Goal: Task Accomplishment & Management: Manage account settings

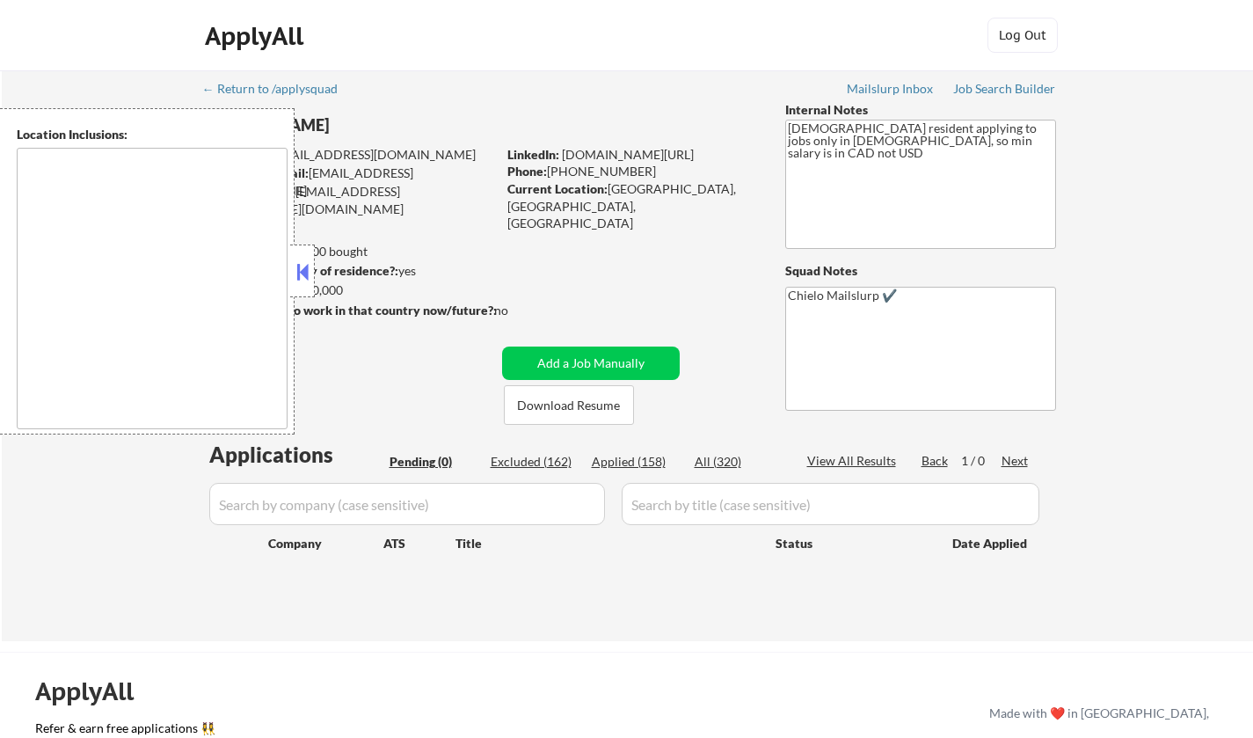
click at [300, 269] on button at bounding box center [302, 271] width 19 height 26
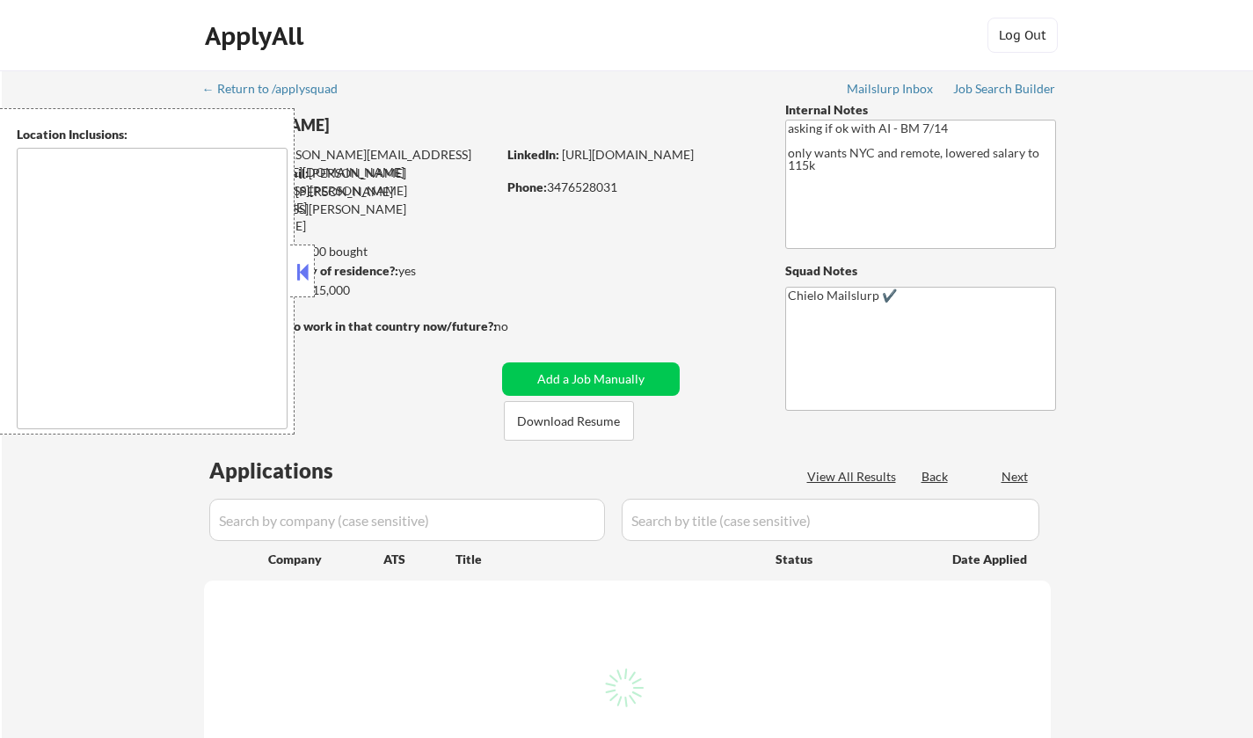
type textarea "[GEOGRAPHIC_DATA], [GEOGRAPHIC_DATA] [GEOGRAPHIC_DATA], [GEOGRAPHIC_DATA] [GEOG…"
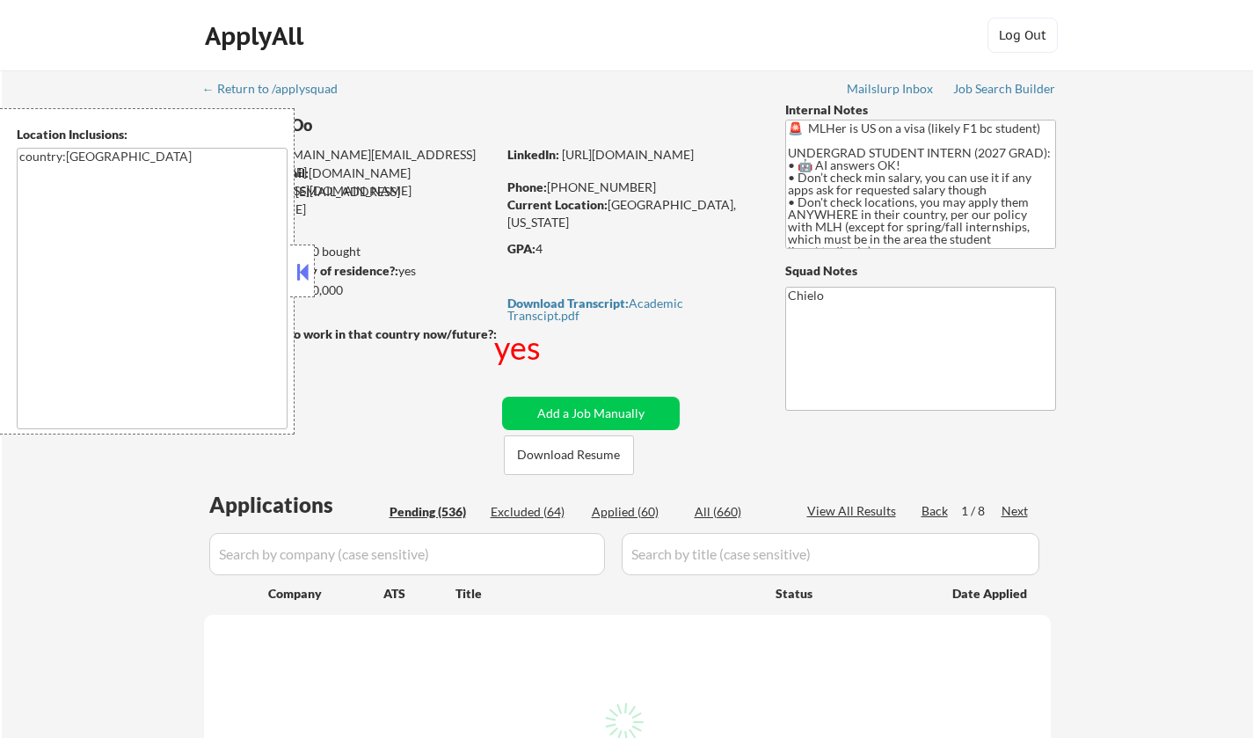
select select ""pending""
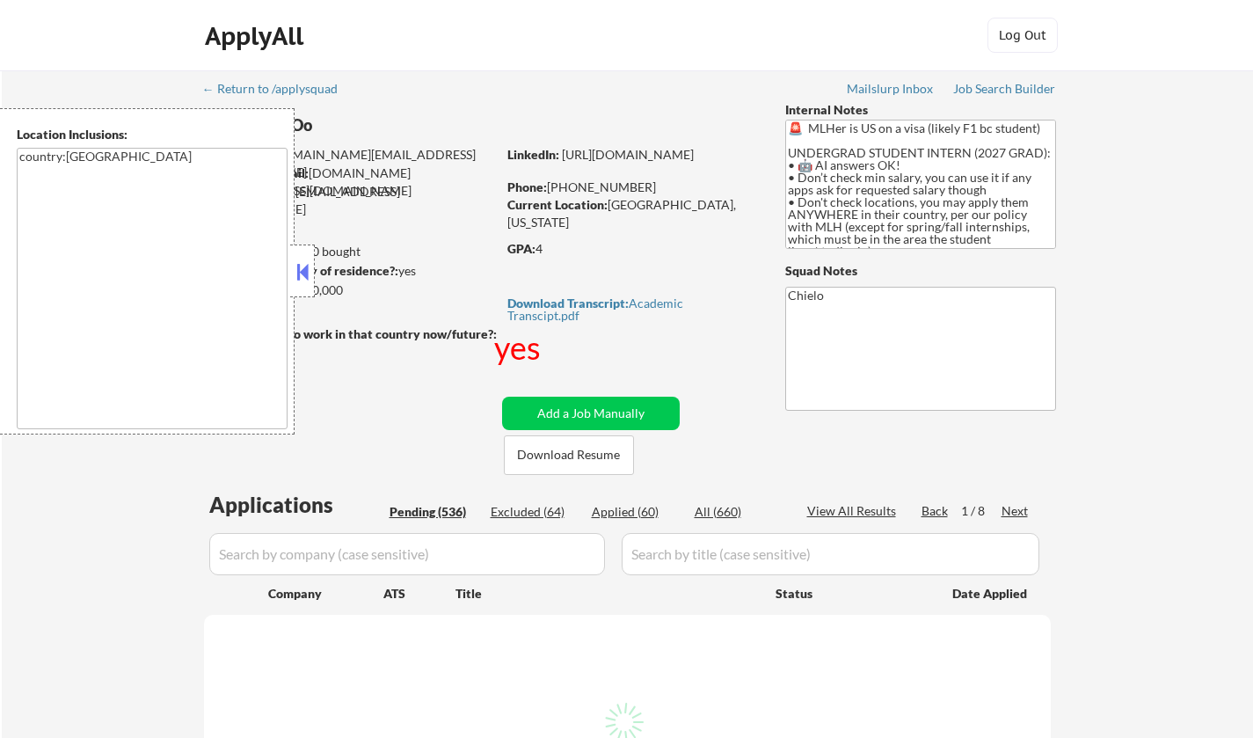
select select ""pending""
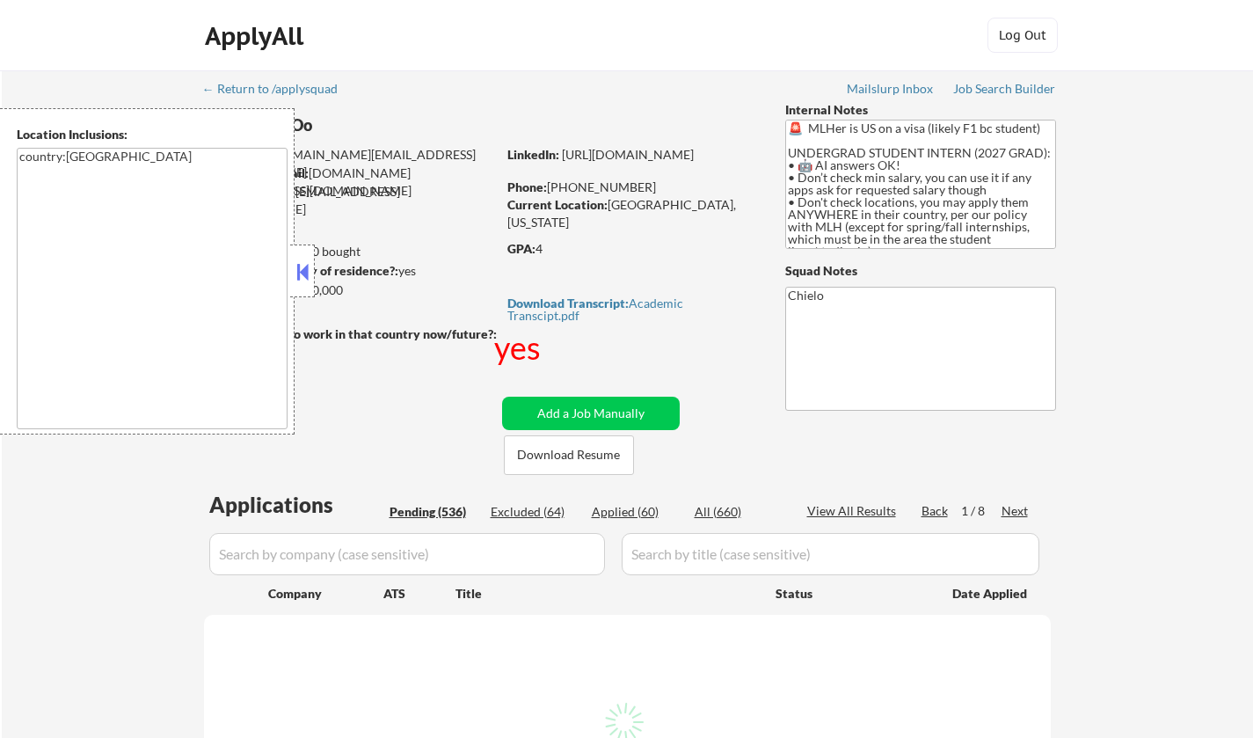
select select ""pending""
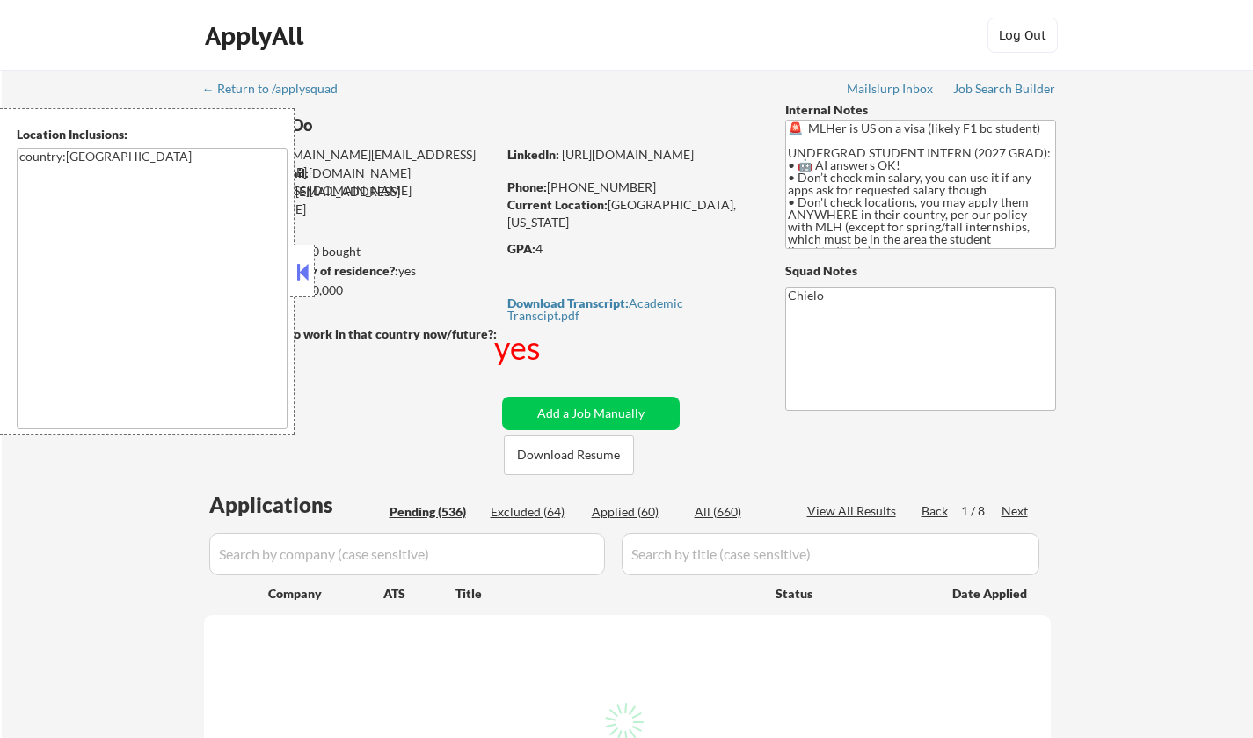
select select ""pending""
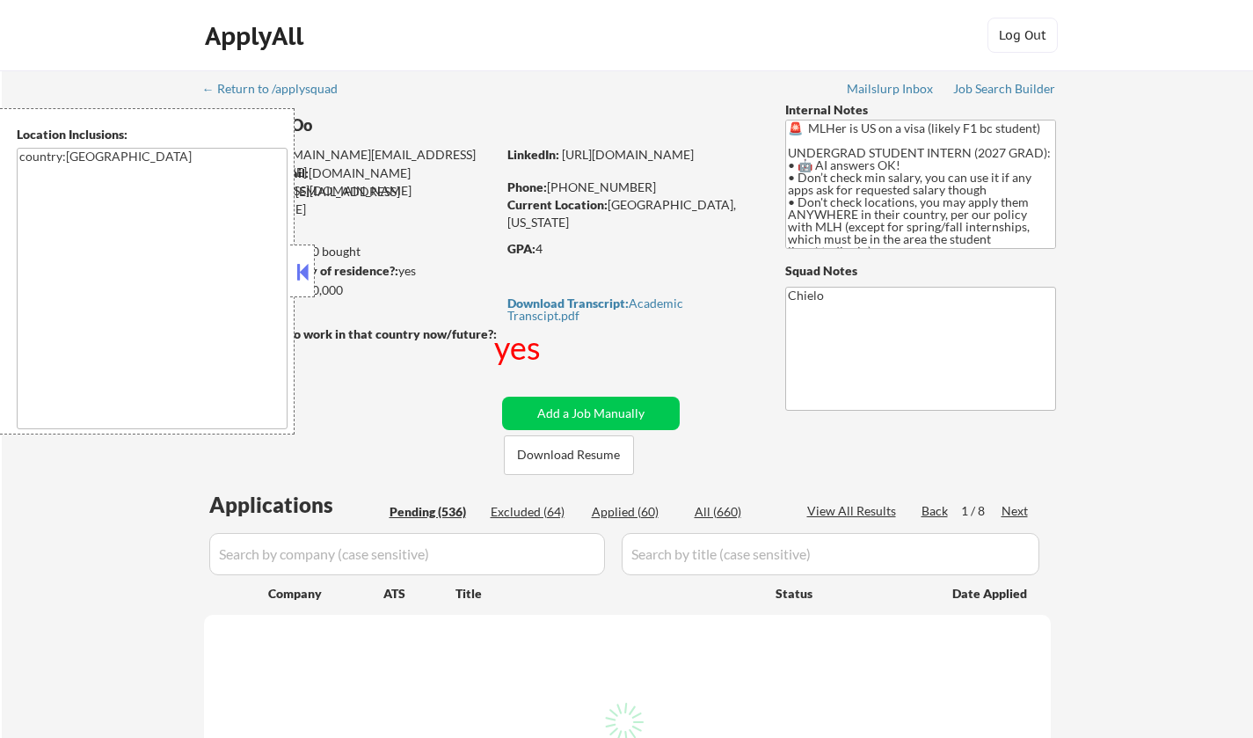
select select ""pending""
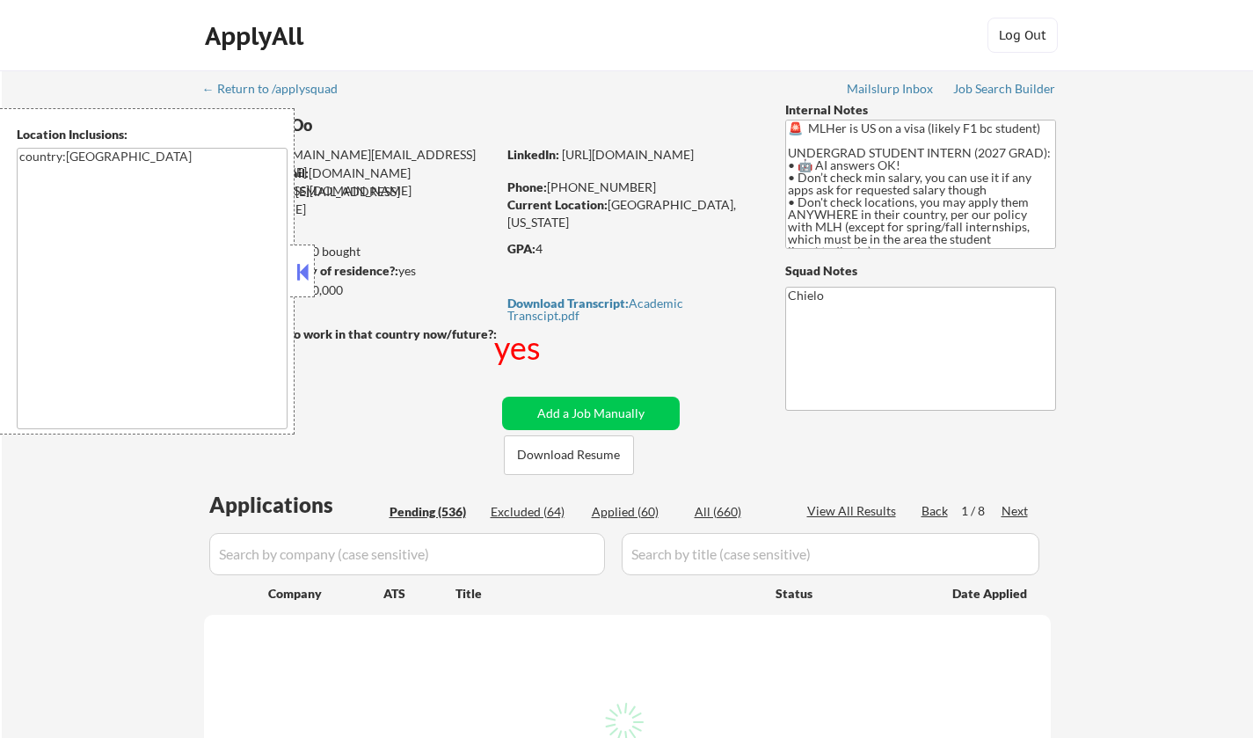
select select ""pending""
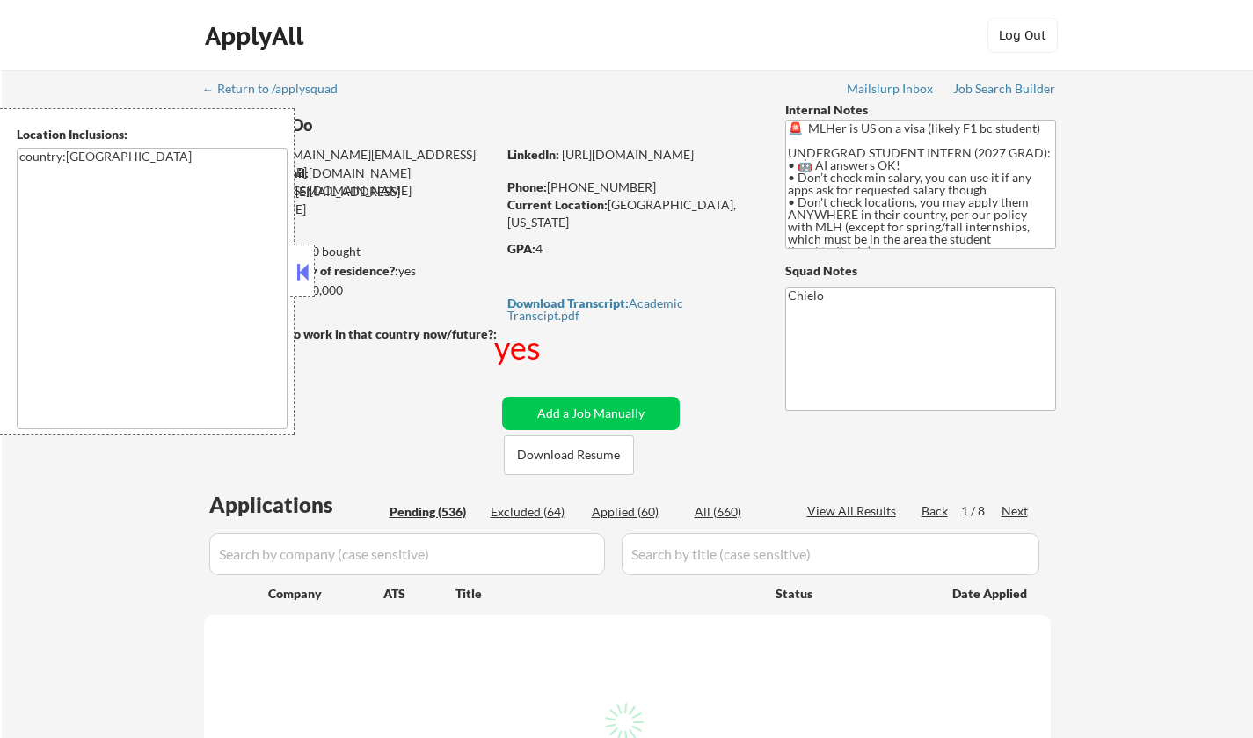
select select ""pending""
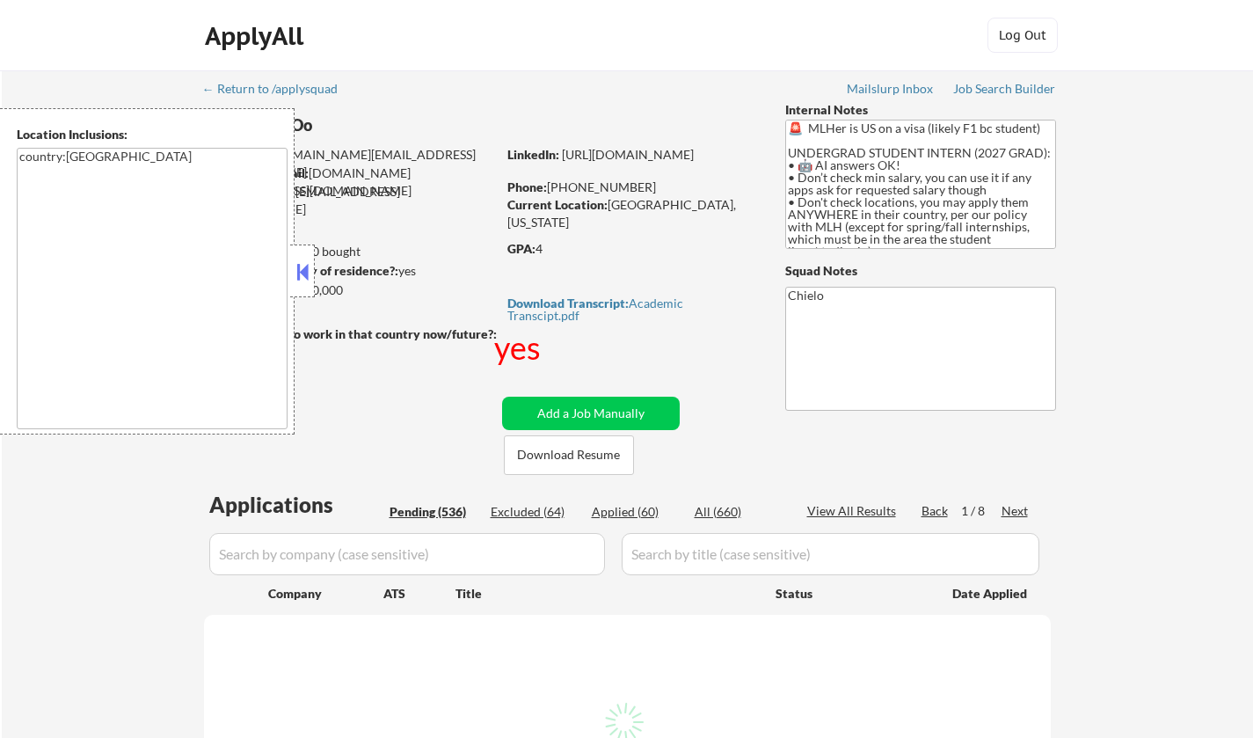
select select ""pending""
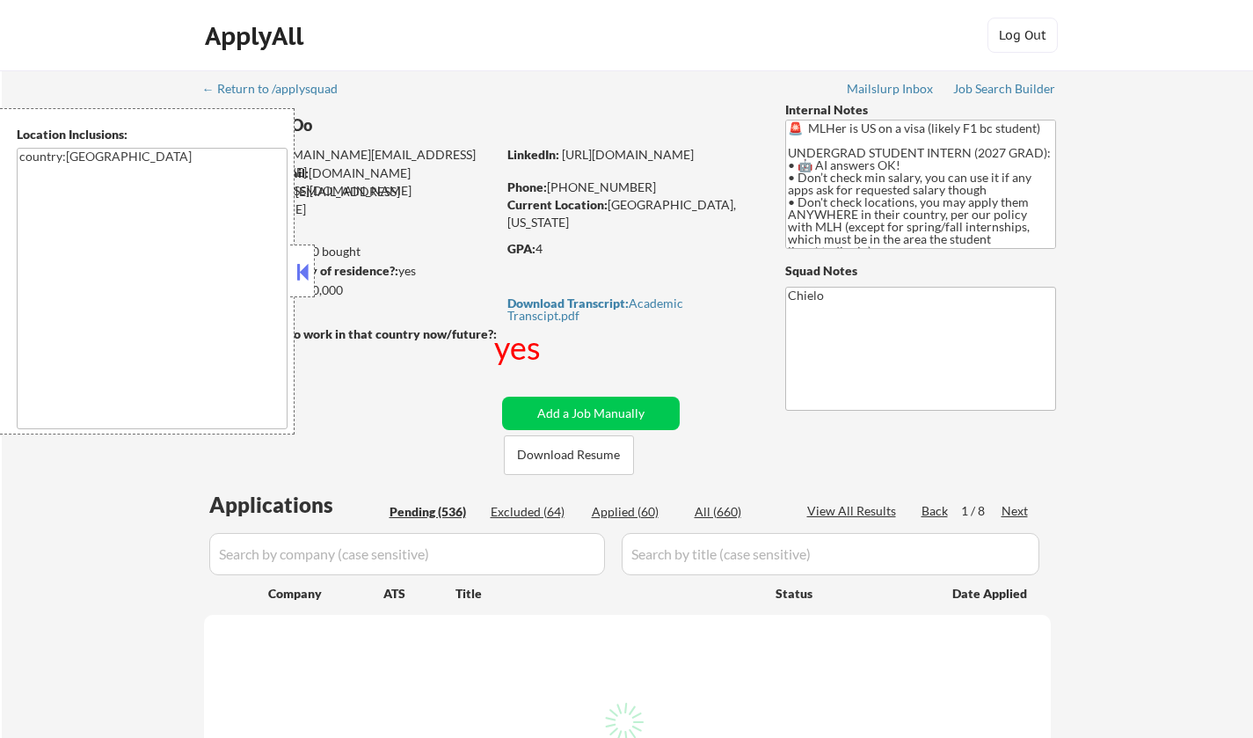
select select ""pending""
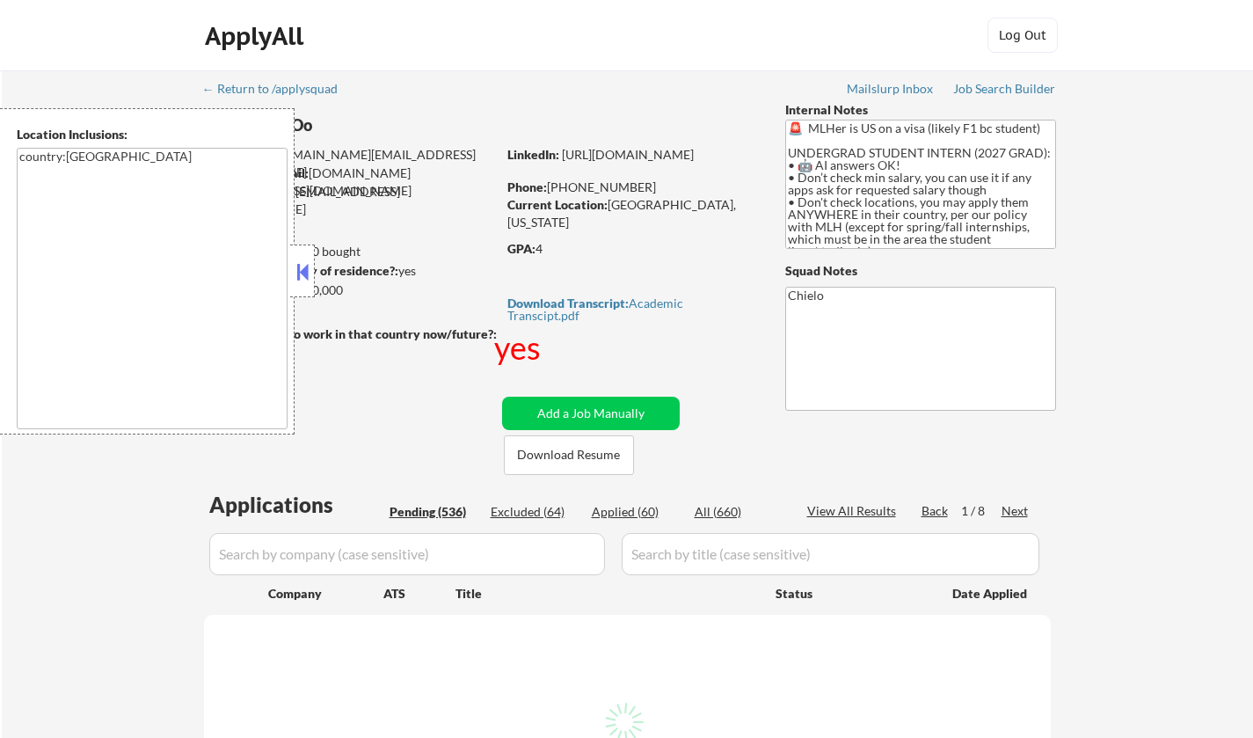
select select ""pending""
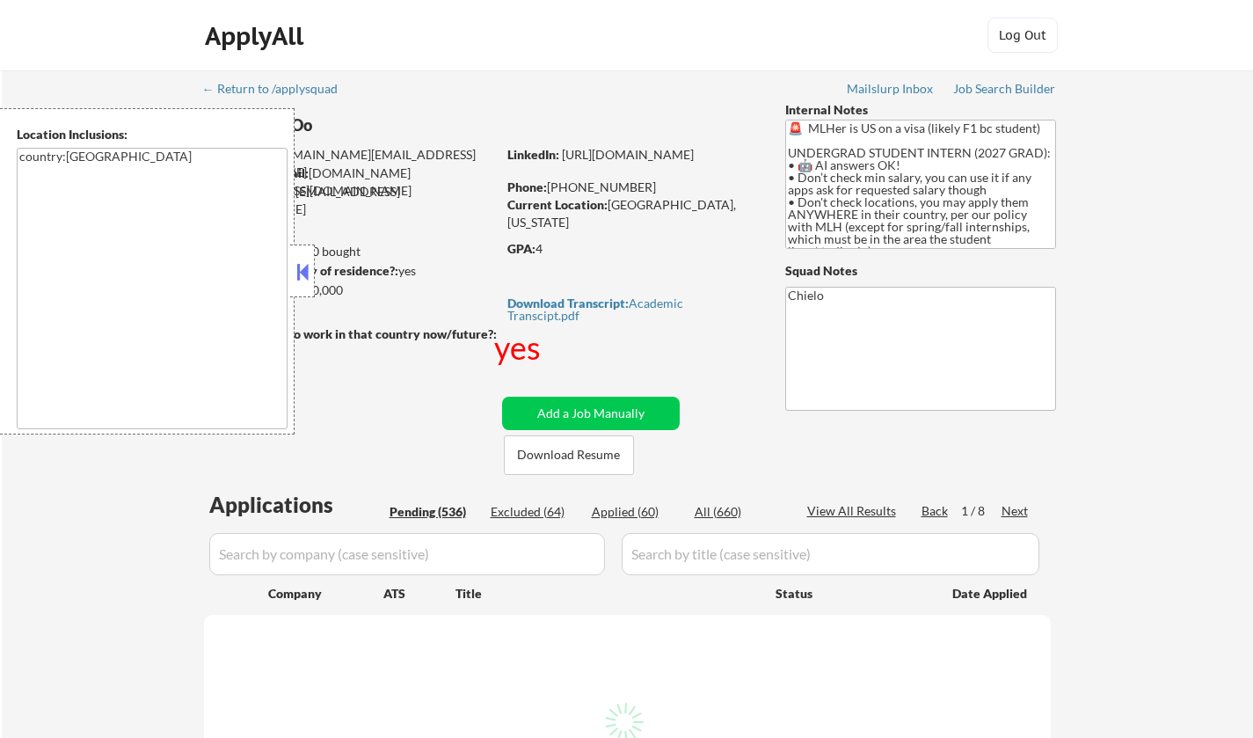
select select ""pending""
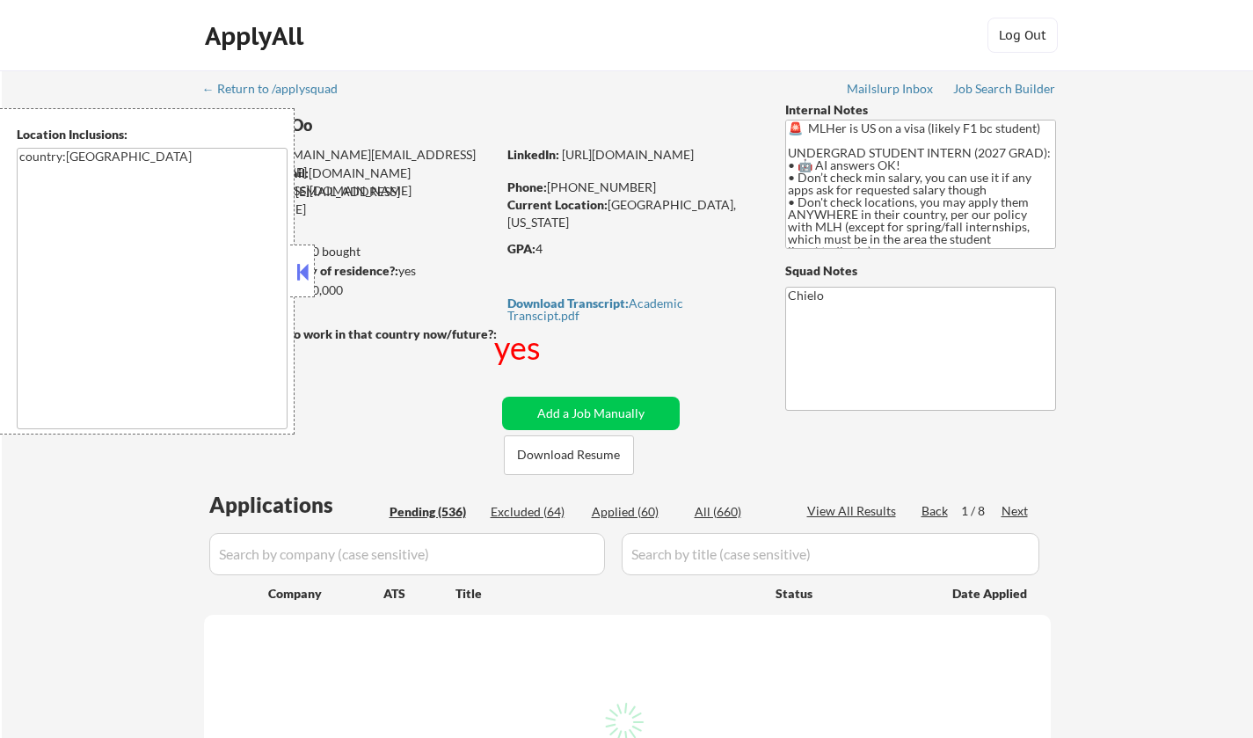
select select ""pending""
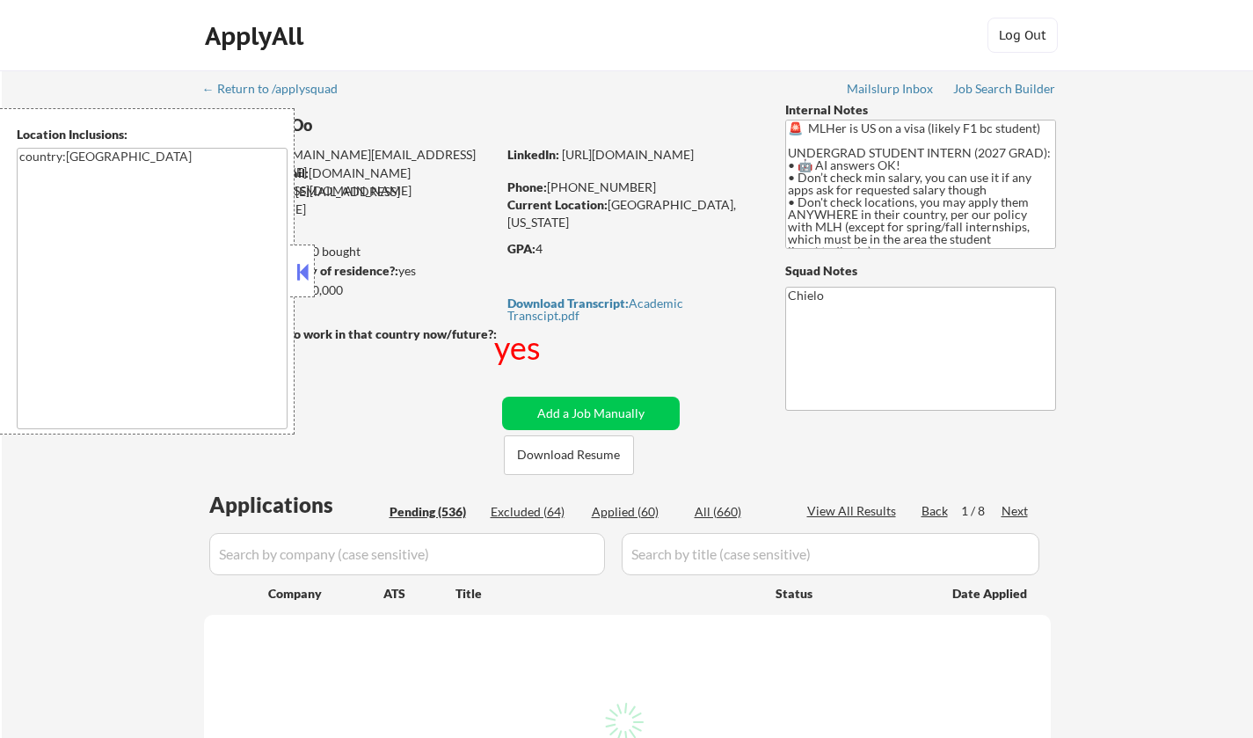
select select ""pending""
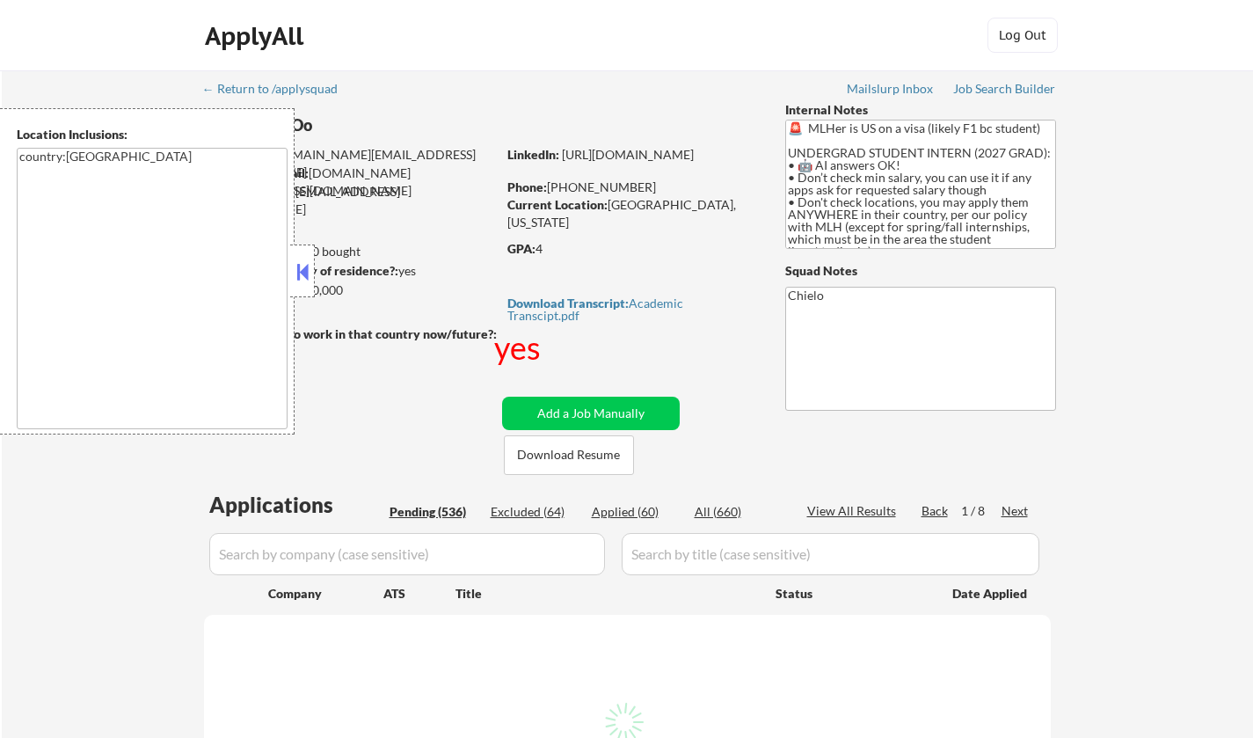
select select ""pending""
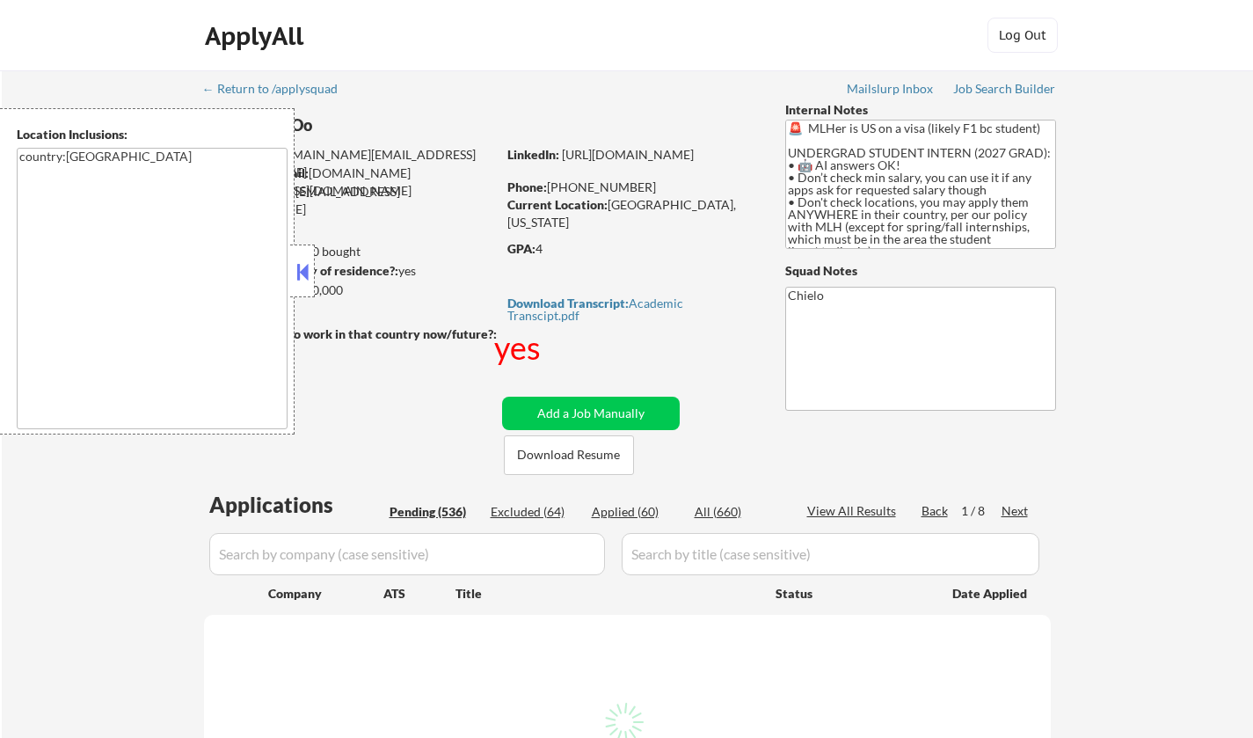
select select ""pending""
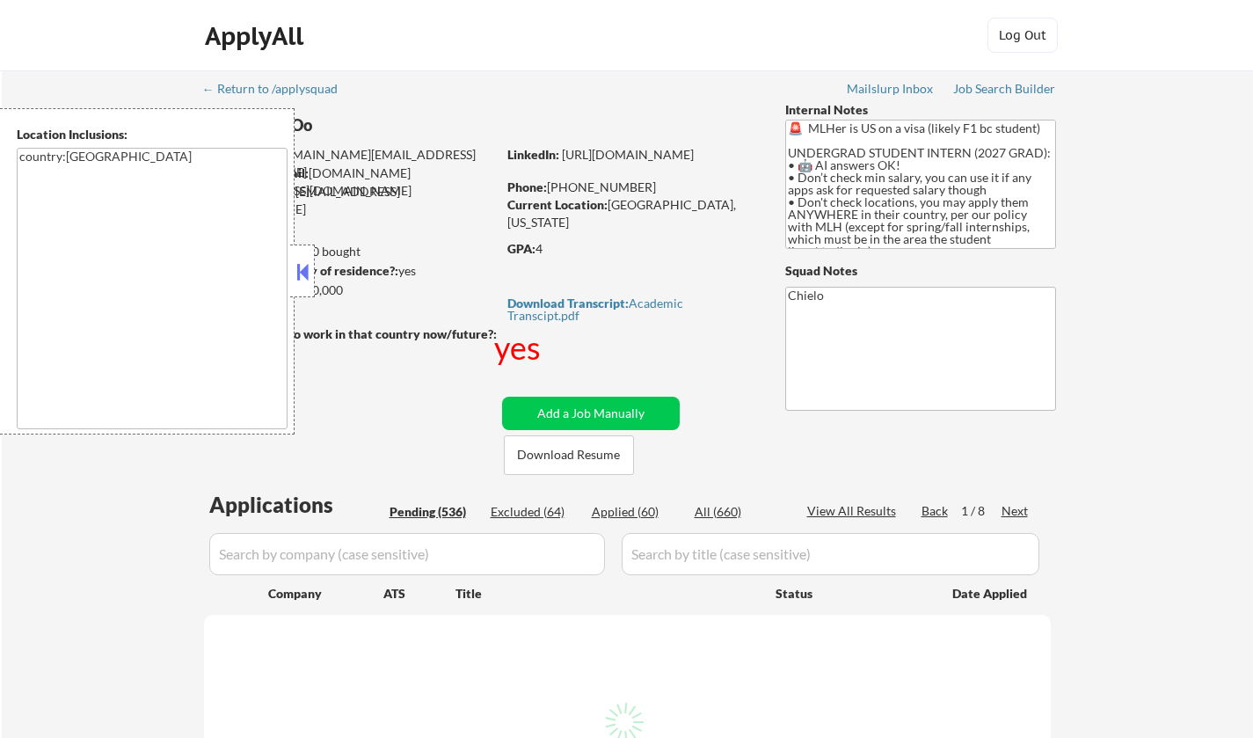
select select ""pending""
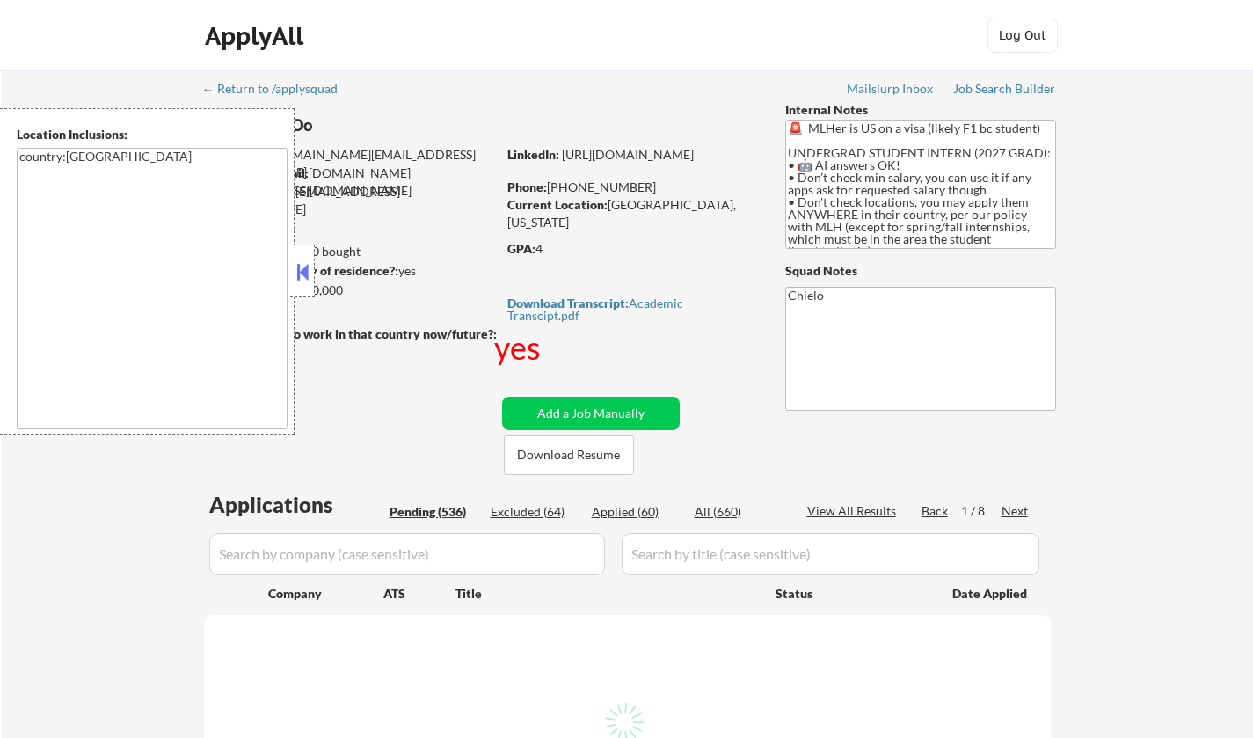
select select ""pending""
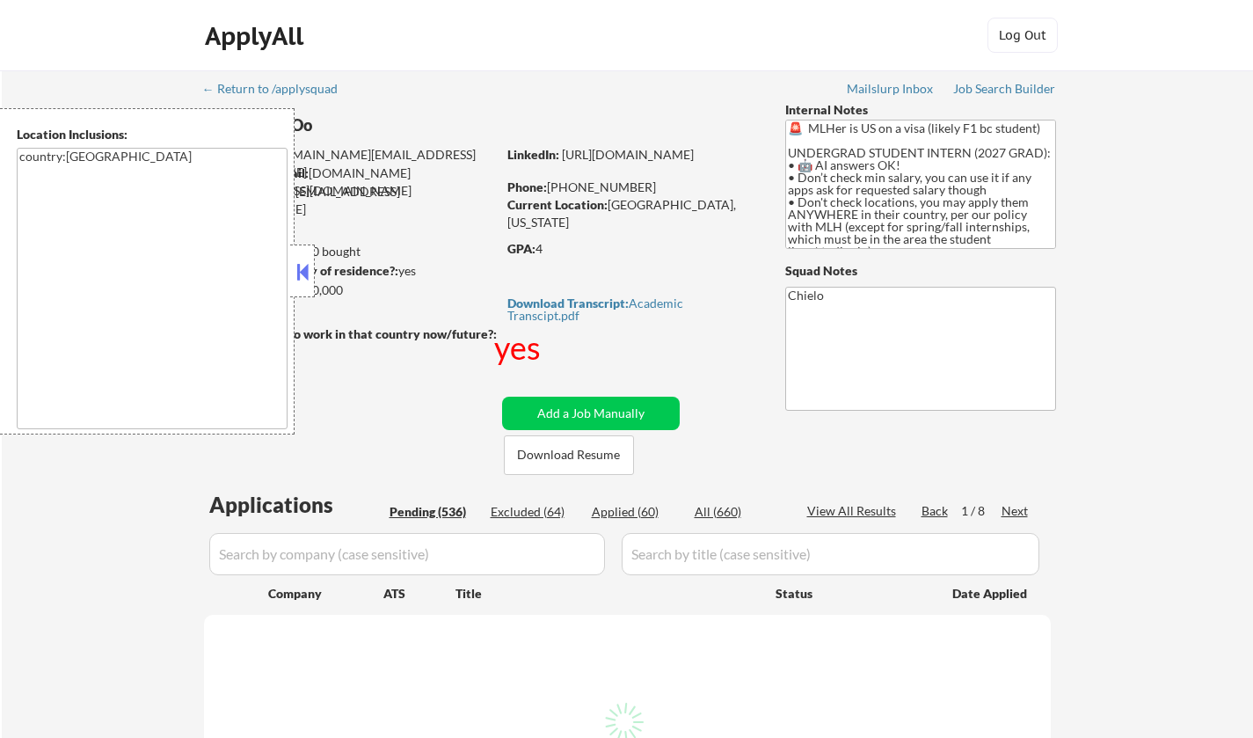
select select ""pending""
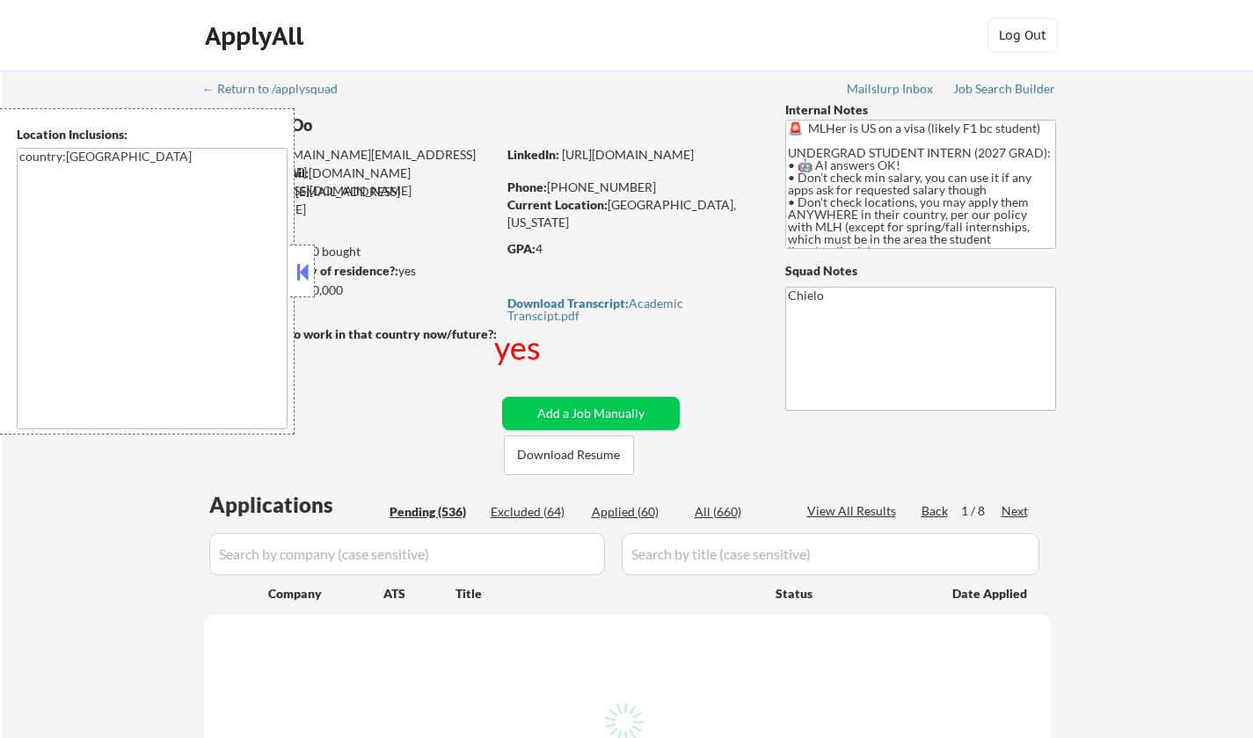
select select ""pending""
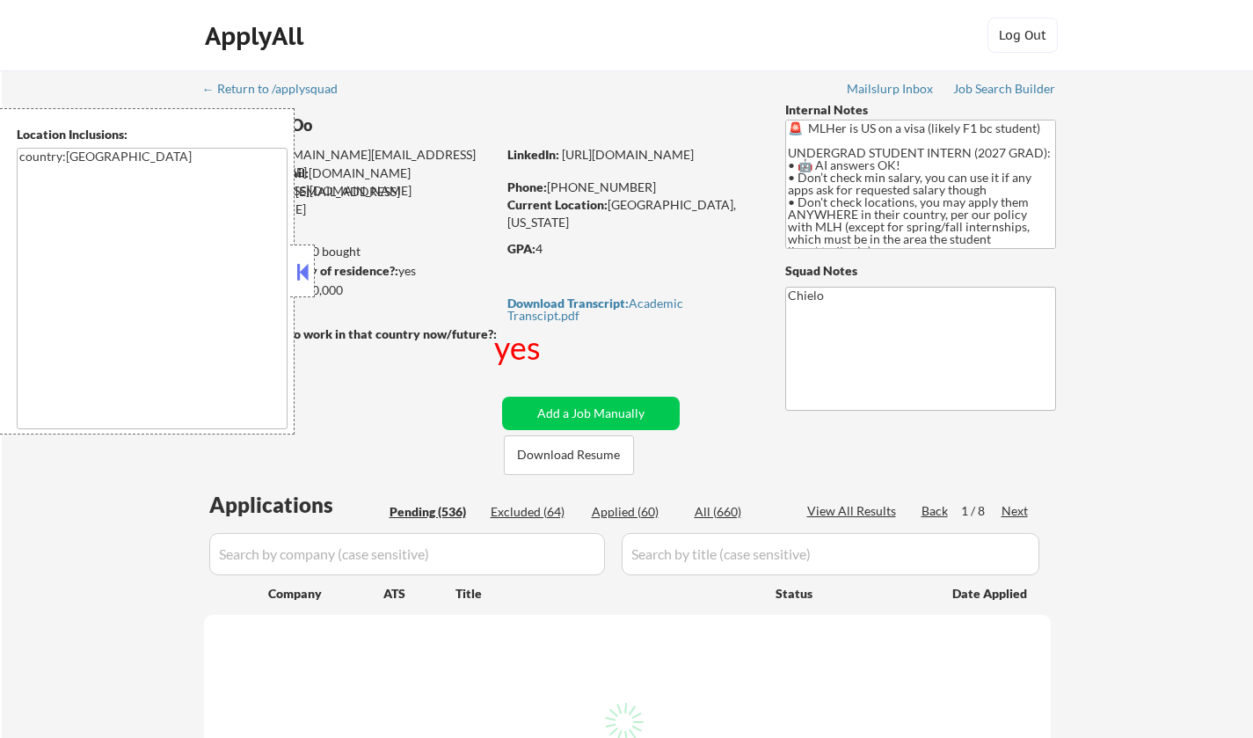
select select ""pending""
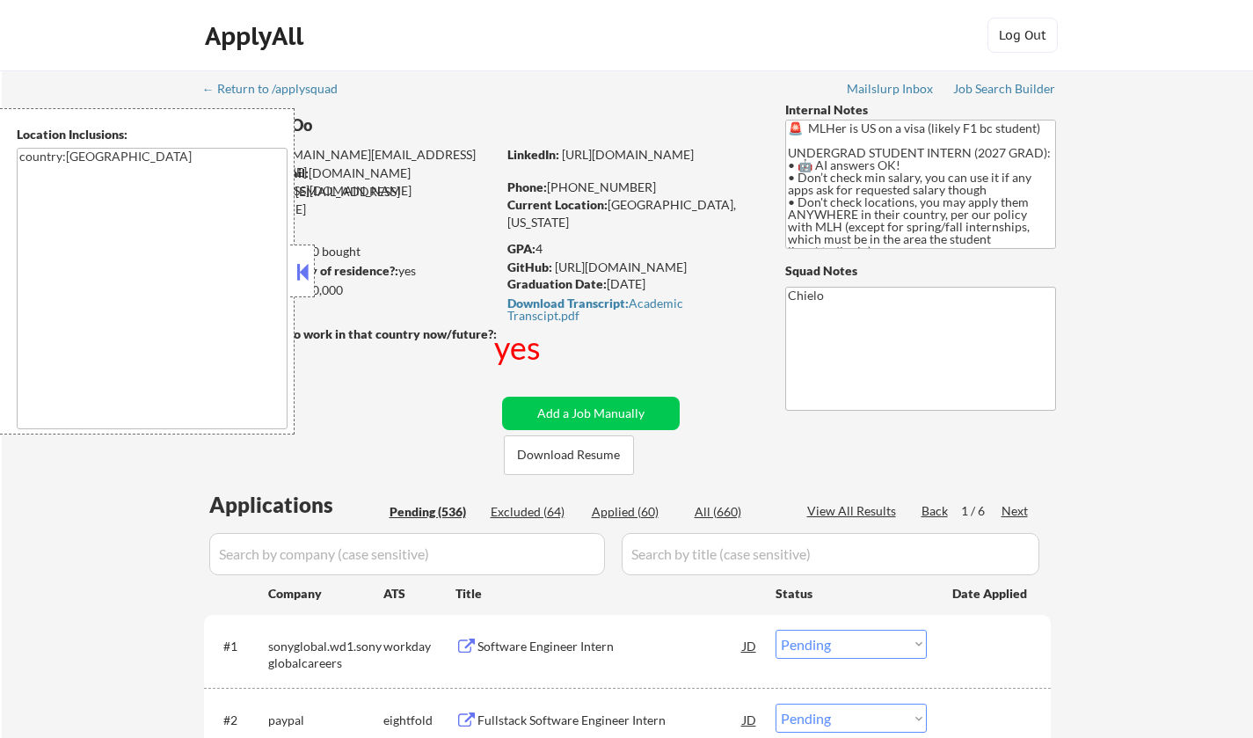
click at [1020, 506] on div "Next" at bounding box center [1015, 511] width 28 height 18
drag, startPoint x: 309, startPoint y: 269, endPoint x: 333, endPoint y: 277, distance: 25.9
click at [307, 268] on button at bounding box center [302, 271] width 19 height 26
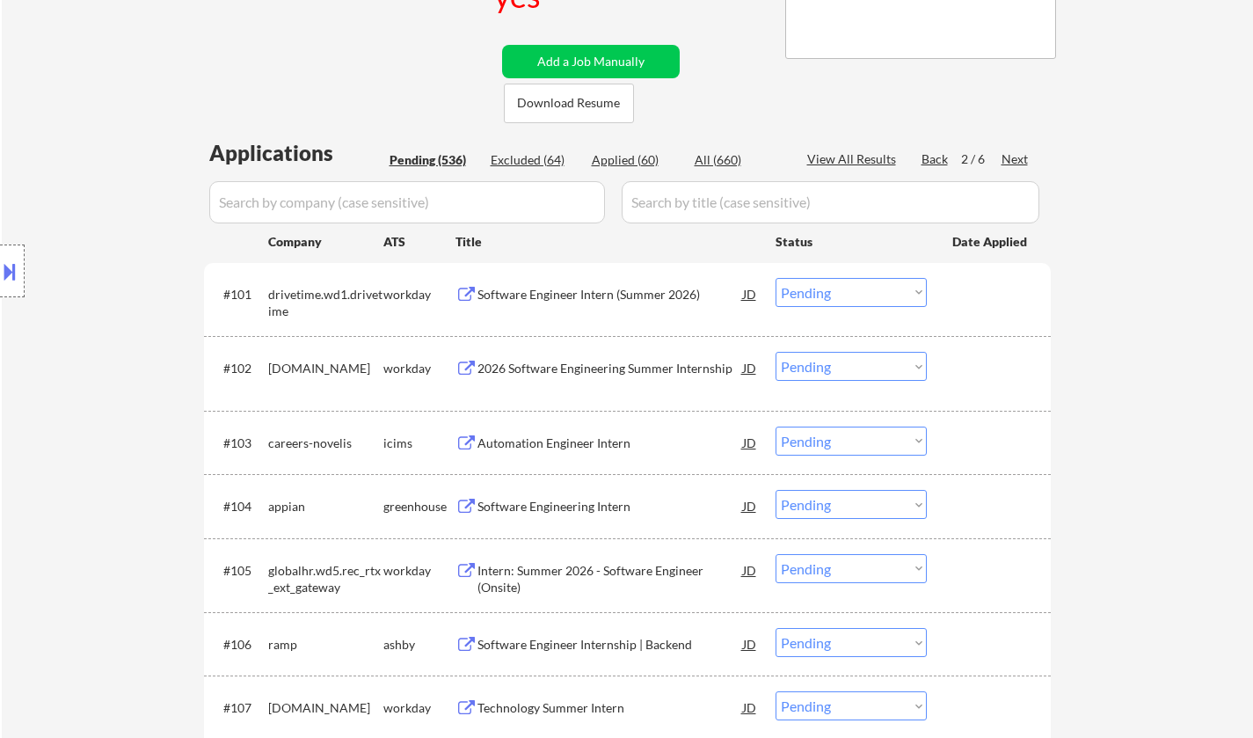
scroll to position [440, 0]
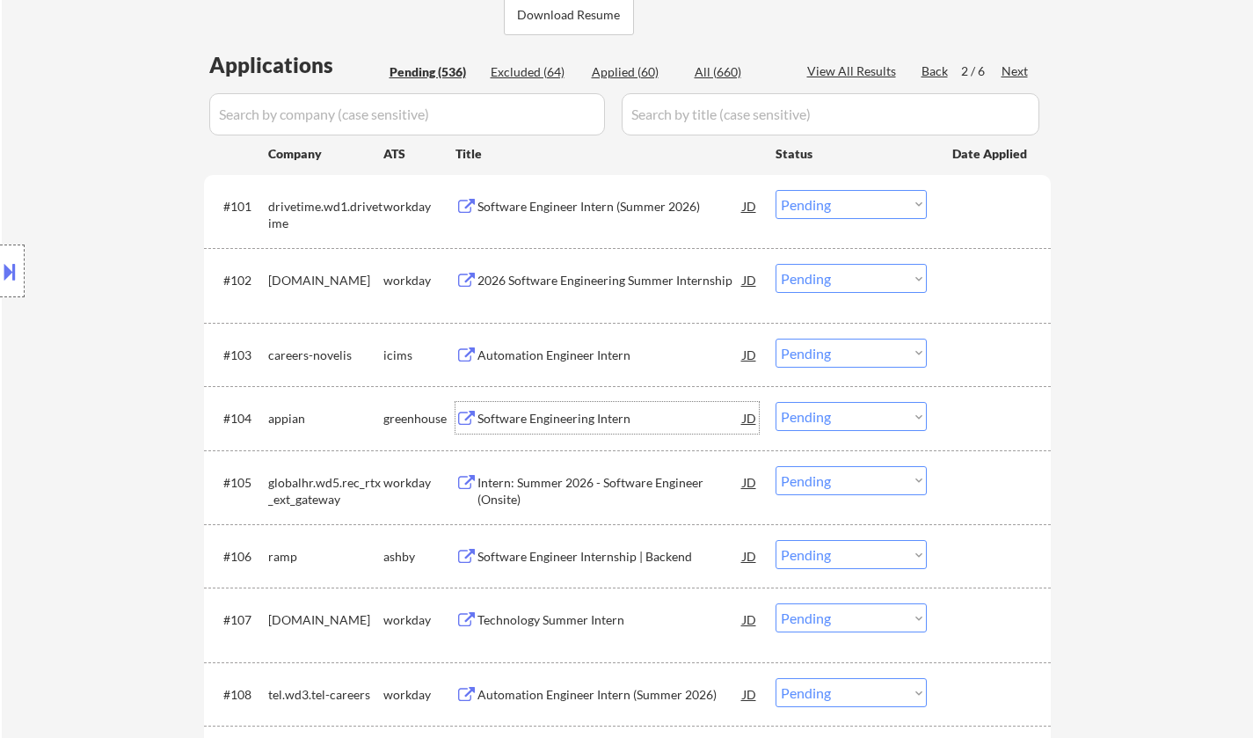
click at [534, 422] on div "Software Engineering Intern" at bounding box center [610, 419] width 266 height 18
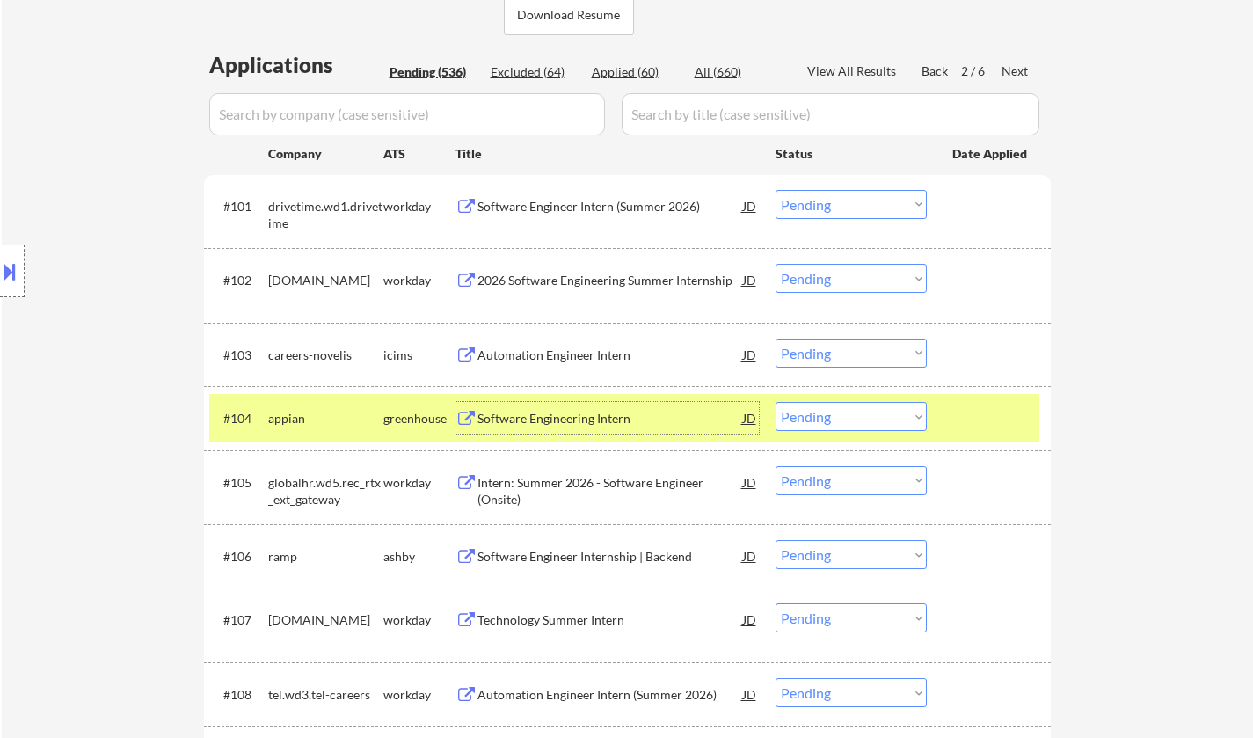
click at [879, 421] on select "Choose an option... Pending Applied Excluded (Questions) Excluded (Expired) Exc…" at bounding box center [850, 416] width 151 height 29
click at [775, 402] on select "Choose an option... Pending Applied Excluded (Questions) Excluded (Expired) Exc…" at bounding box center [850, 416] width 151 height 29
select select ""pending""
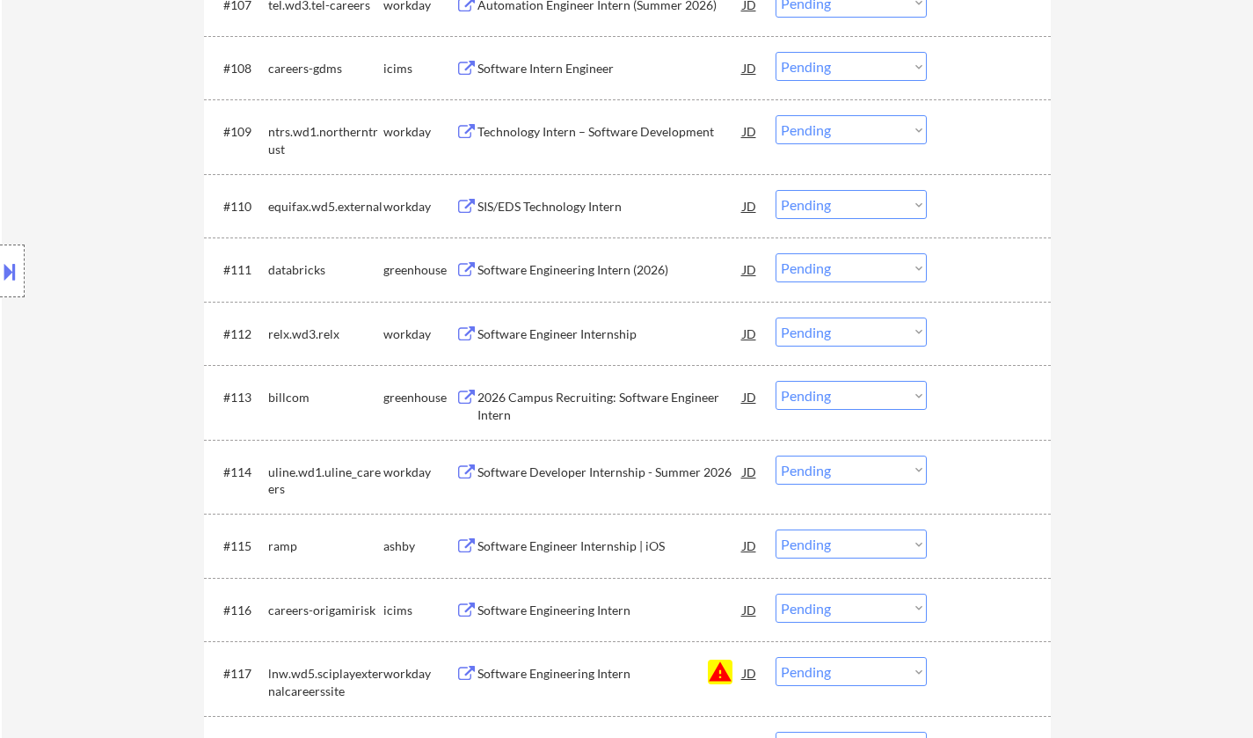
scroll to position [1231, 0]
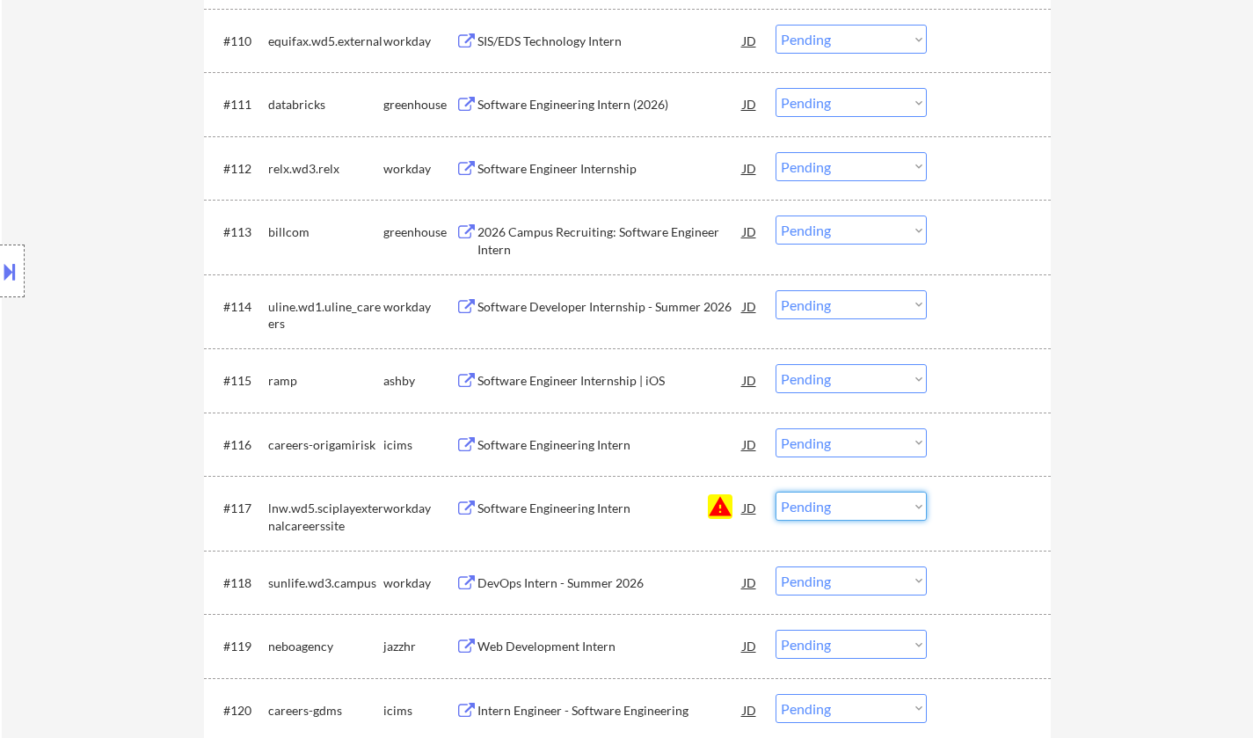
click at [840, 498] on select "Choose an option... Pending Applied Excluded (Questions) Excluded (Expired) Exc…" at bounding box center [850, 505] width 151 height 29
click at [775, 491] on select "Choose an option... Pending Applied Excluded (Questions) Excluded (Expired) Exc…" at bounding box center [850, 505] width 151 height 29
select select ""pending""
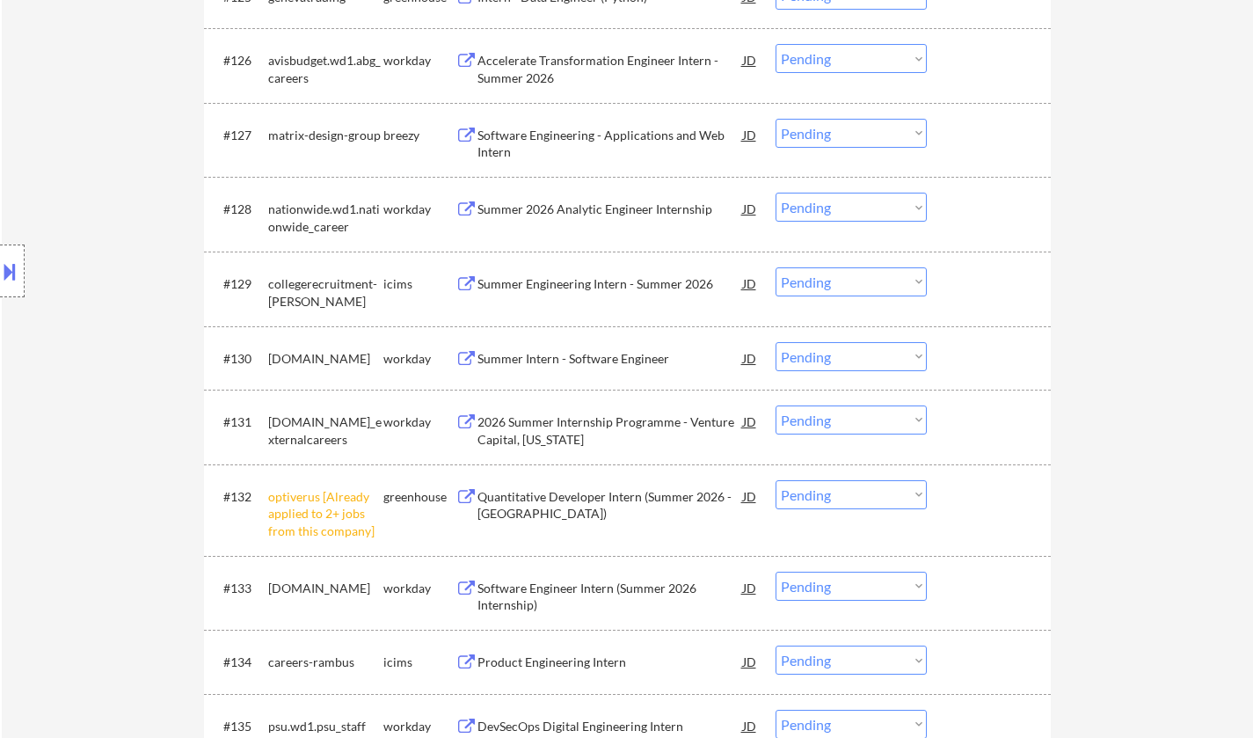
scroll to position [2462, 0]
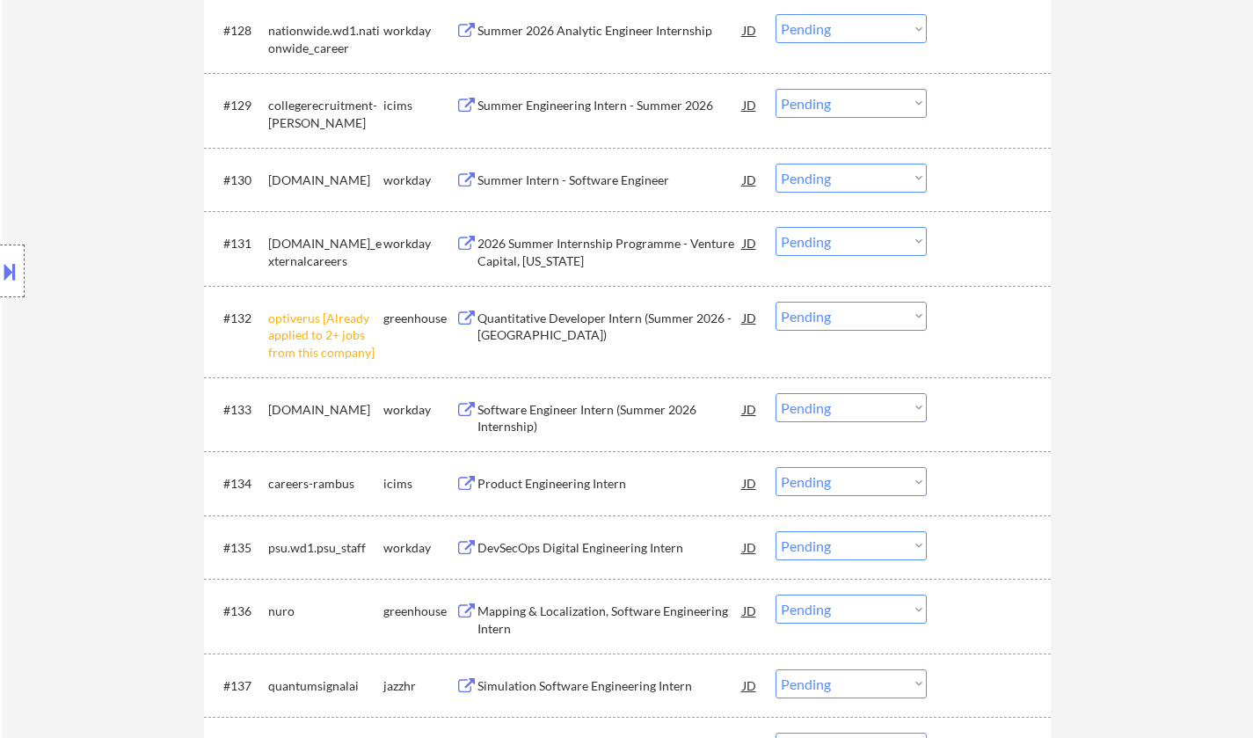
click at [836, 324] on select "Choose an option... Pending Applied Excluded (Questions) Excluded (Expired) Exc…" at bounding box center [850, 316] width 151 height 29
click at [775, 302] on select "Choose an option... Pending Applied Excluded (Questions) Excluded (Expired) Exc…" at bounding box center [850, 316] width 151 height 29
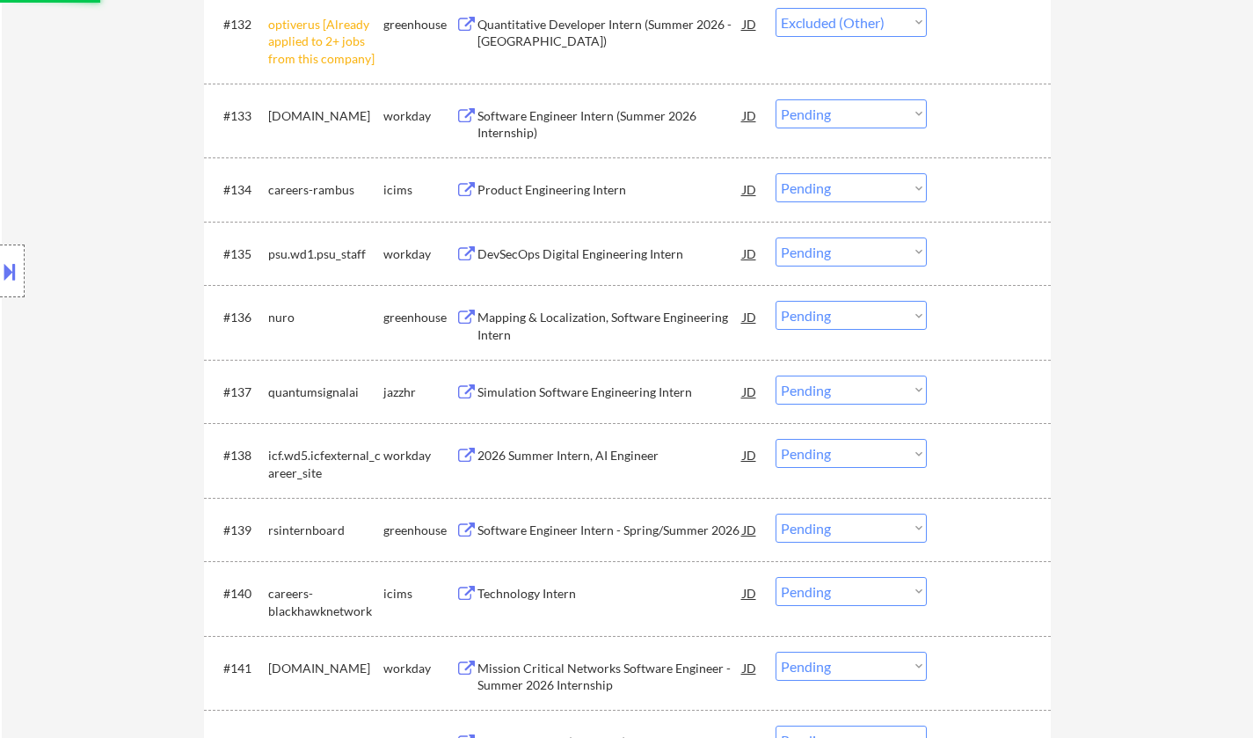
scroll to position [2813, 0]
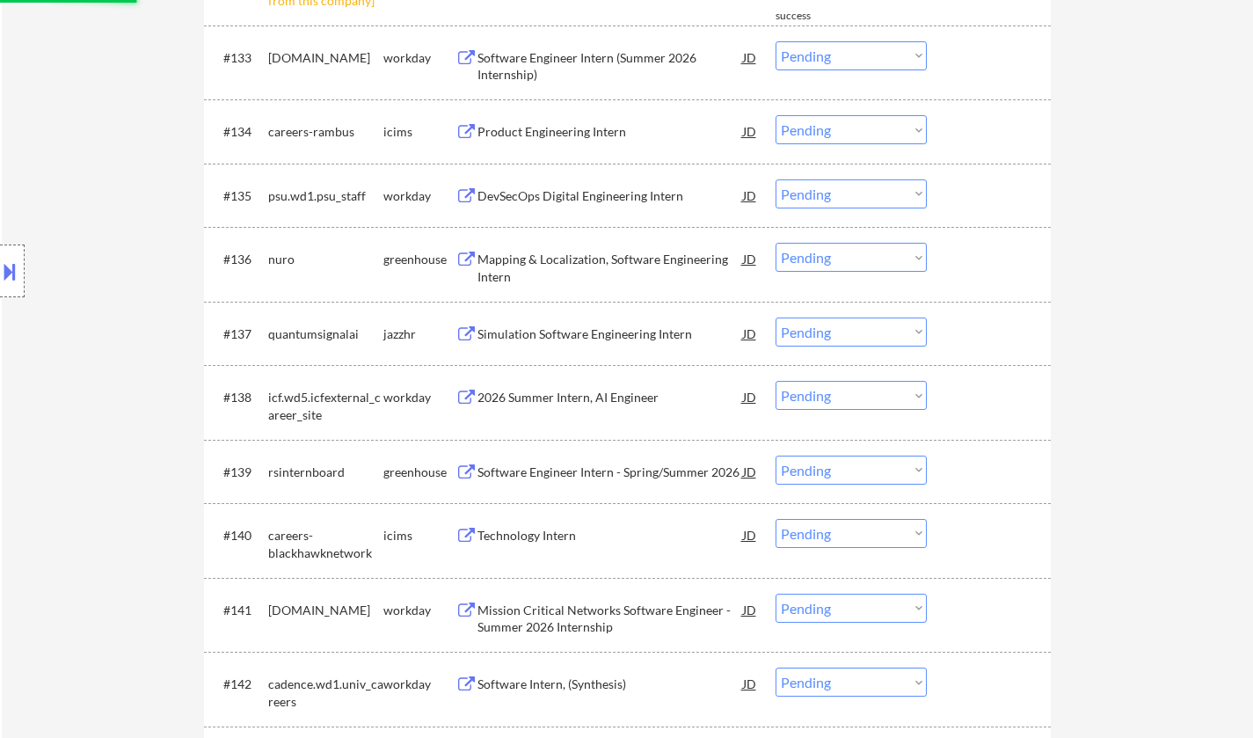
select select ""pending""
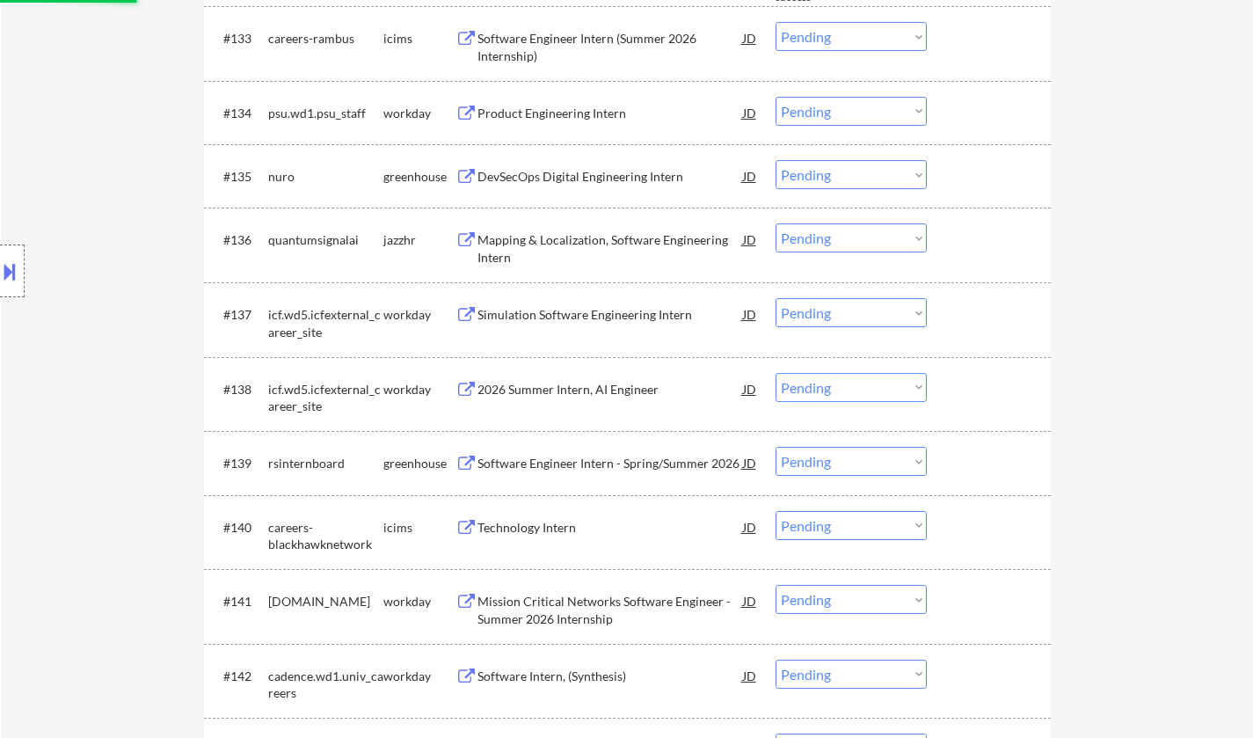
scroll to position [2901, 0]
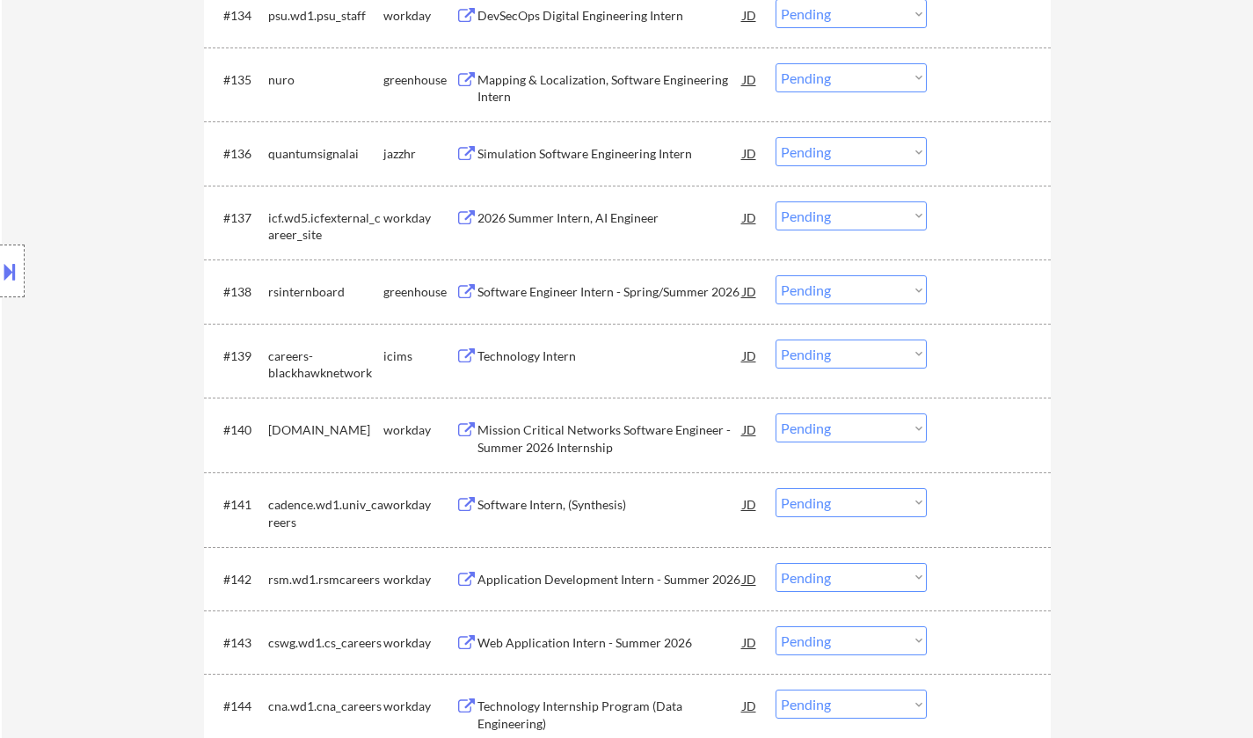
click at [550, 288] on div "Software Engineer Intern - Spring/Summer 2026" at bounding box center [610, 292] width 266 height 18
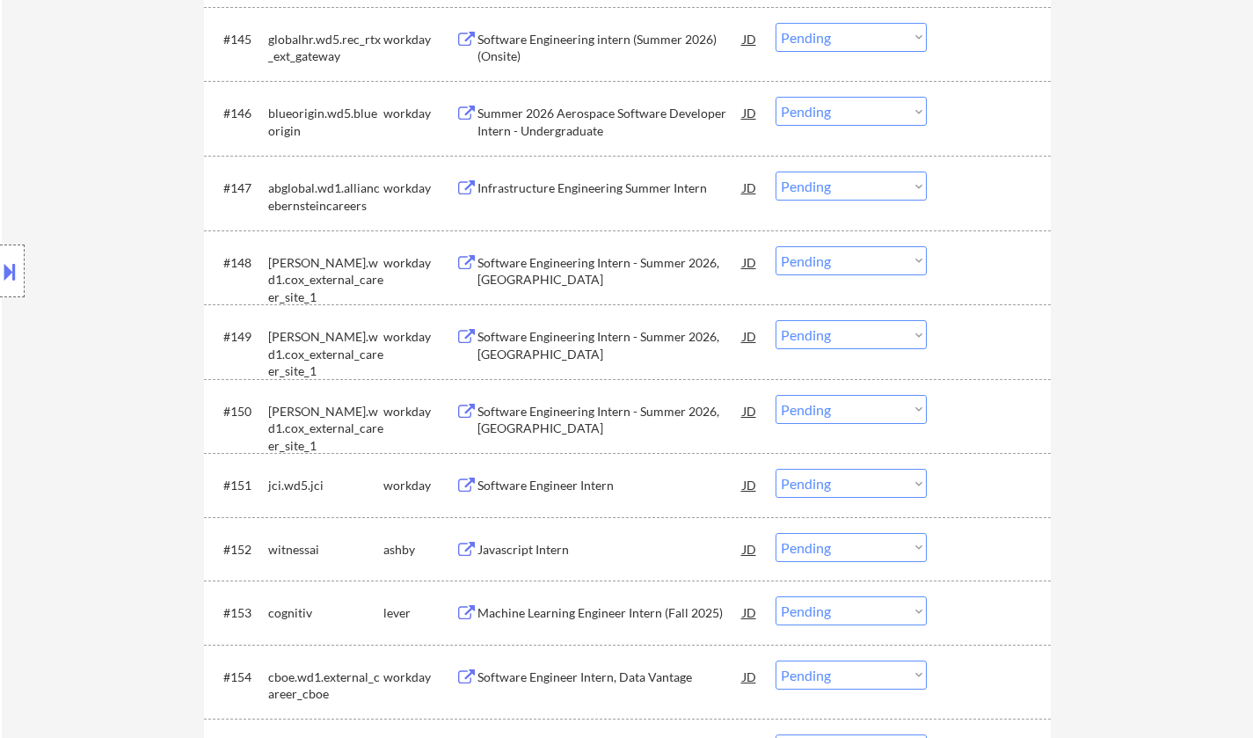
scroll to position [3693, 0]
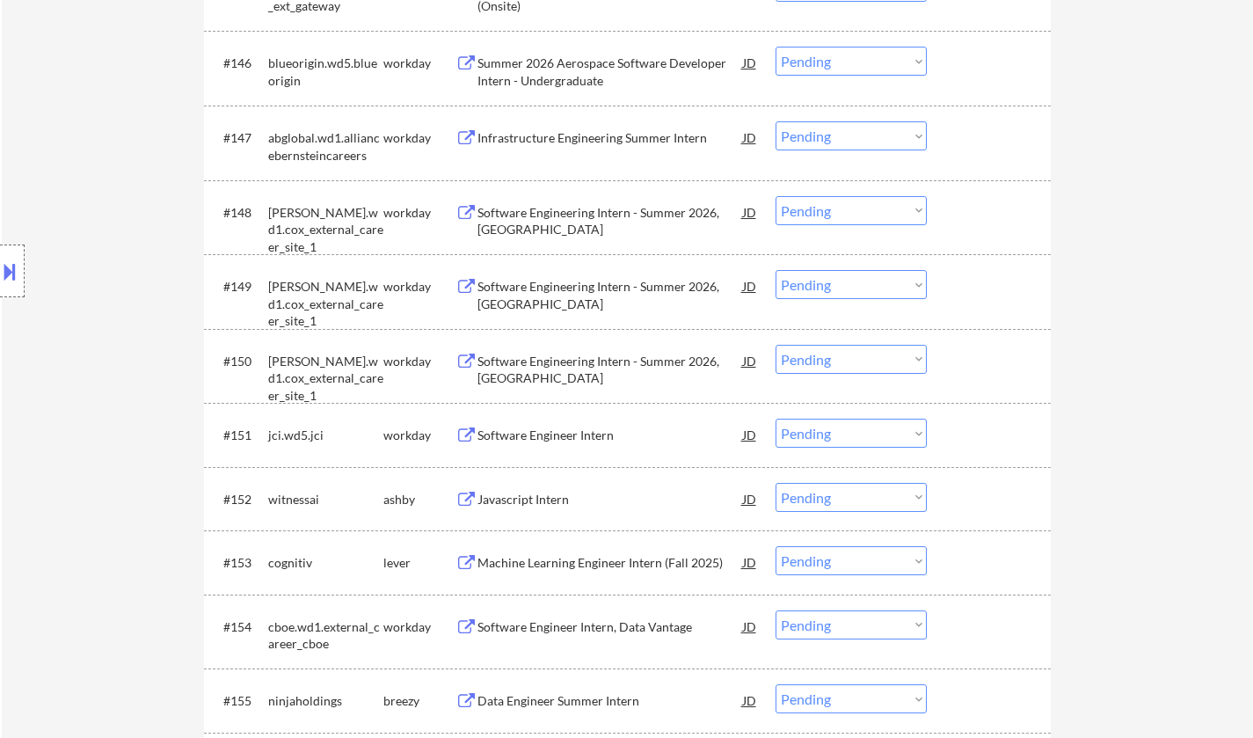
click at [554, 503] on div "Javascript Intern" at bounding box center [610, 500] width 266 height 18
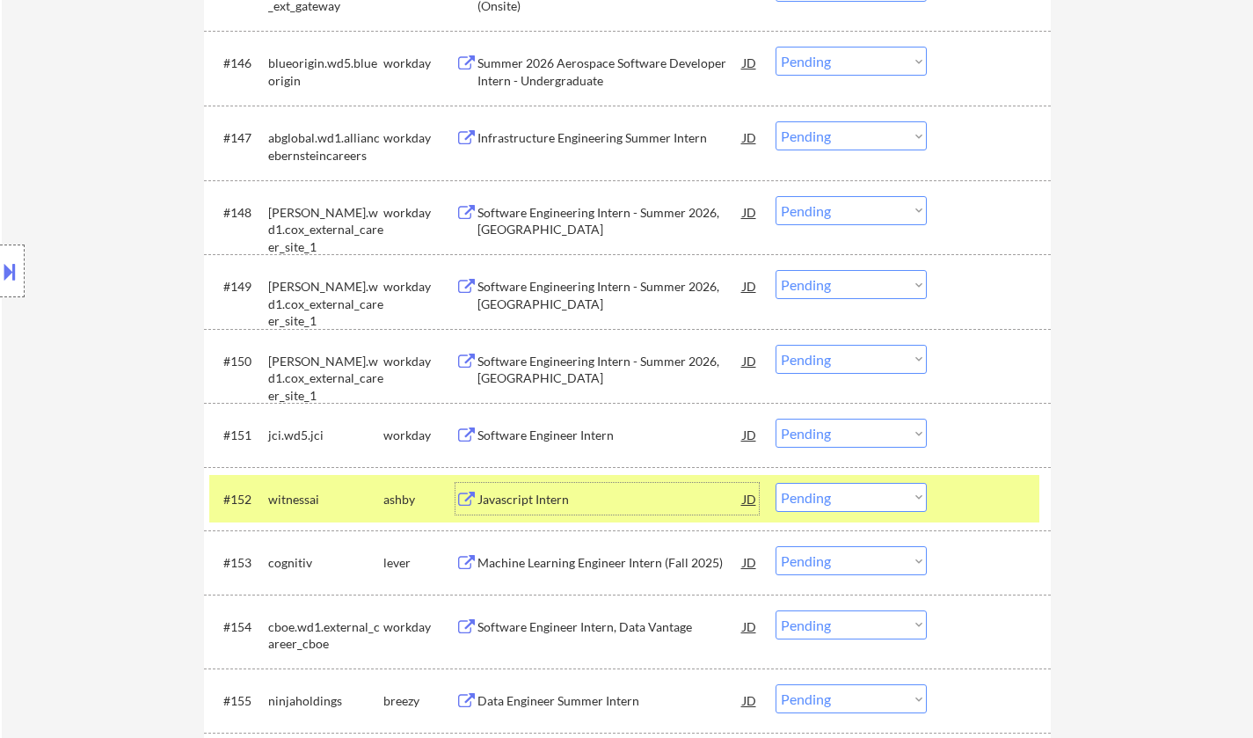
click at [895, 506] on select "Choose an option... Pending Applied Excluded (Questions) Excluded (Expired) Exc…" at bounding box center [850, 497] width 151 height 29
click at [775, 483] on select "Choose an option... Pending Applied Excluded (Questions) Excluded (Expired) Exc…" at bounding box center [850, 497] width 151 height 29
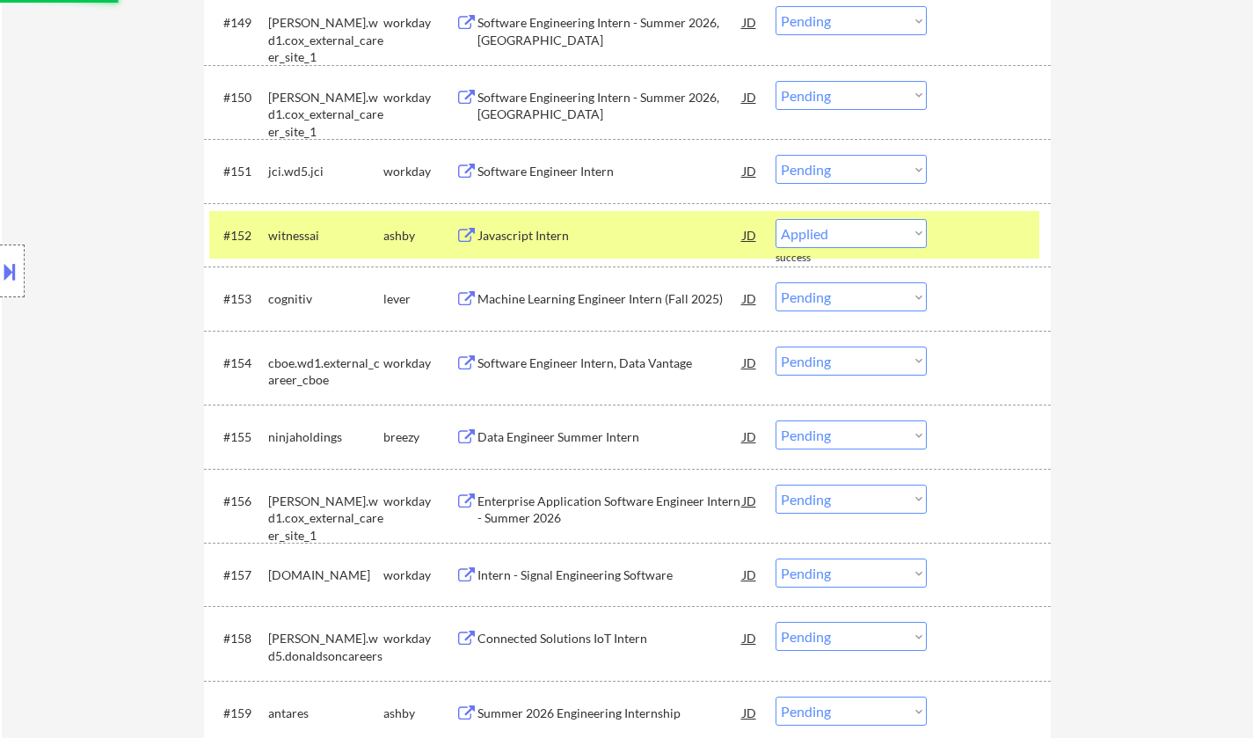
select select ""pending""
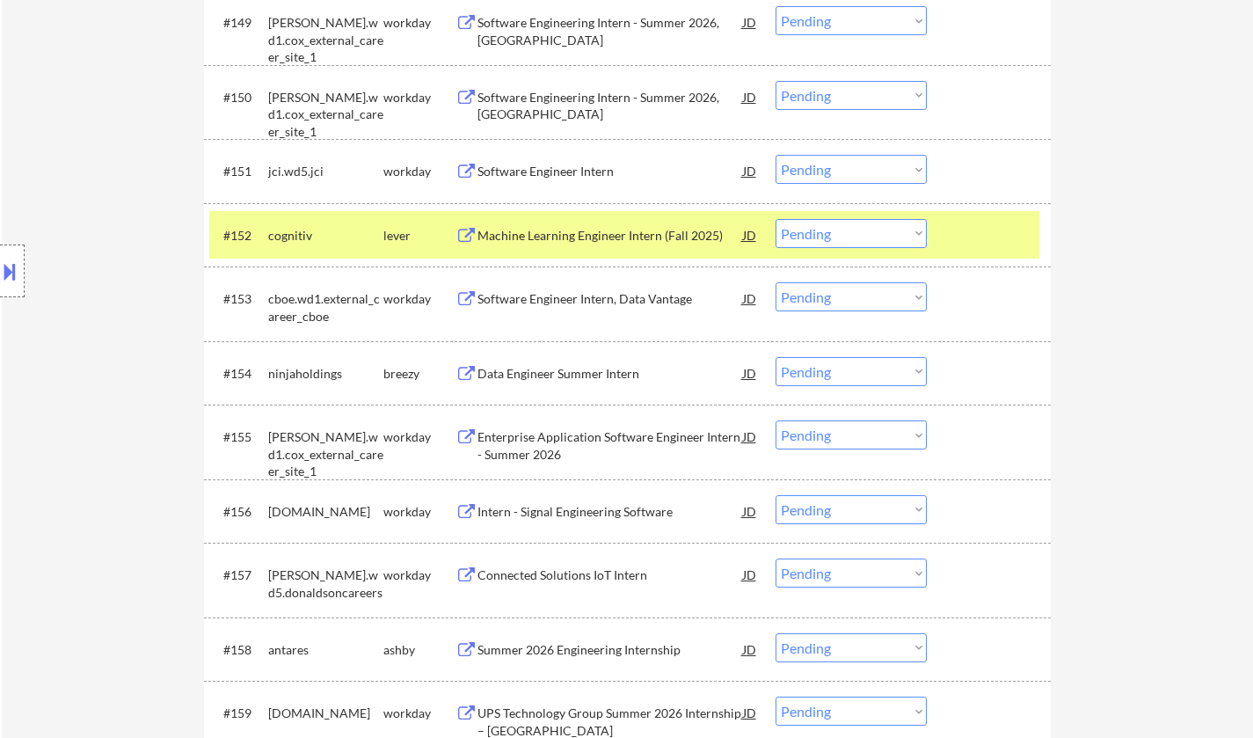
click at [588, 233] on div "Machine Learning Engineer Intern (Fall 2025)" at bounding box center [610, 236] width 266 height 18
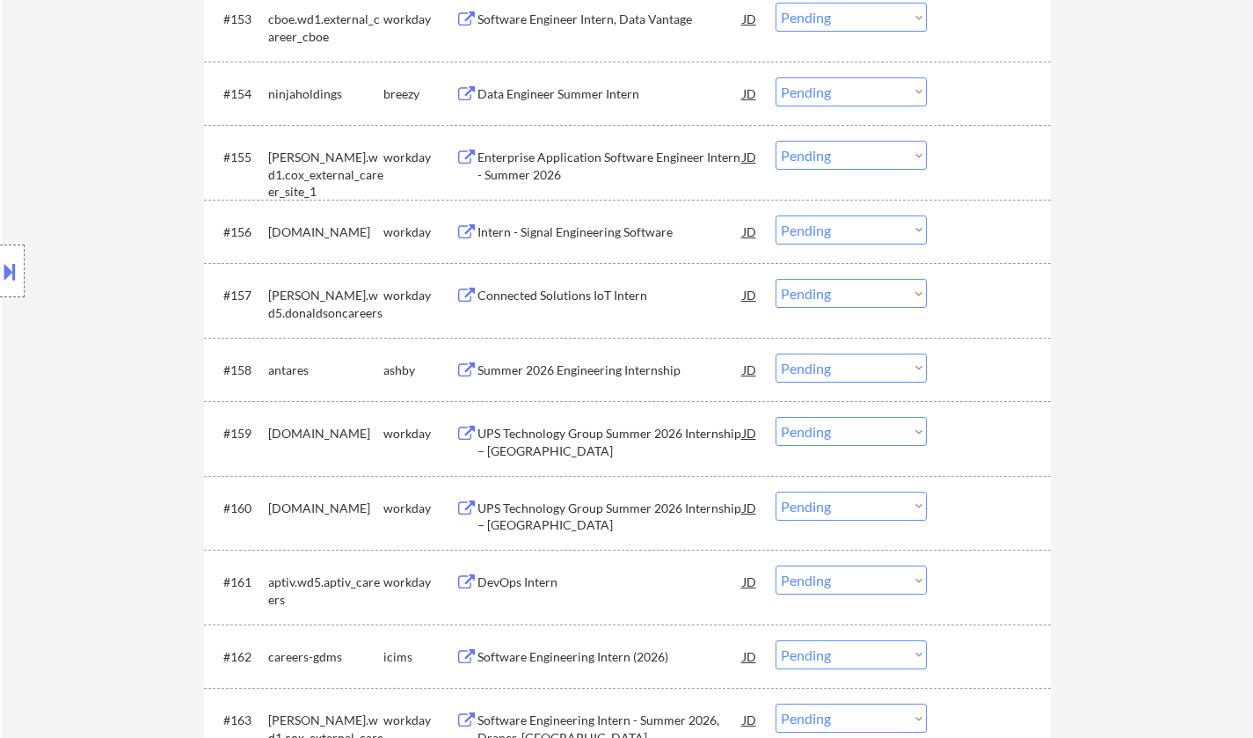
scroll to position [4308, 0]
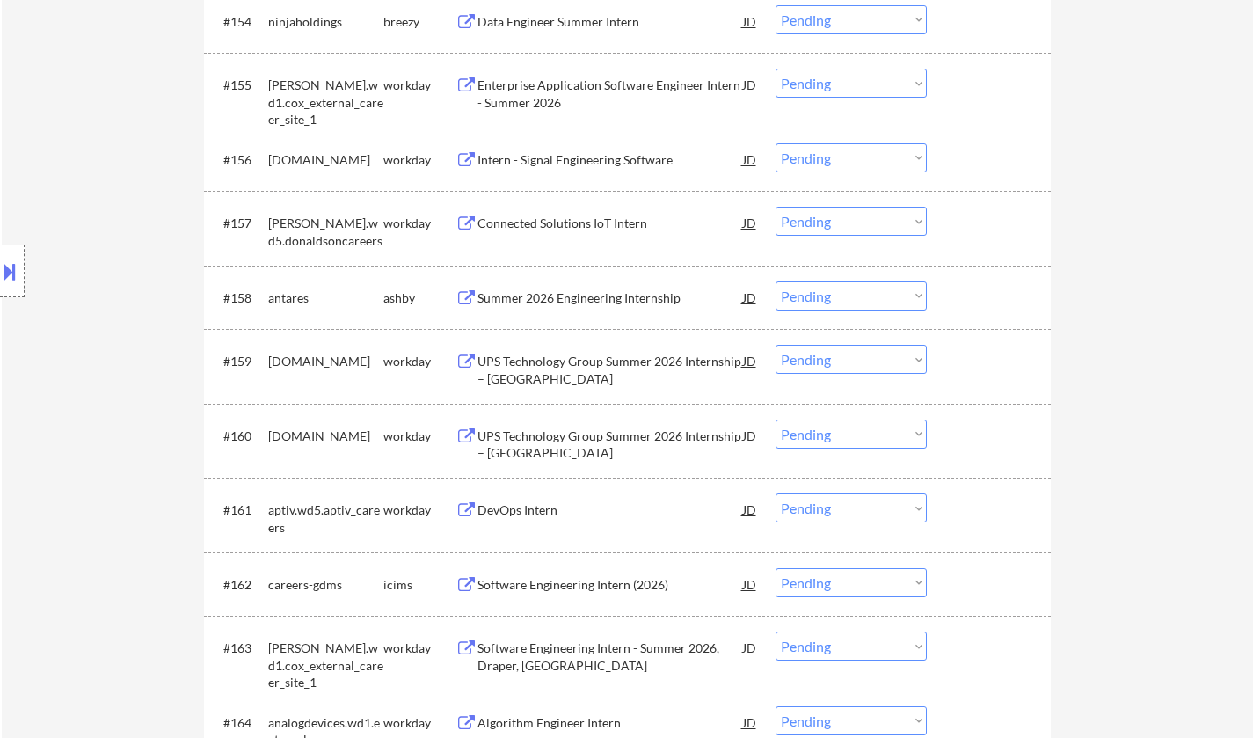
click at [588, 302] on div "Summer 2026 Engineering Internship" at bounding box center [610, 298] width 266 height 18
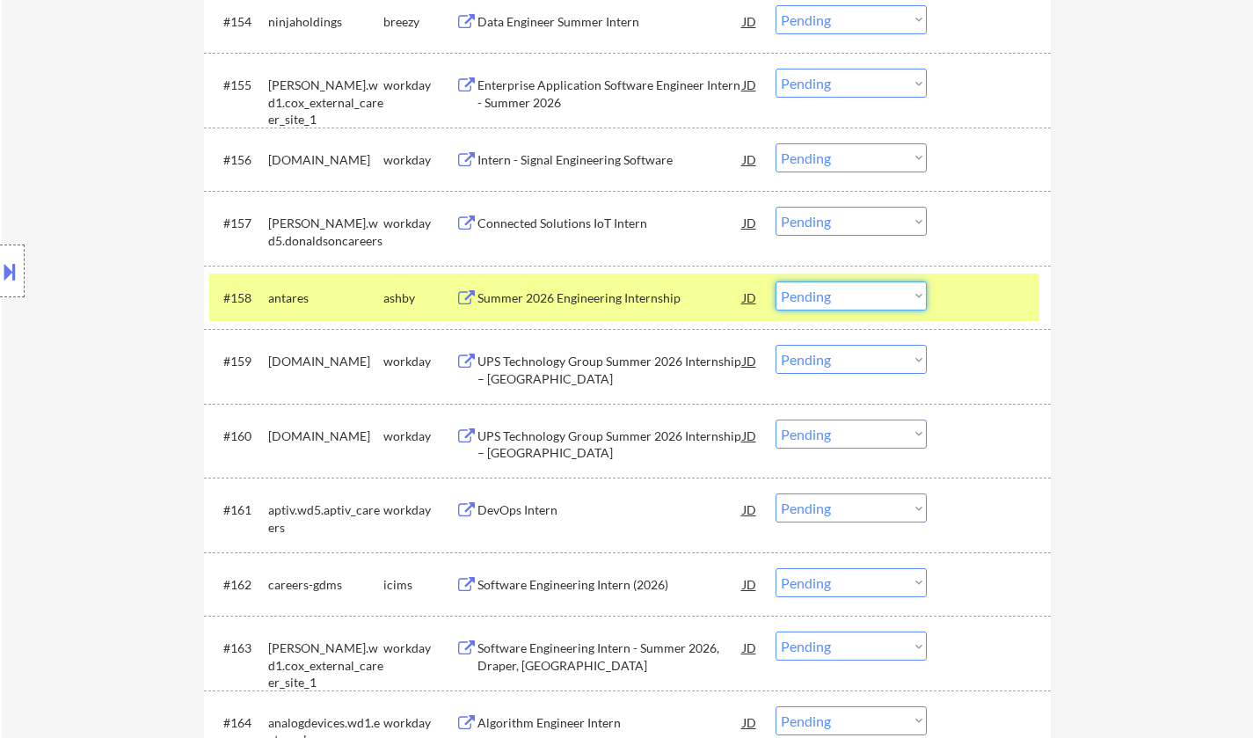
click at [906, 300] on select "Choose an option... Pending Applied Excluded (Questions) Excluded (Expired) Exc…" at bounding box center [850, 295] width 151 height 29
click at [775, 281] on select "Choose an option... Pending Applied Excluded (Questions) Excluded (Expired) Exc…" at bounding box center [850, 295] width 151 height 29
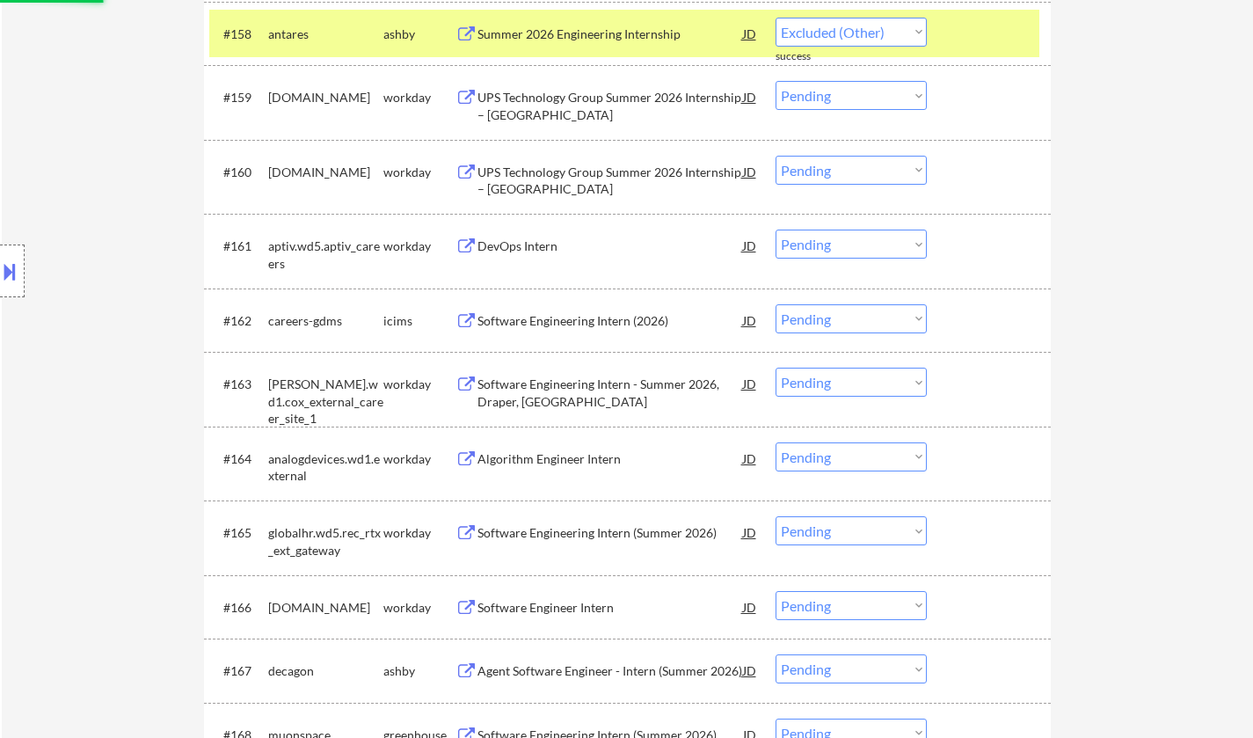
select select ""pending""
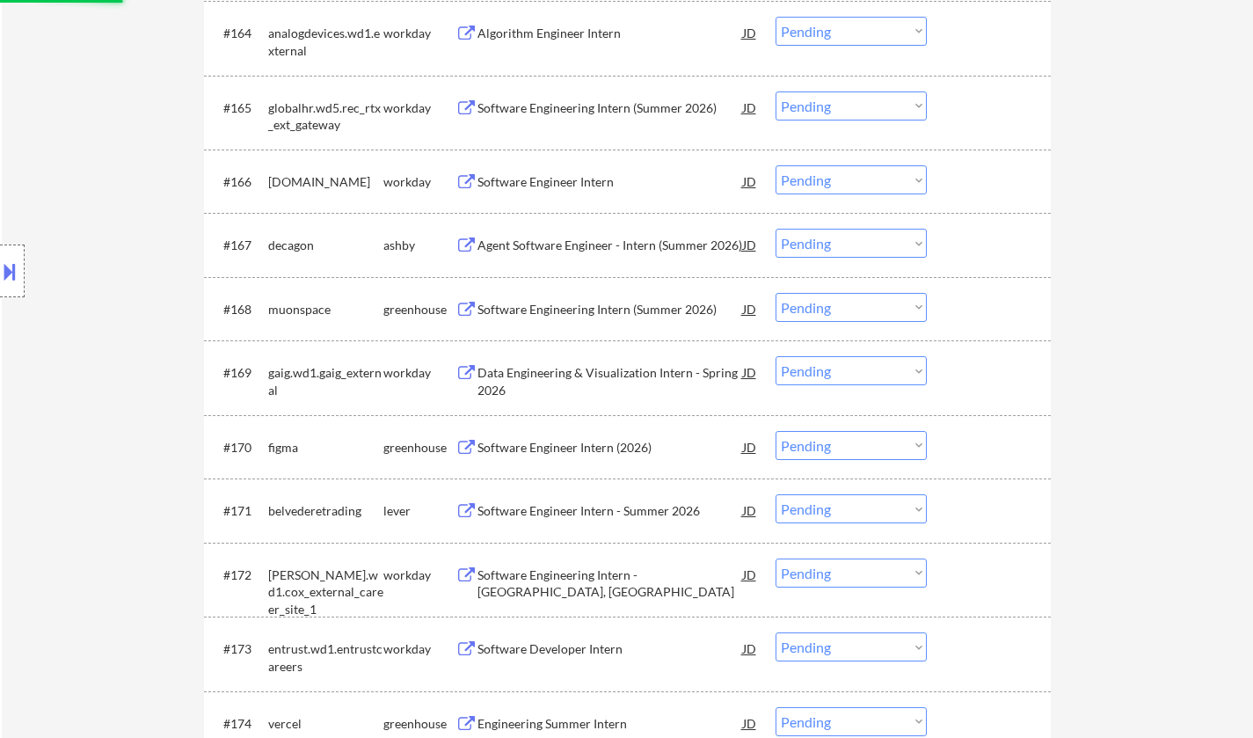
scroll to position [5011, 0]
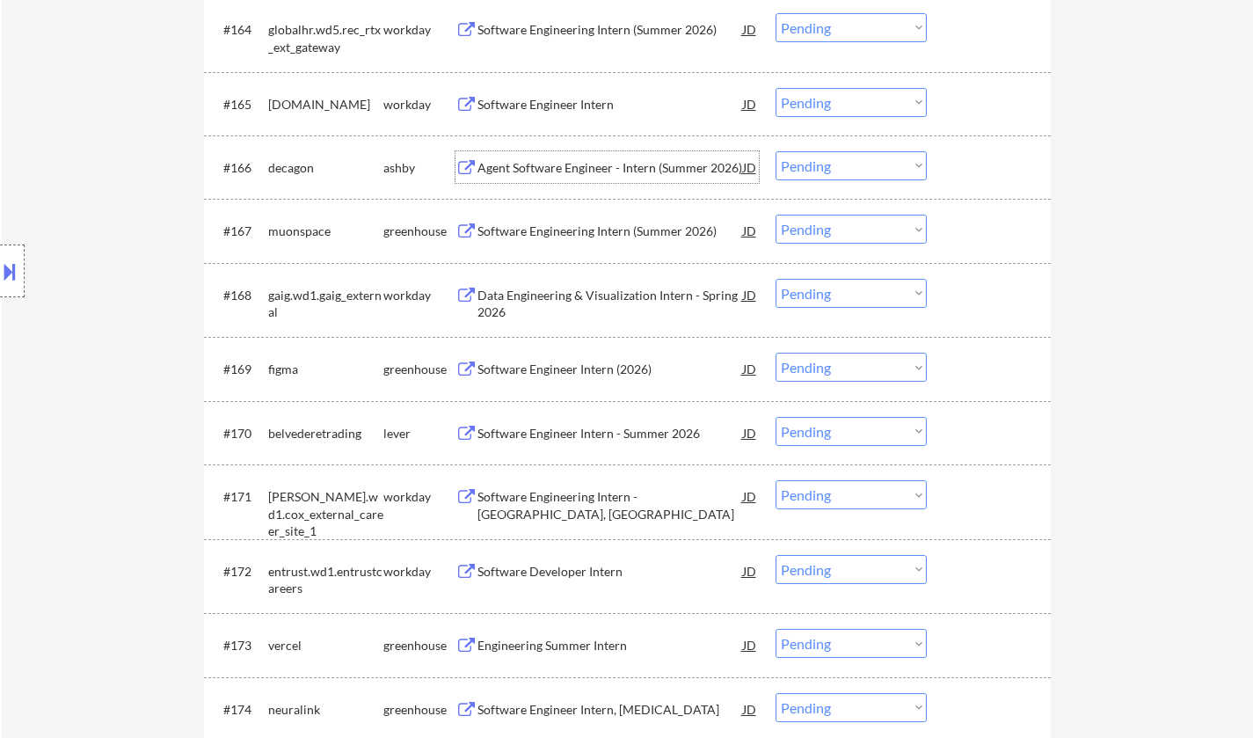
click at [563, 165] on div "Agent Software Engineer - Intern (Summer 2026)" at bounding box center [610, 168] width 266 height 18
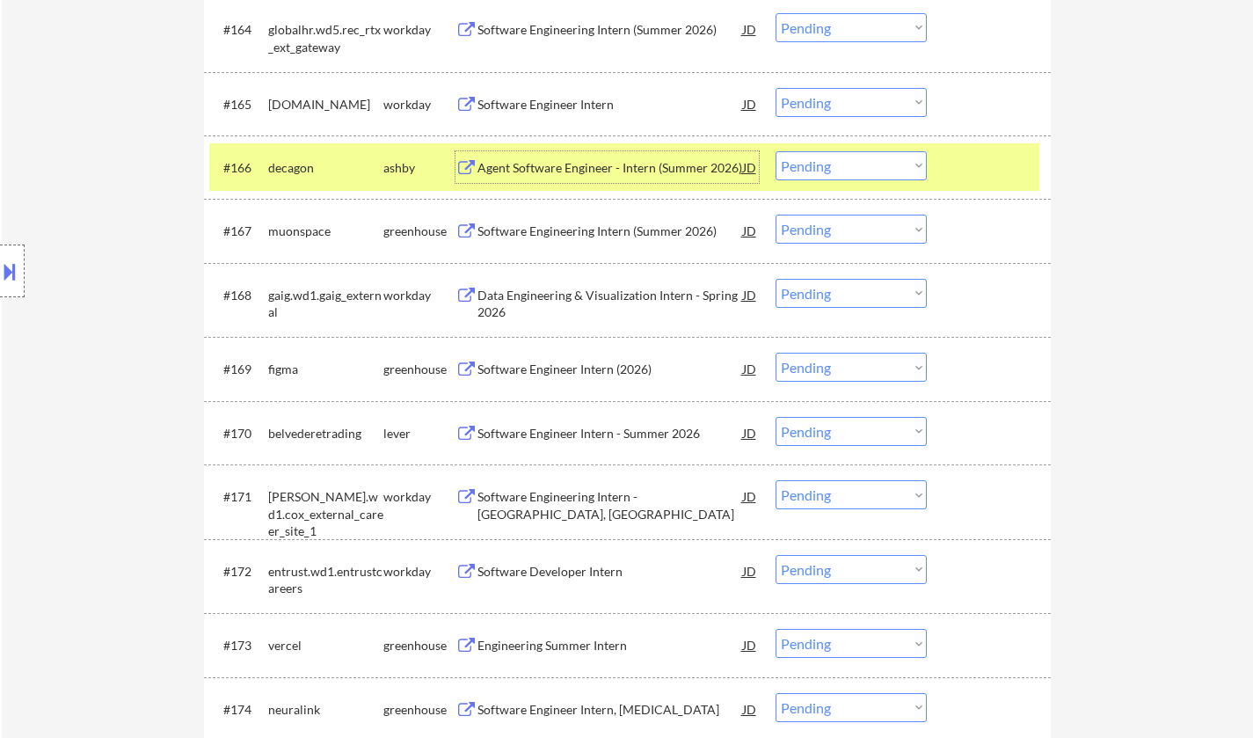
click at [832, 168] on select "Choose an option... Pending Applied Excluded (Questions) Excluded (Expired) Exc…" at bounding box center [850, 165] width 151 height 29
click at [775, 151] on select "Choose an option... Pending Applied Excluded (Questions) Excluded (Expired) Exc…" at bounding box center [850, 165] width 151 height 29
select select ""pending""
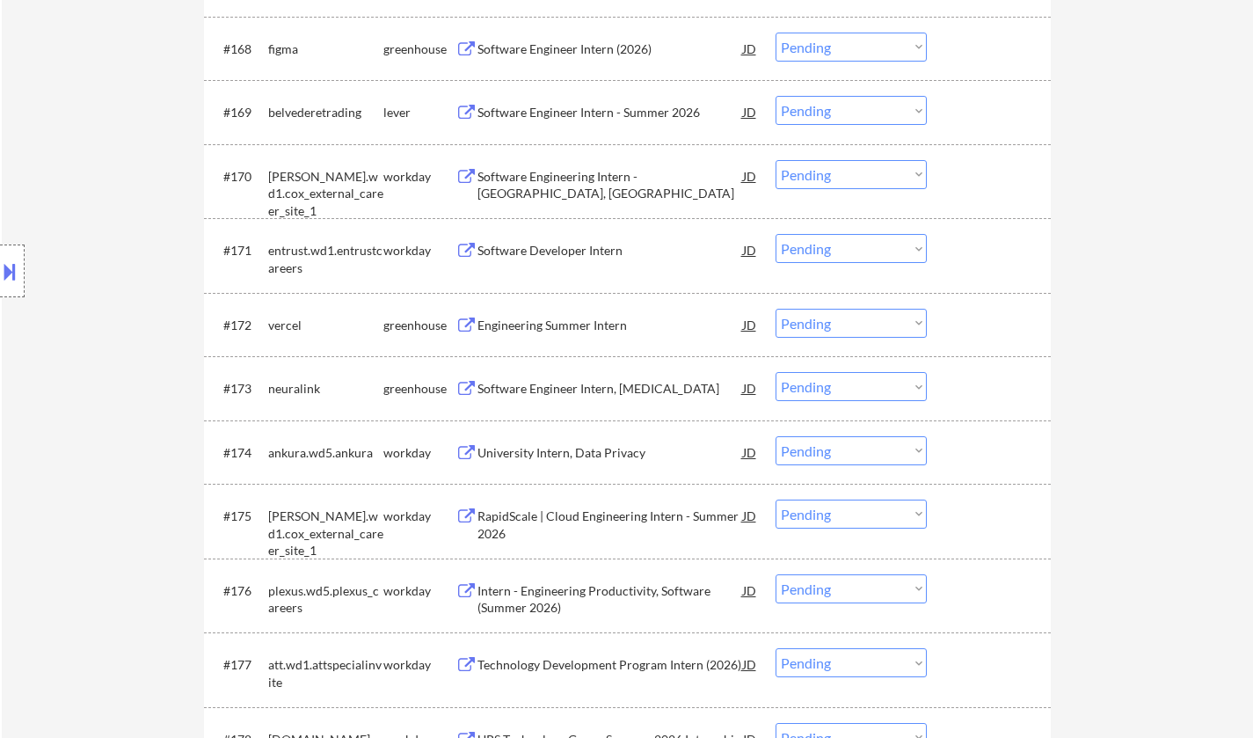
scroll to position [5275, 0]
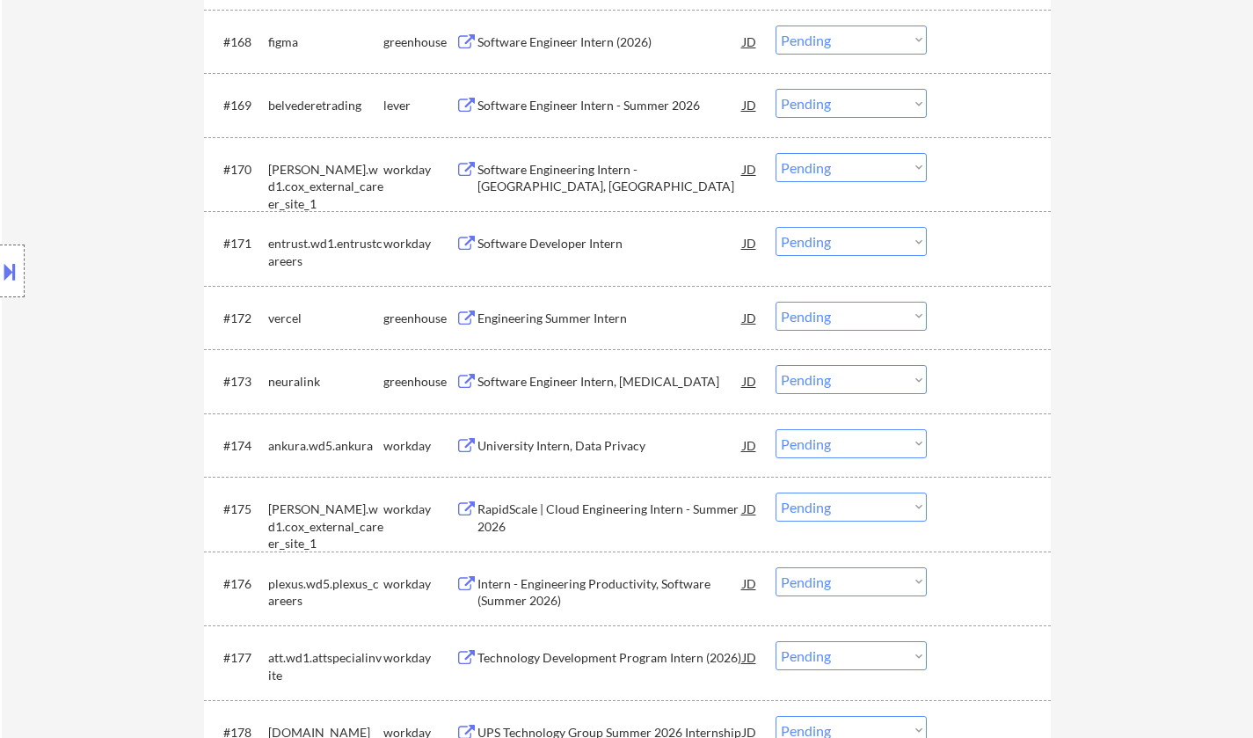
click at [562, 321] on div "Engineering Summer Intern" at bounding box center [610, 318] width 266 height 18
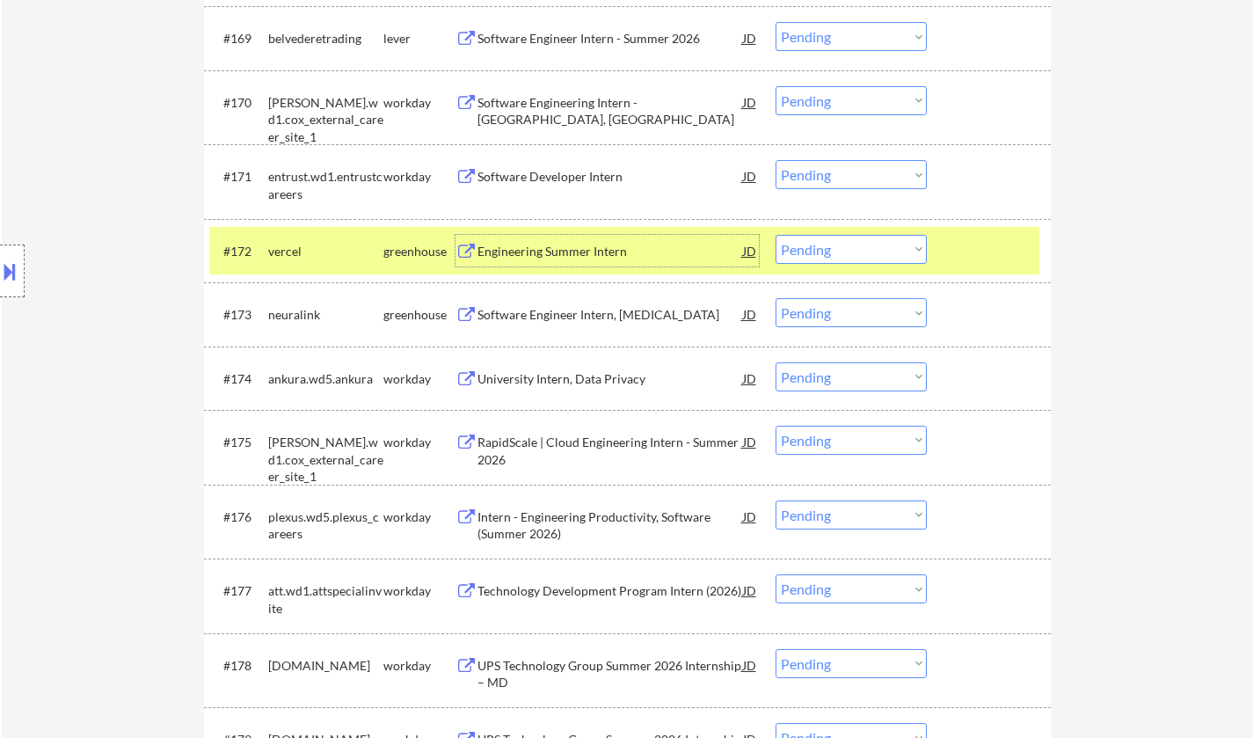
scroll to position [5363, 0]
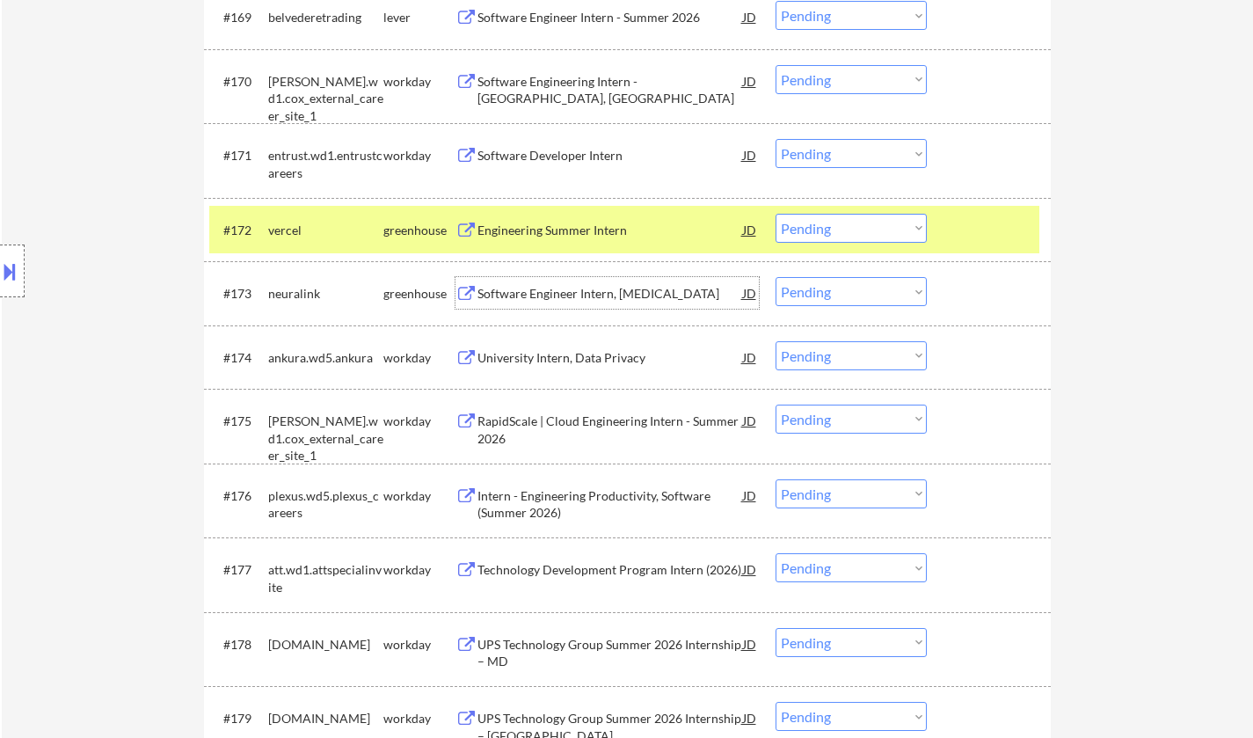
click at [610, 303] on div "Software Engineer Intern, [MEDICAL_DATA]" at bounding box center [610, 293] width 266 height 32
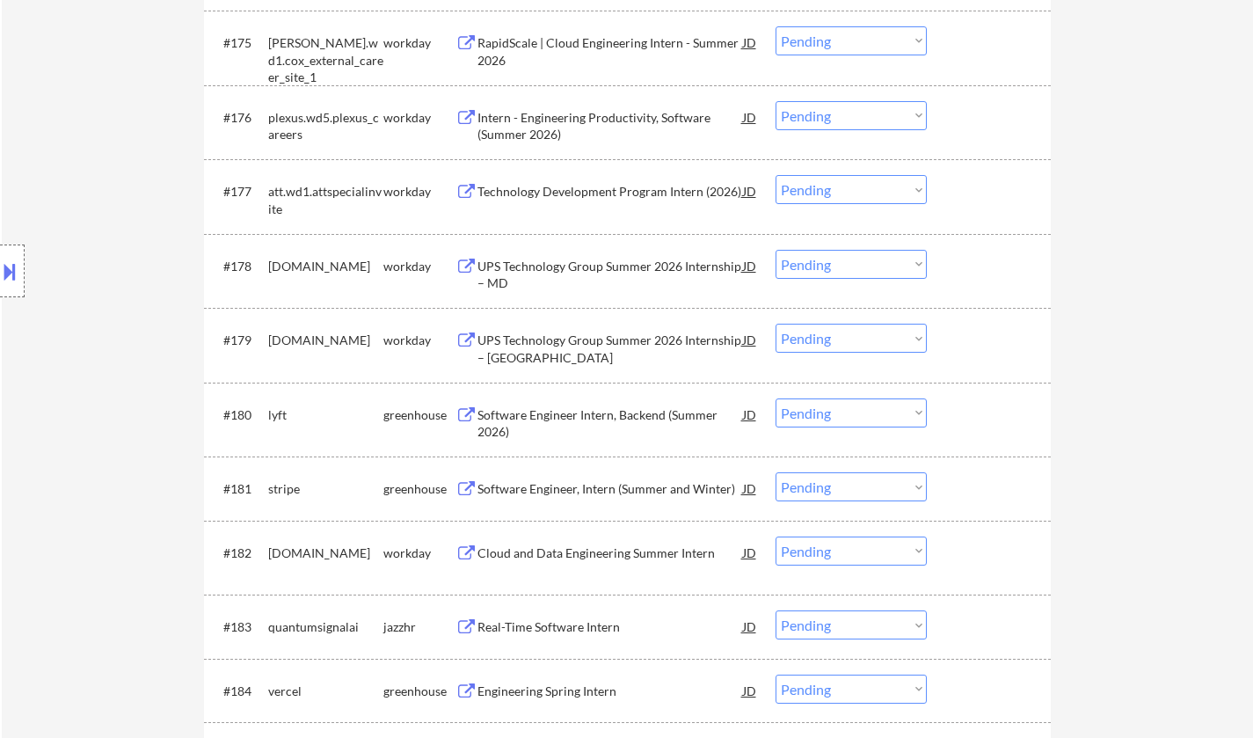
scroll to position [5891, 0]
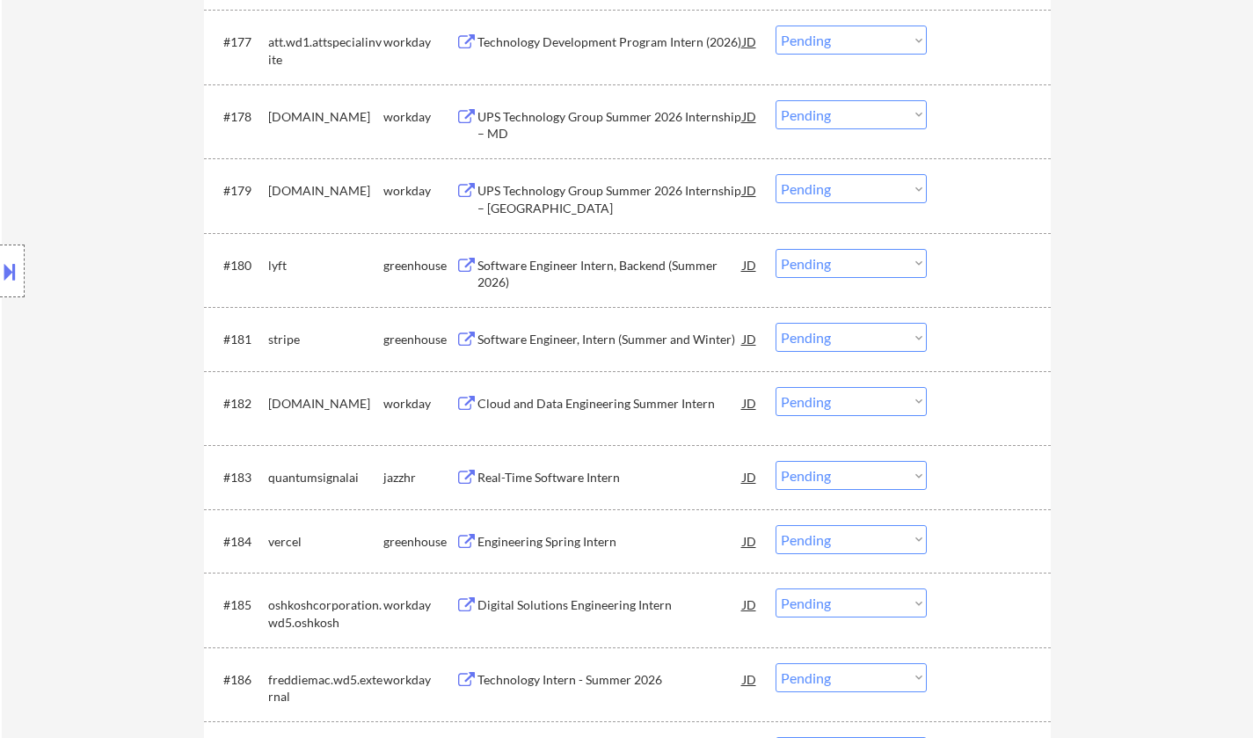
click at [644, 282] on div "Software Engineer Intern, Backend (Summer 2026)" at bounding box center [610, 274] width 266 height 34
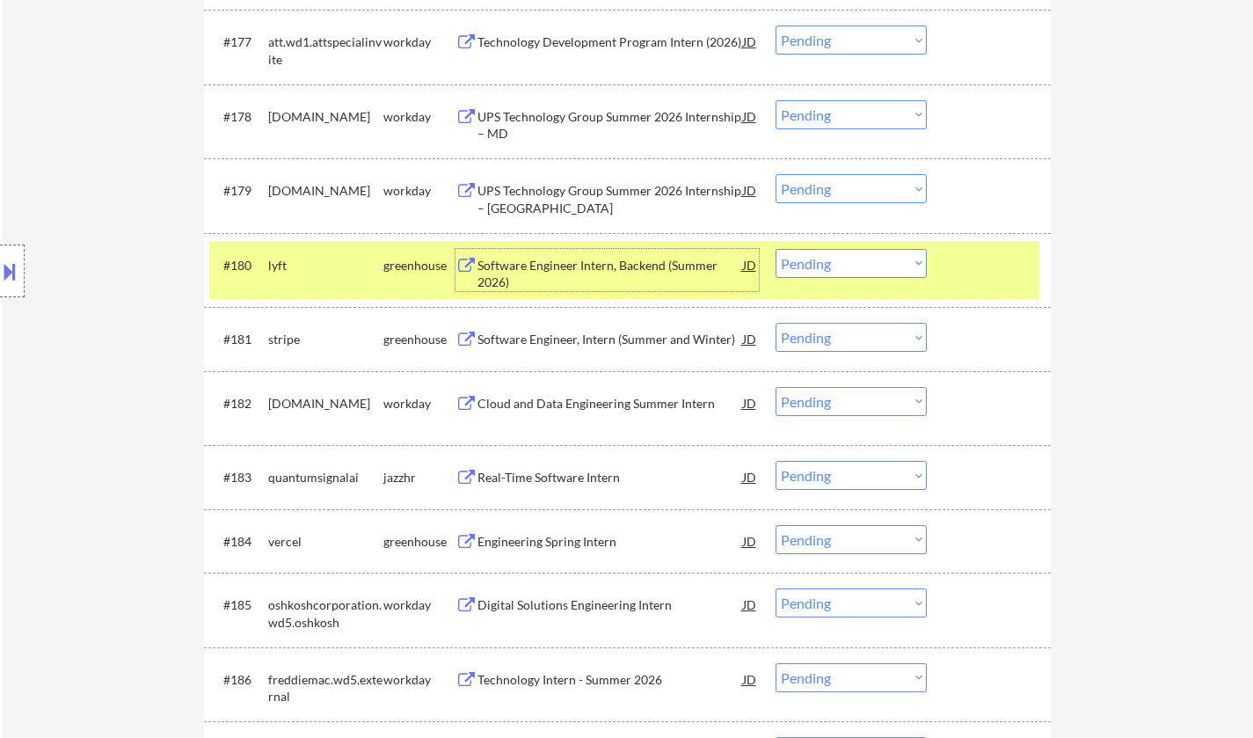
drag, startPoint x: 851, startPoint y: 266, endPoint x: 851, endPoint y: 277, distance: 10.6
click at [850, 266] on select "Choose an option... Pending Applied Excluded (Questions) Excluded (Expired) Exc…" at bounding box center [850, 263] width 151 height 29
click at [775, 249] on select "Choose an option... Pending Applied Excluded (Questions) Excluded (Expired) Exc…" at bounding box center [850, 263] width 151 height 29
select select ""pending""
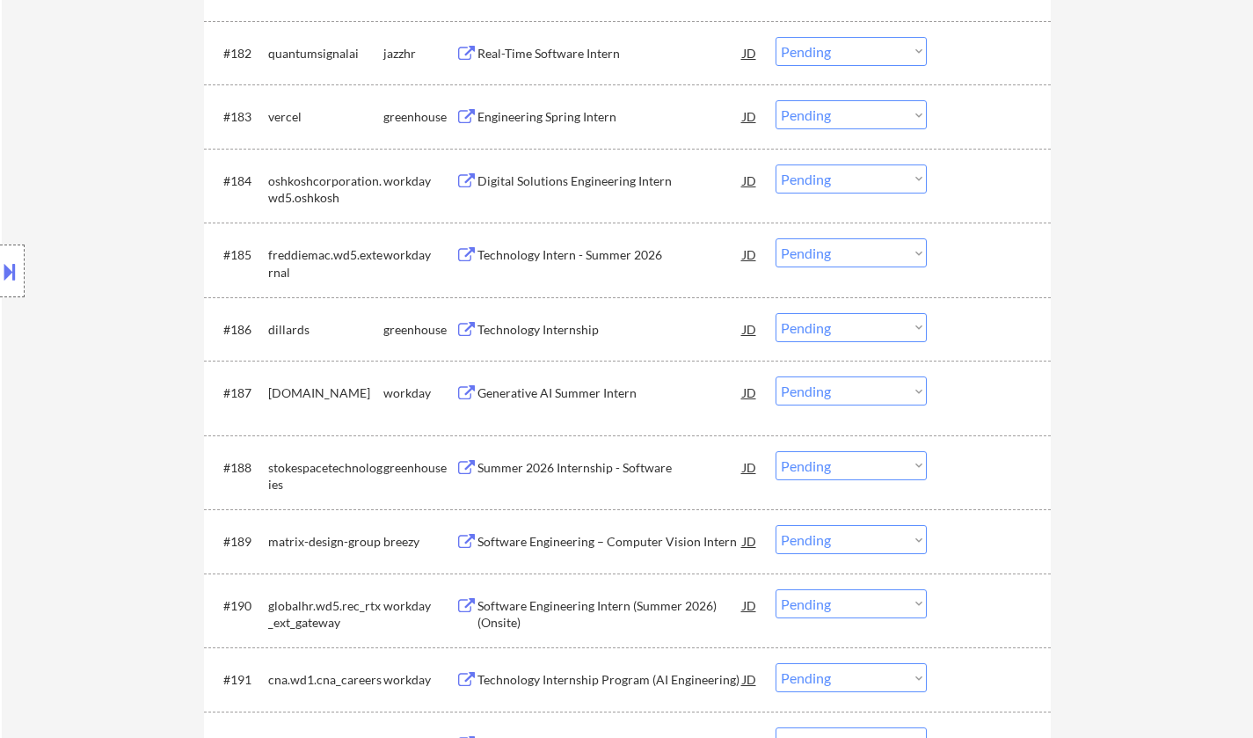
scroll to position [6242, 0]
click at [554, 471] on div "Summer 2026 Internship - Software" at bounding box center [610, 466] width 266 height 18
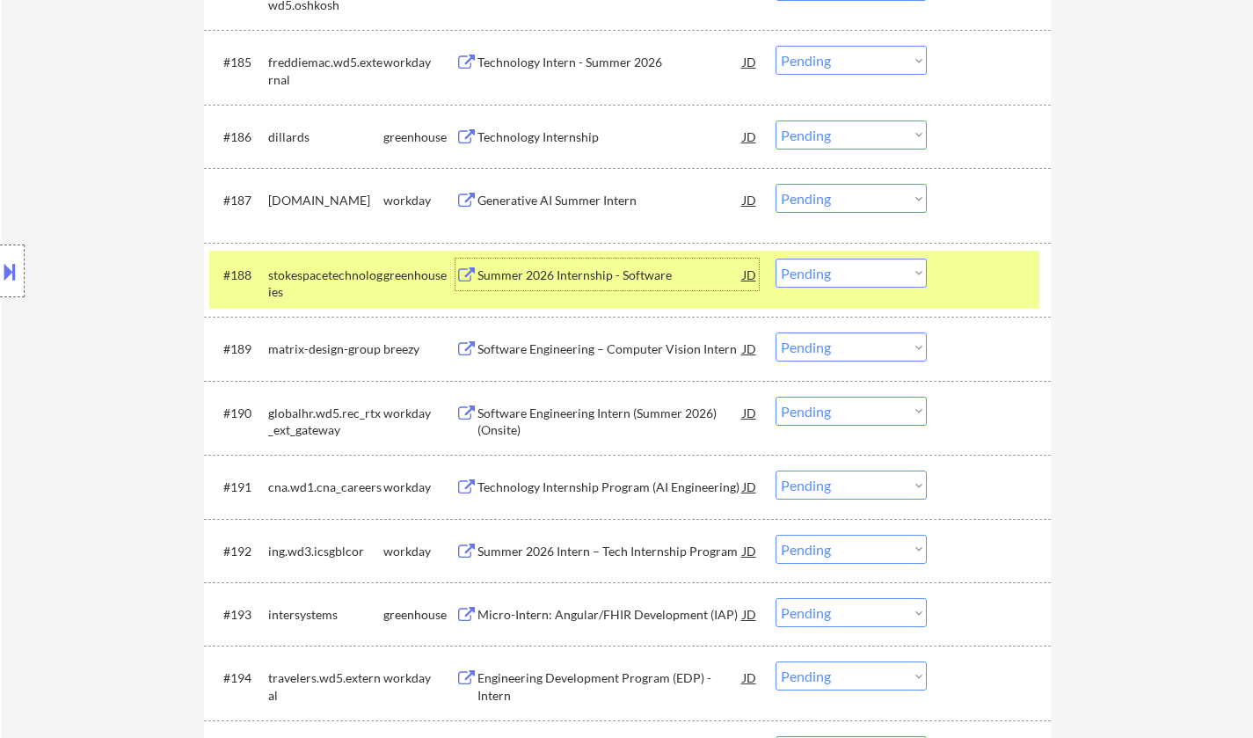
scroll to position [6506, 0]
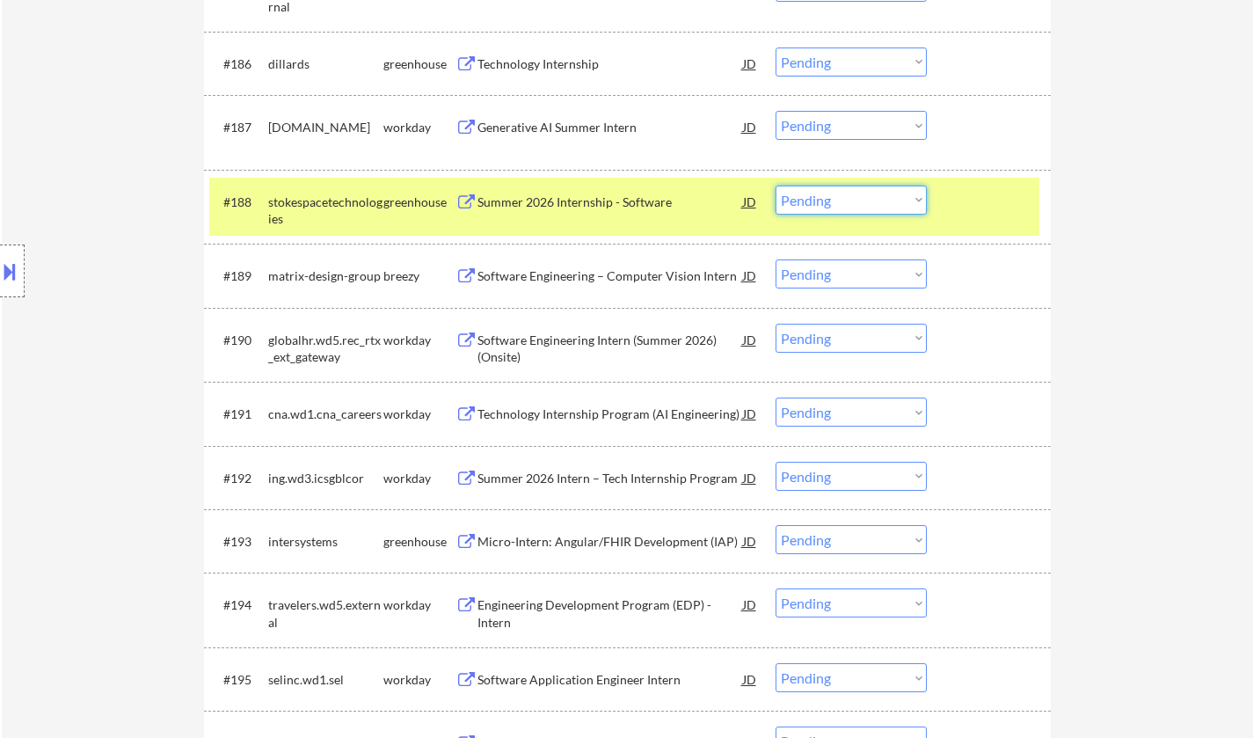
click at [877, 189] on select "Choose an option... Pending Applied Excluded (Questions) Excluded (Expired) Exc…" at bounding box center [850, 200] width 151 height 29
click at [775, 186] on select "Choose an option... Pending Applied Excluded (Questions) Excluded (Expired) Exc…" at bounding box center [850, 200] width 151 height 29
select select ""pending""
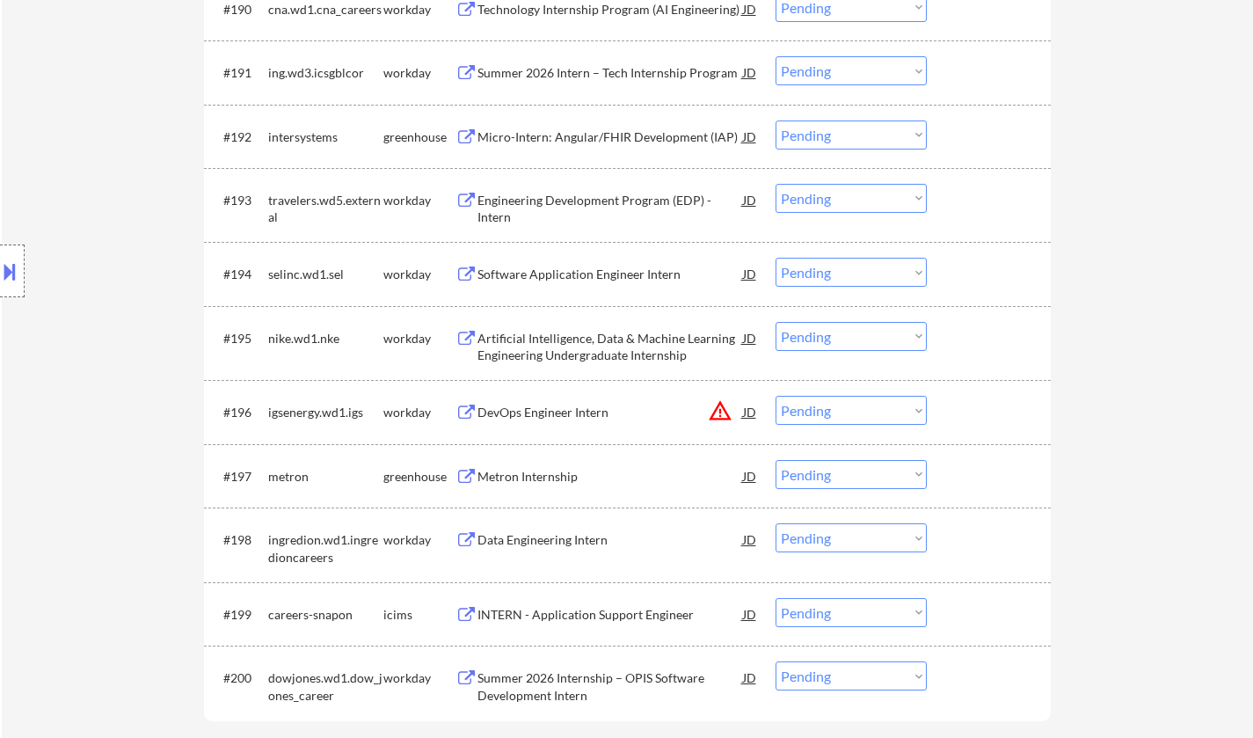
scroll to position [6858, 0]
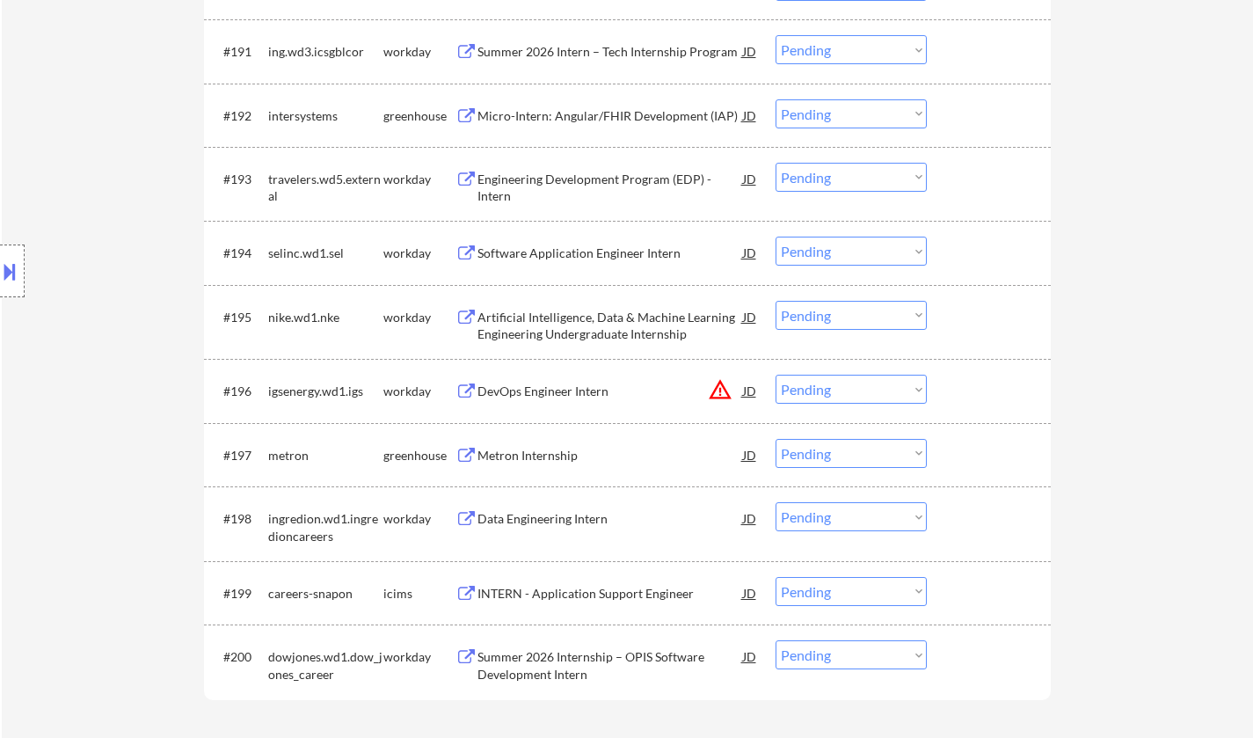
click at [532, 457] on div "Metron Internship" at bounding box center [610, 456] width 266 height 18
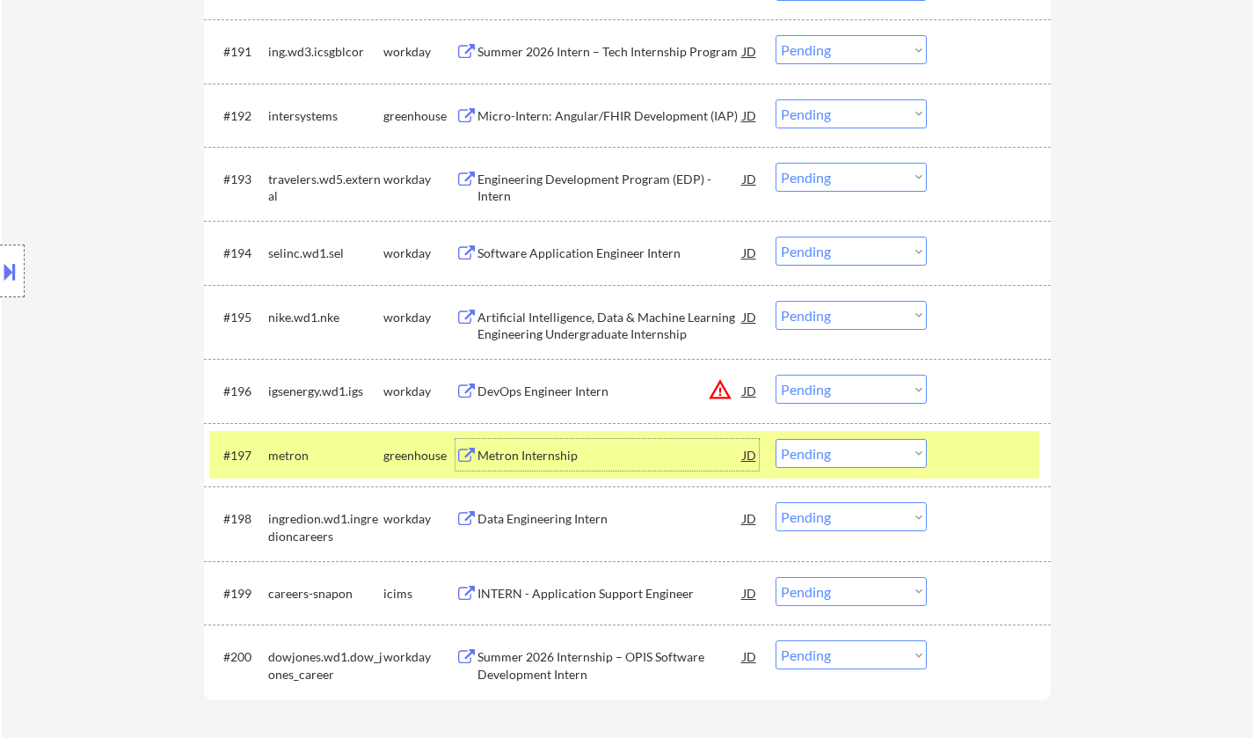
drag, startPoint x: 853, startPoint y: 455, endPoint x: 857, endPoint y: 467, distance: 13.1
click at [852, 455] on select "Choose an option... Pending Applied Excluded (Questions) Excluded (Expired) Exc…" at bounding box center [850, 453] width 151 height 29
click at [775, 439] on select "Choose an option... Pending Applied Excluded (Questions) Excluded (Expired) Exc…" at bounding box center [850, 453] width 151 height 29
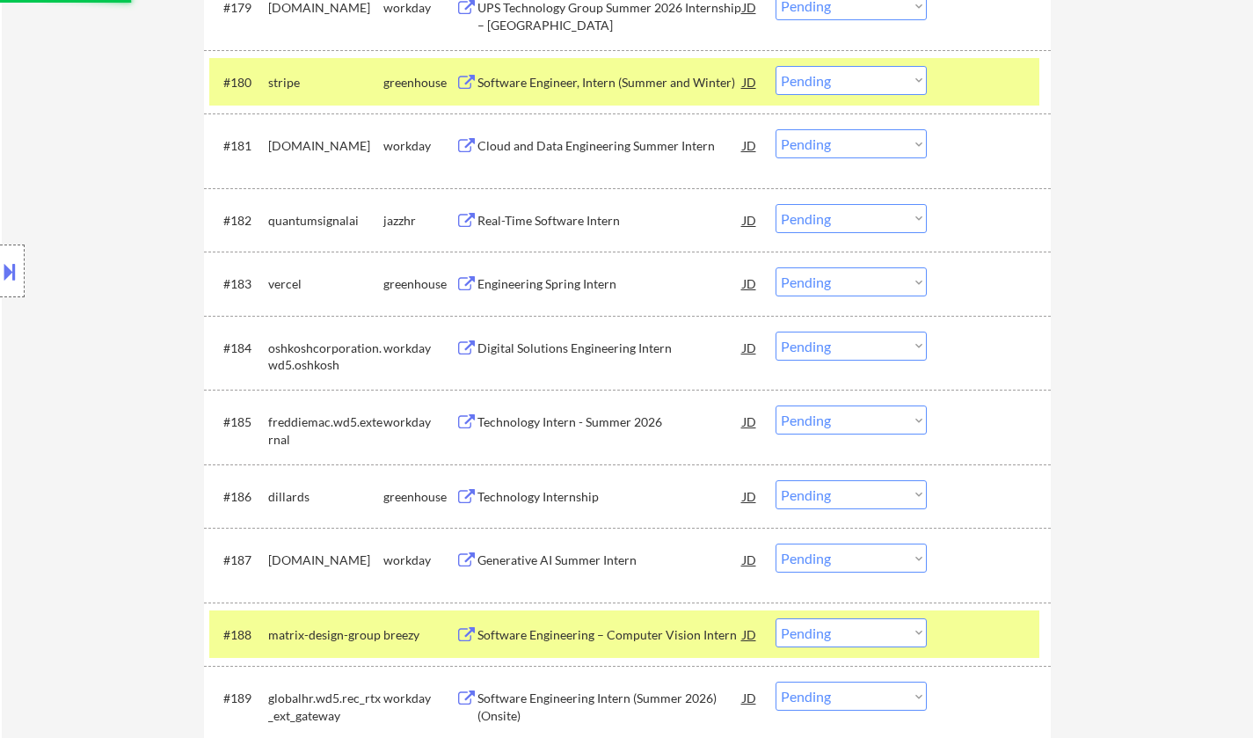
select select ""pending""
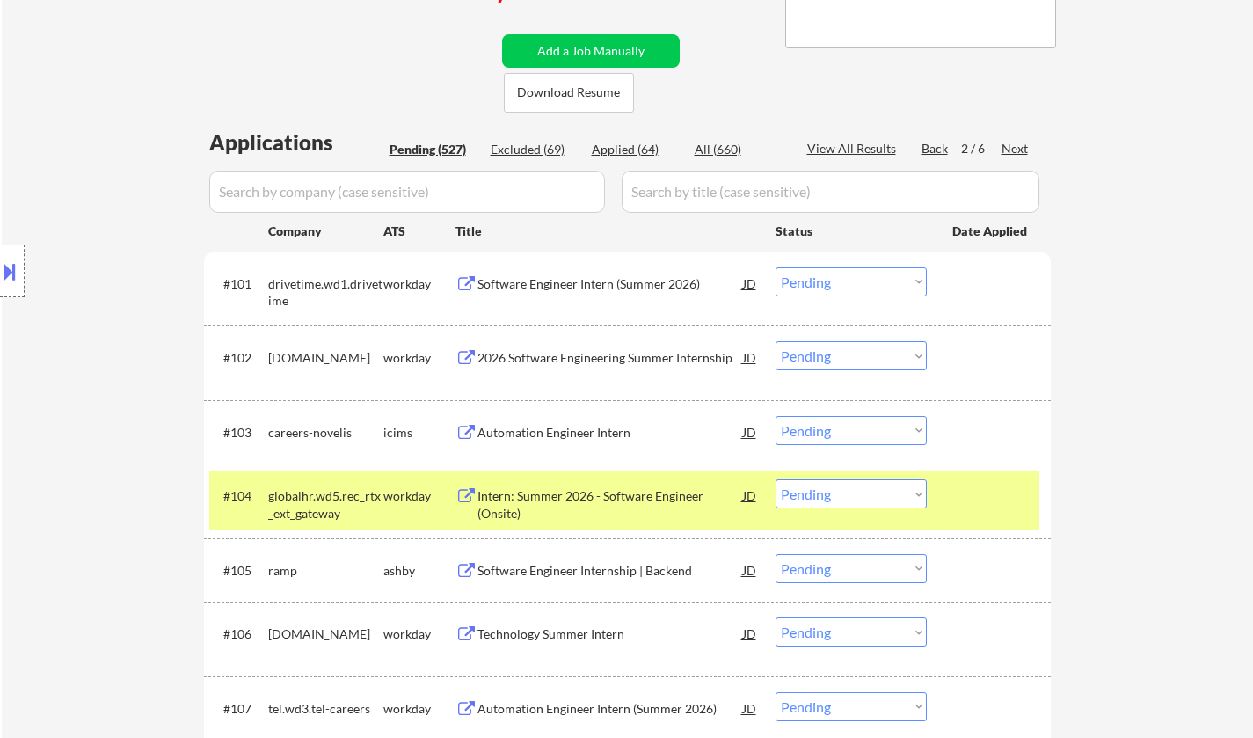
scroll to position [0, 0]
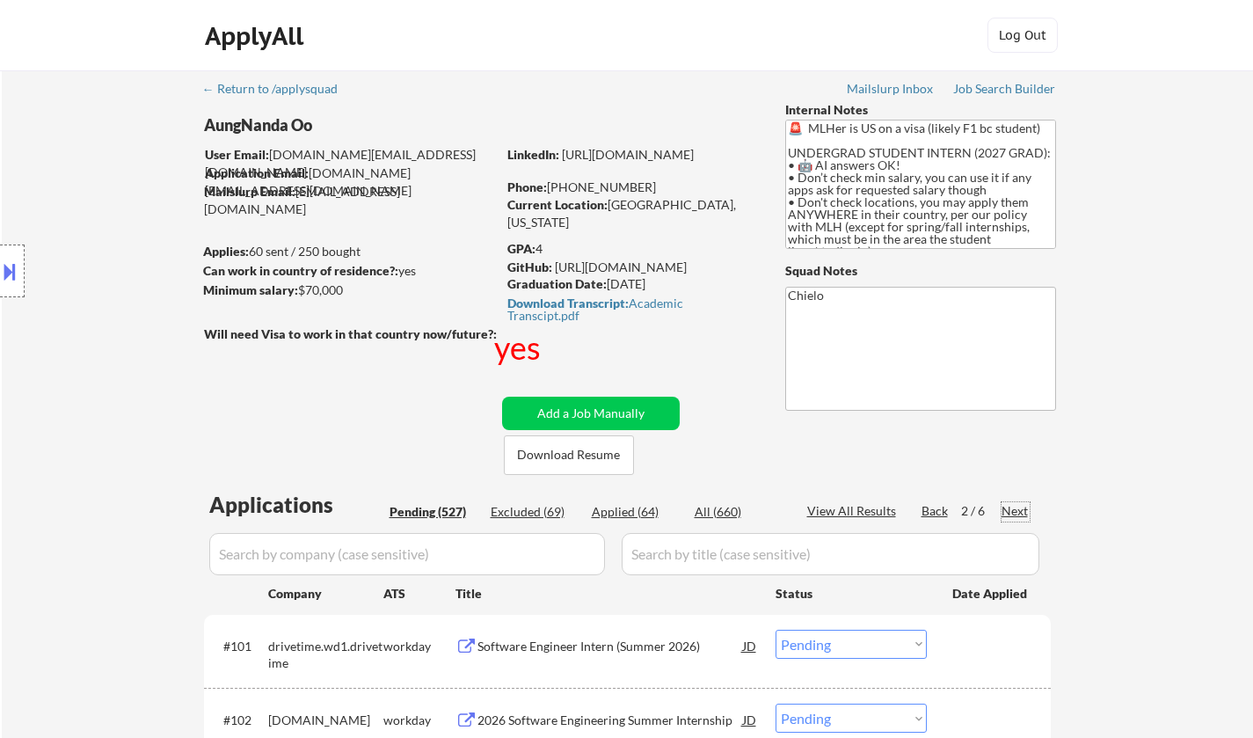
click at [1018, 513] on div "Next" at bounding box center [1015, 511] width 28 height 18
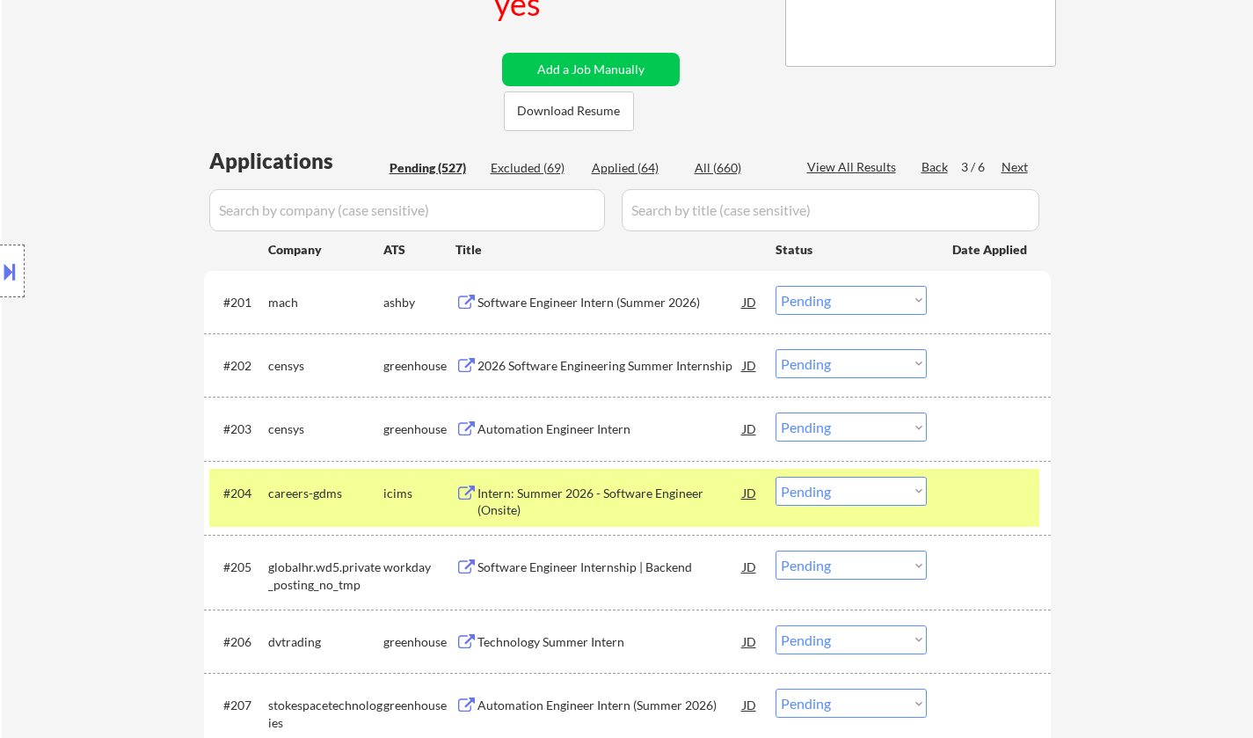
scroll to position [352, 0]
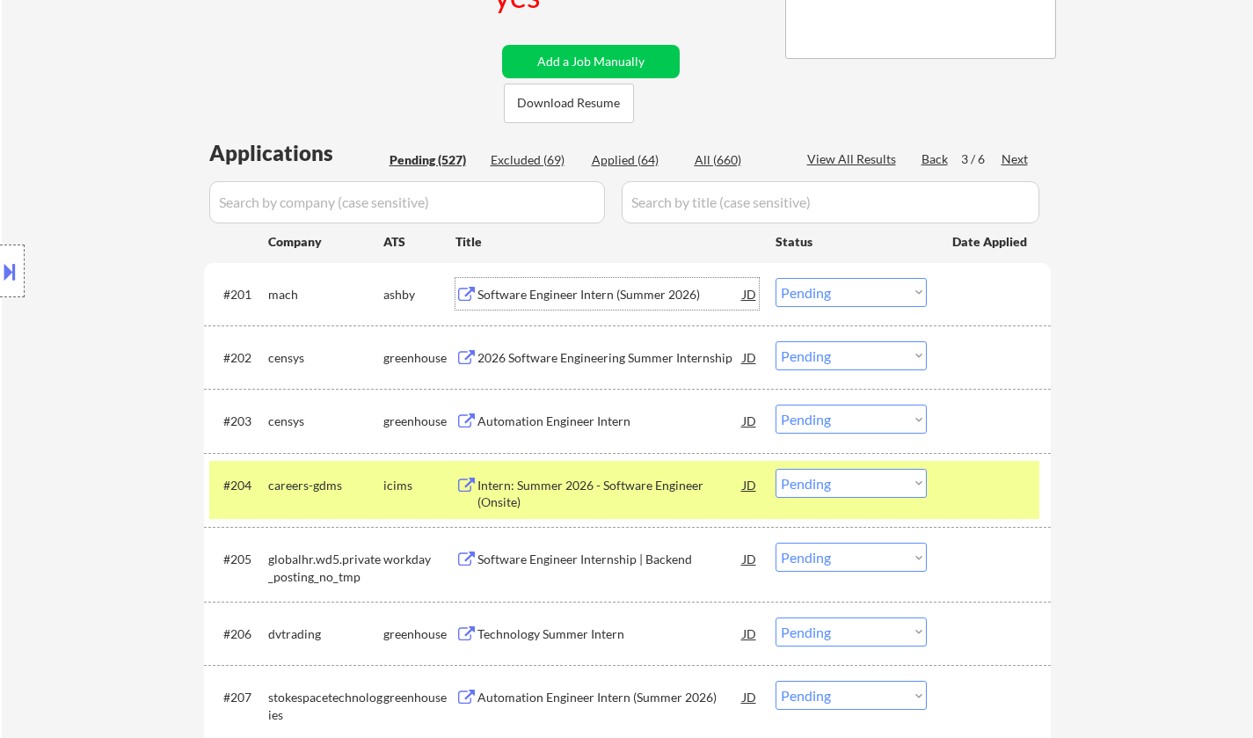
click at [551, 295] on div "Software Engineer Intern (Summer 2026)" at bounding box center [610, 295] width 266 height 18
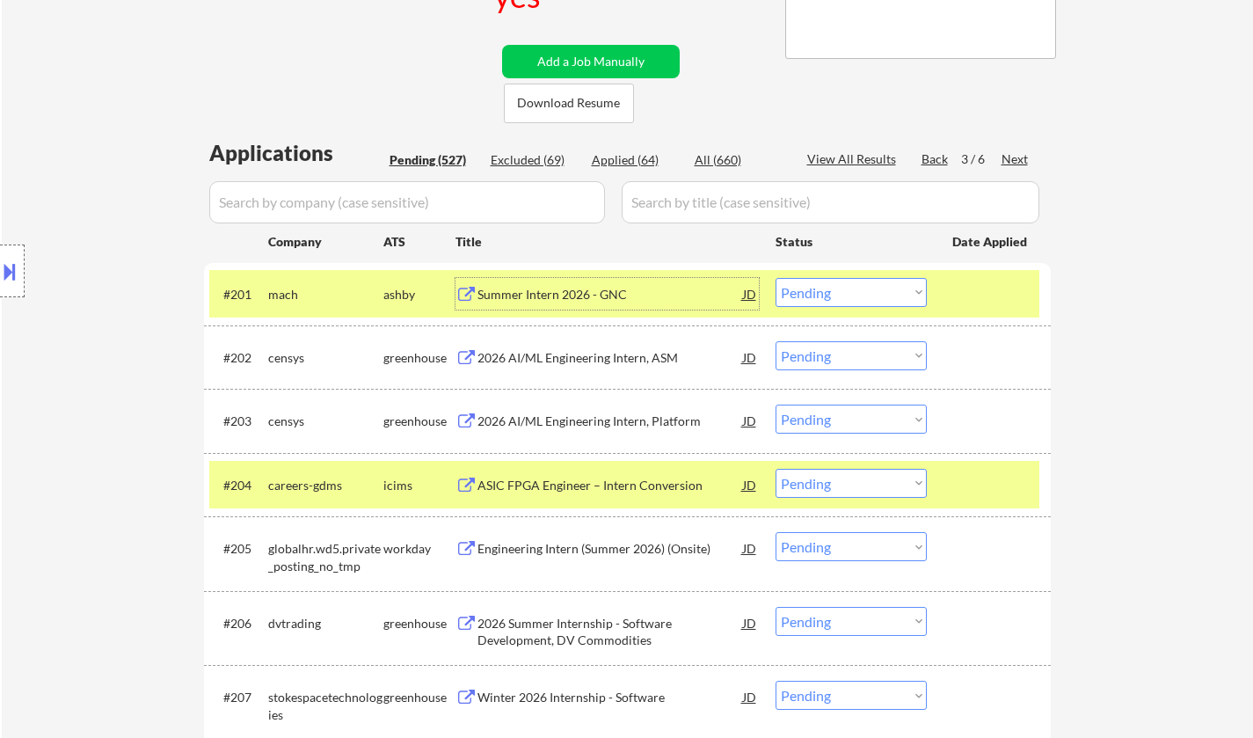
click at [841, 296] on select "Choose an option... Pending Applied Excluded (Questions) Excluded (Expired) Exc…" at bounding box center [850, 292] width 151 height 29
click at [775, 278] on select "Choose an option... Pending Applied Excluded (Questions) Excluded (Expired) Exc…" at bounding box center [850, 292] width 151 height 29
select select ""pending""
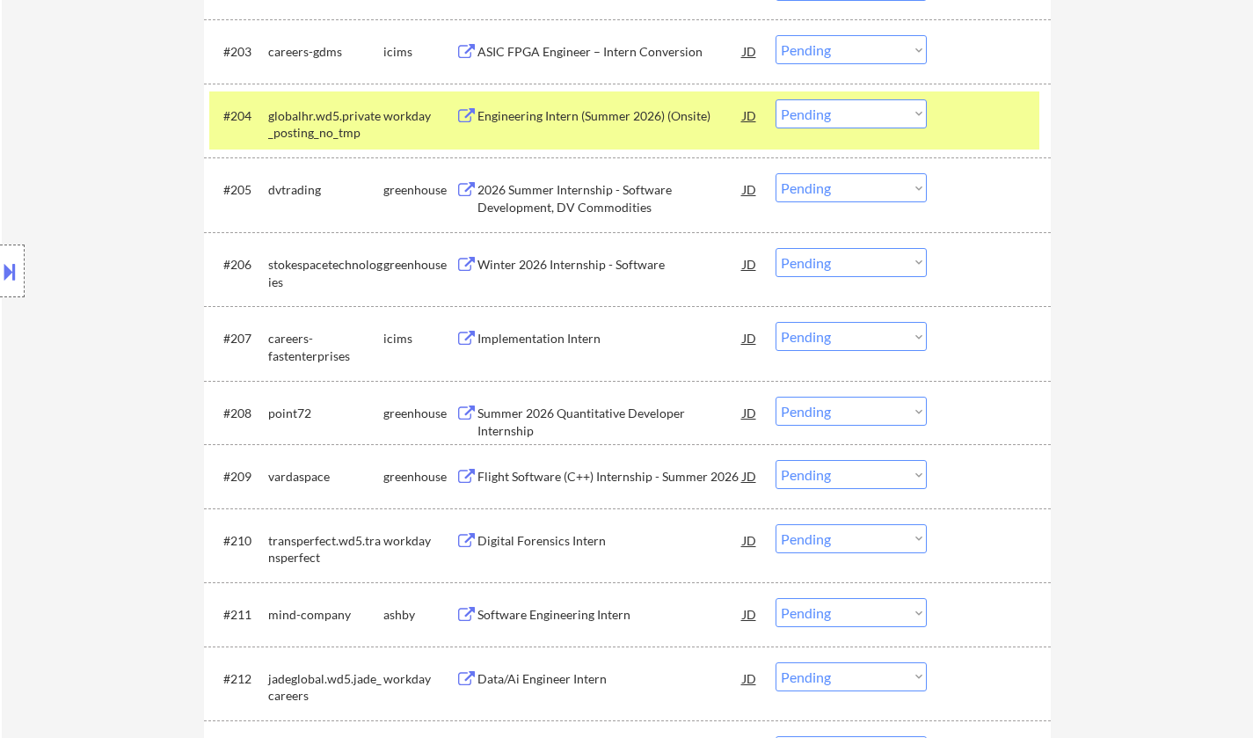
scroll to position [791, 0]
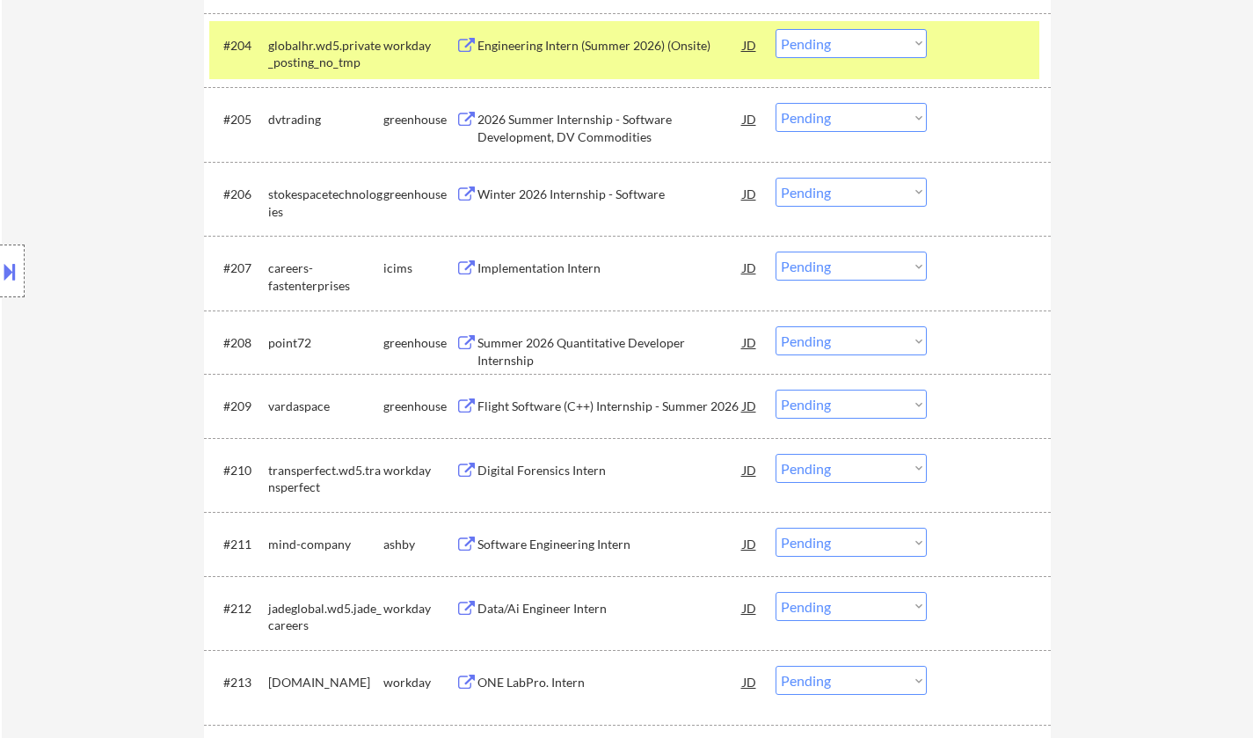
click at [575, 343] on div "Summer 2026 Quantitative Developer Internship" at bounding box center [610, 351] width 266 height 34
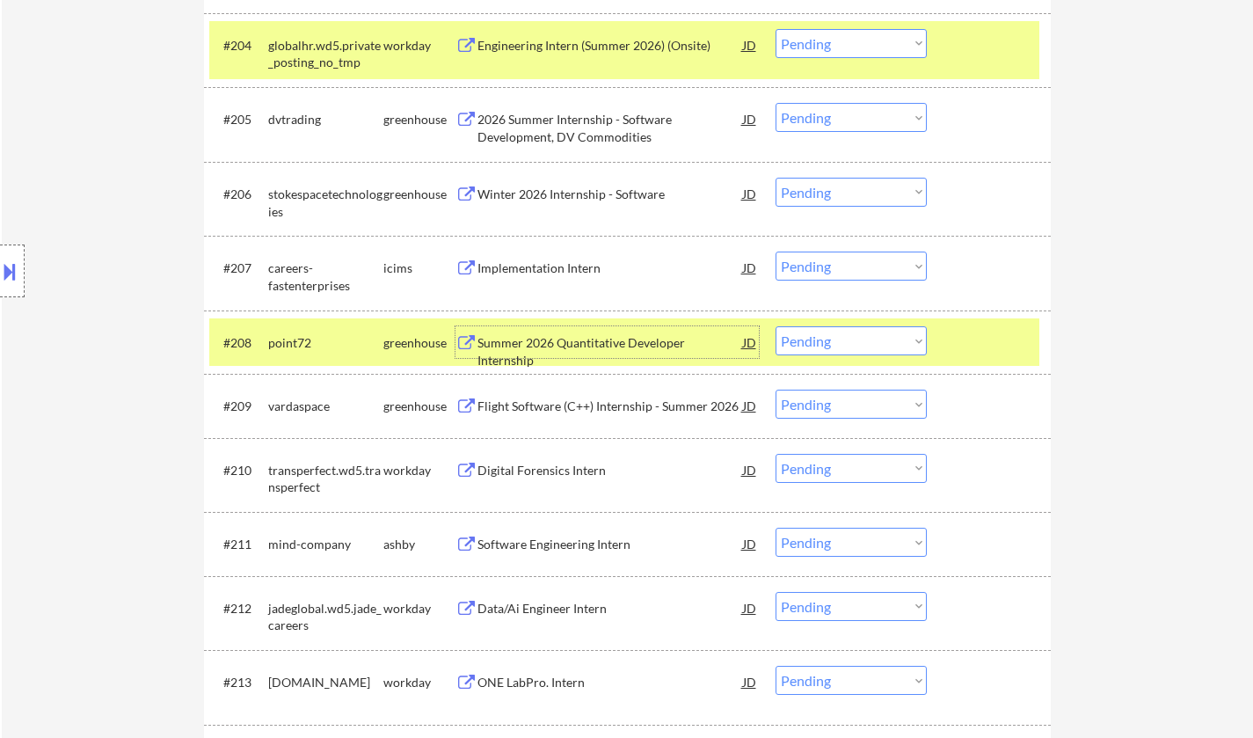
click at [877, 341] on select "Choose an option... Pending Applied Excluded (Questions) Excluded (Expired) Exc…" at bounding box center [850, 340] width 151 height 29
click at [775, 326] on select "Choose an option... Pending Applied Excluded (Questions) Excluded (Expired) Exc…" at bounding box center [850, 340] width 151 height 29
select select ""pending""
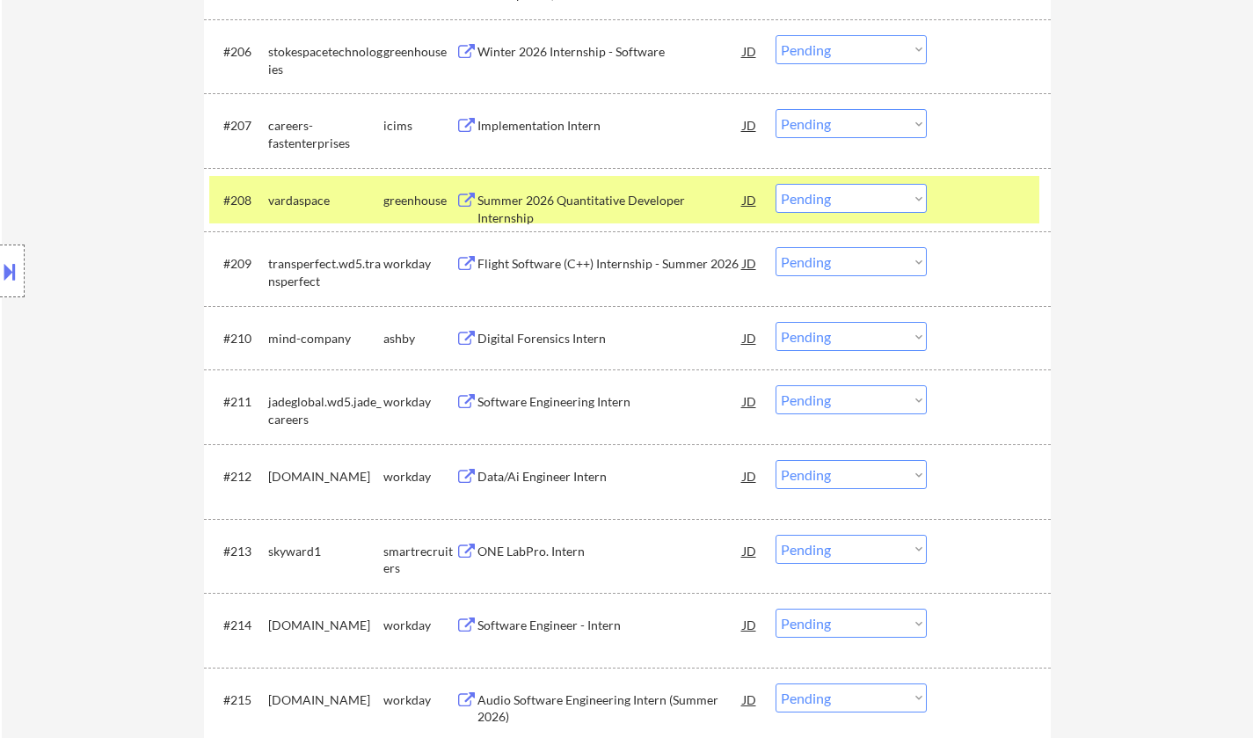
scroll to position [967, 0]
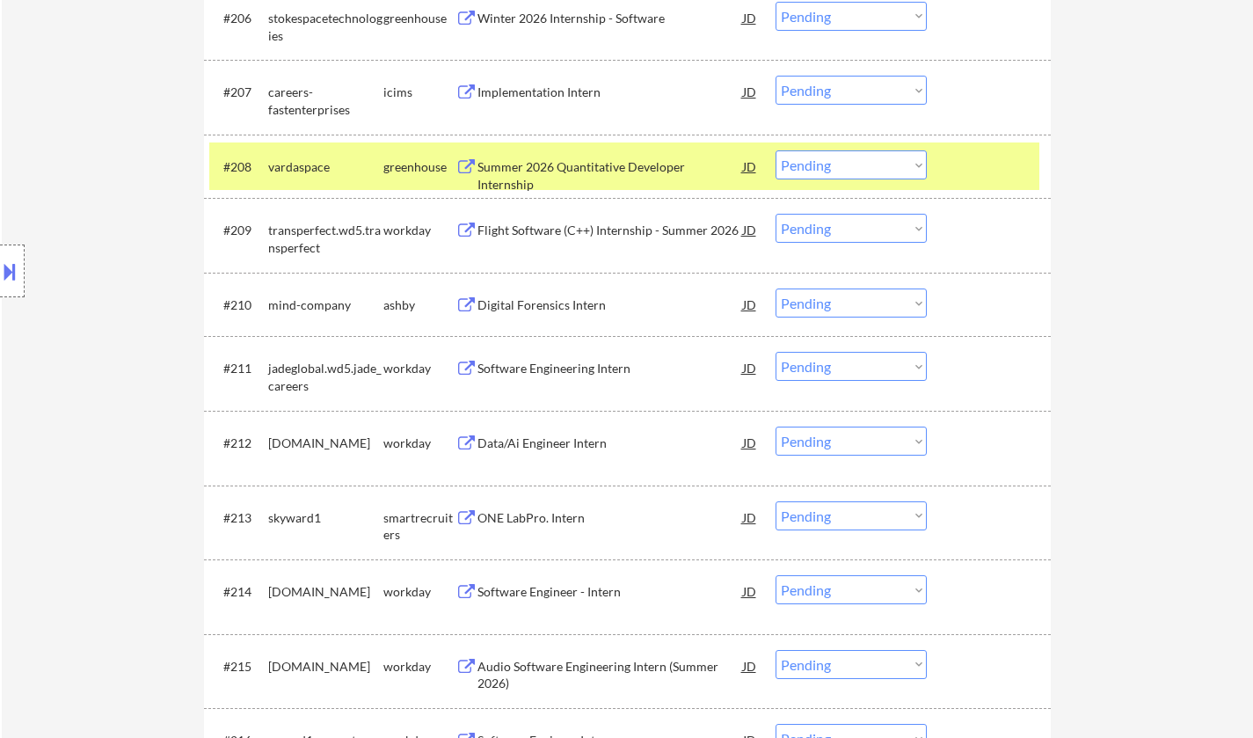
click at [553, 305] on div "Digital Forensics Intern" at bounding box center [610, 305] width 266 height 18
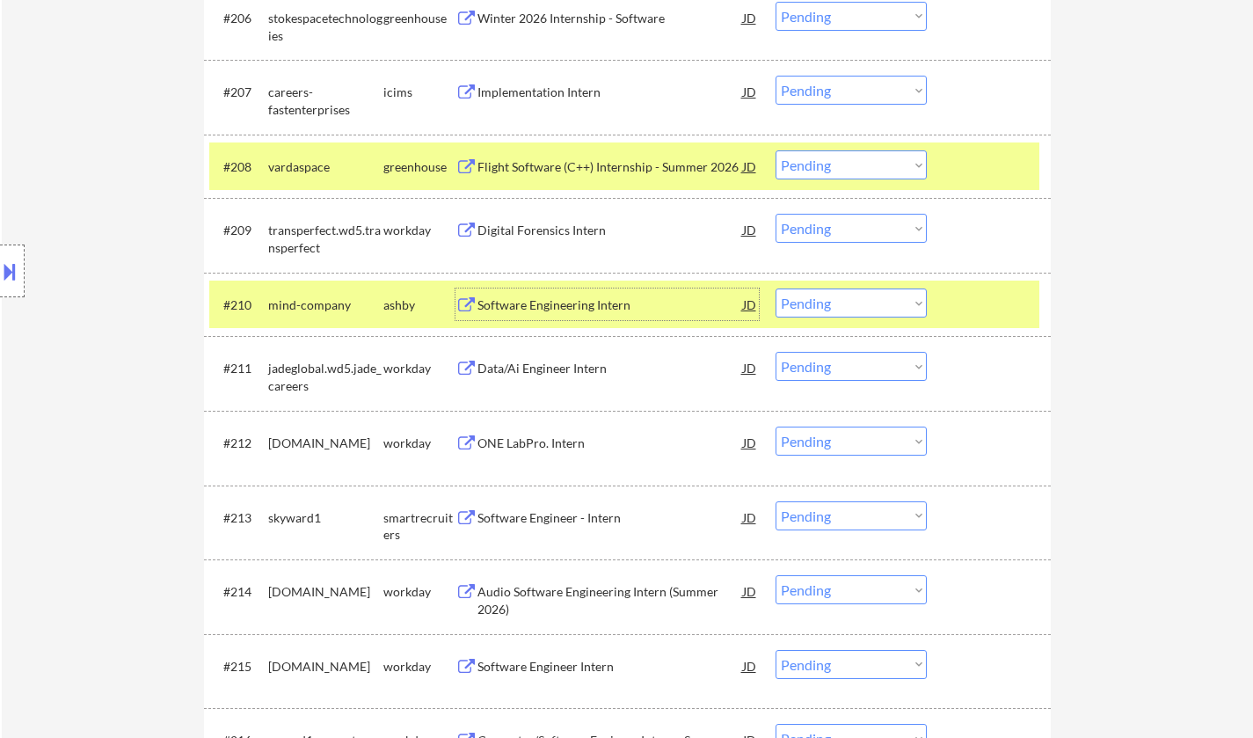
click at [876, 297] on select "Choose an option... Pending Applied Excluded (Questions) Excluded (Expired) Exc…" at bounding box center [850, 302] width 151 height 29
click at [775, 288] on select "Choose an option... Pending Applied Excluded (Questions) Excluded (Expired) Exc…" at bounding box center [850, 302] width 151 height 29
select select ""pending""
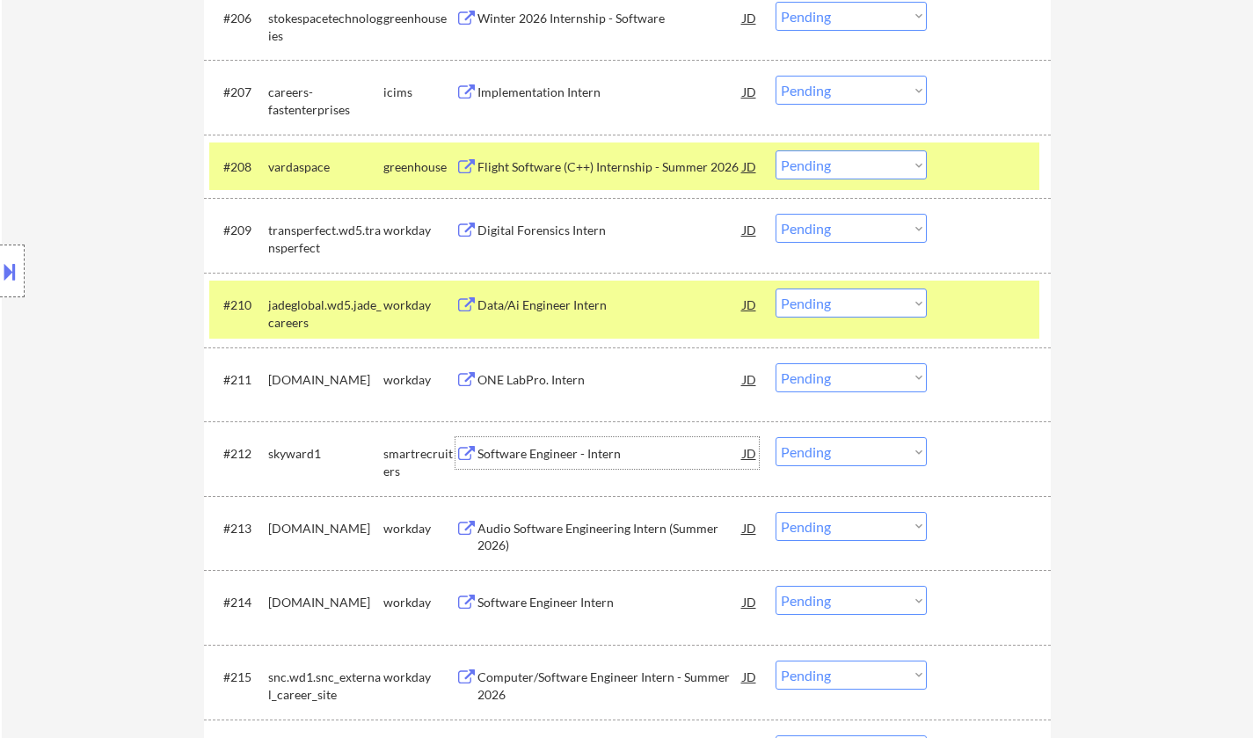
click at [545, 448] on div "Software Engineer - Intern" at bounding box center [610, 454] width 266 height 18
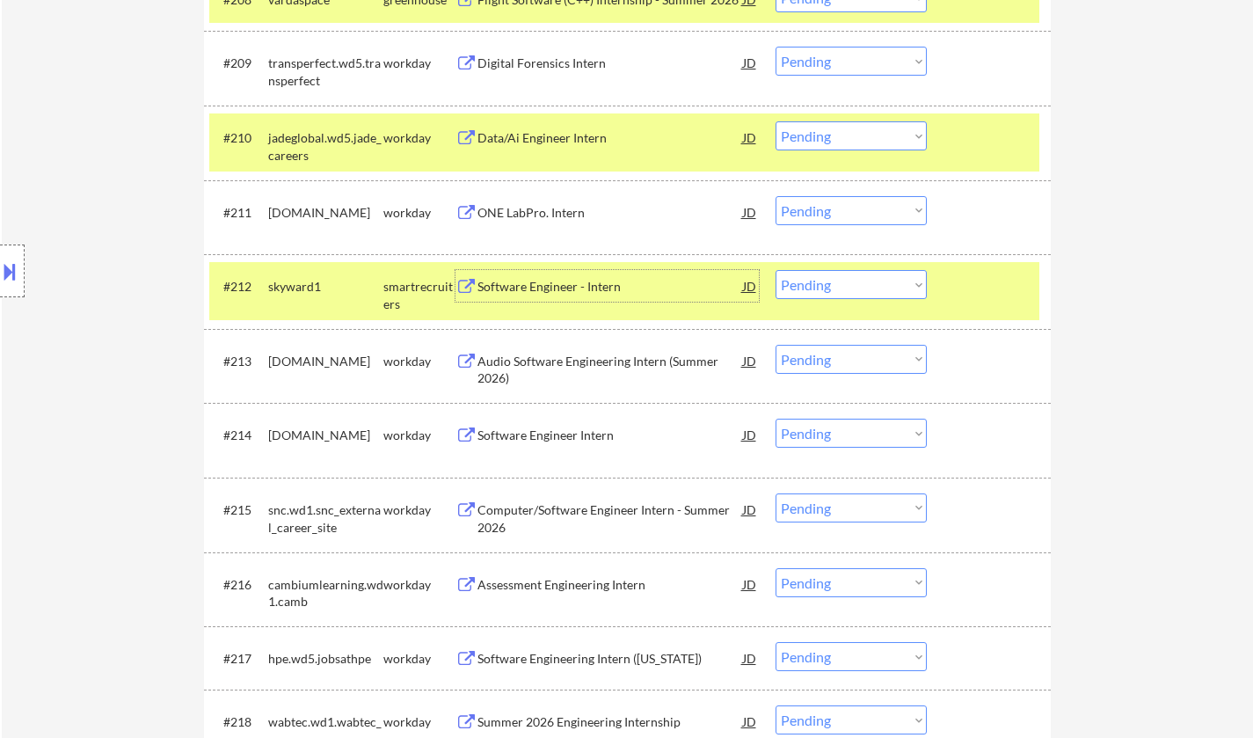
scroll to position [1231, 0]
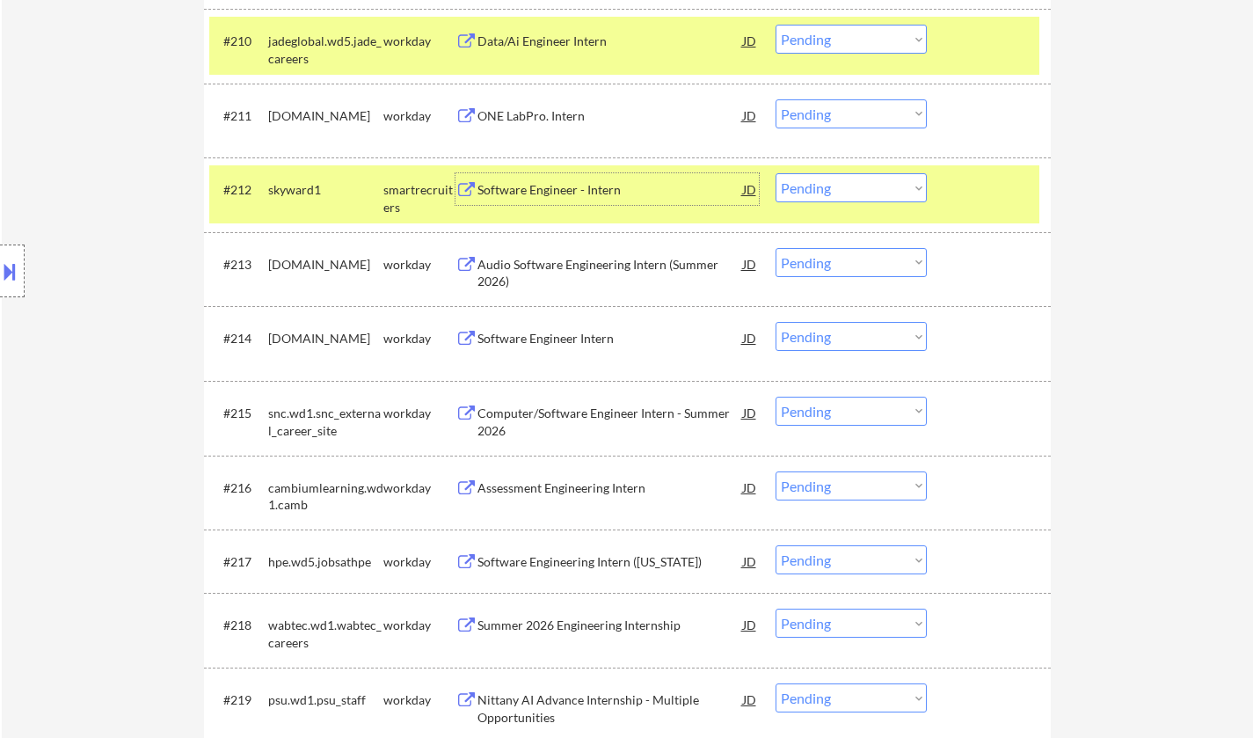
click at [843, 200] on select "Choose an option... Pending Applied Excluded (Questions) Excluded (Expired) Exc…" at bounding box center [850, 187] width 151 height 29
click at [775, 173] on select "Choose an option... Pending Applied Excluded (Questions) Excluded (Expired) Exc…" at bounding box center [850, 187] width 151 height 29
select select ""pending""
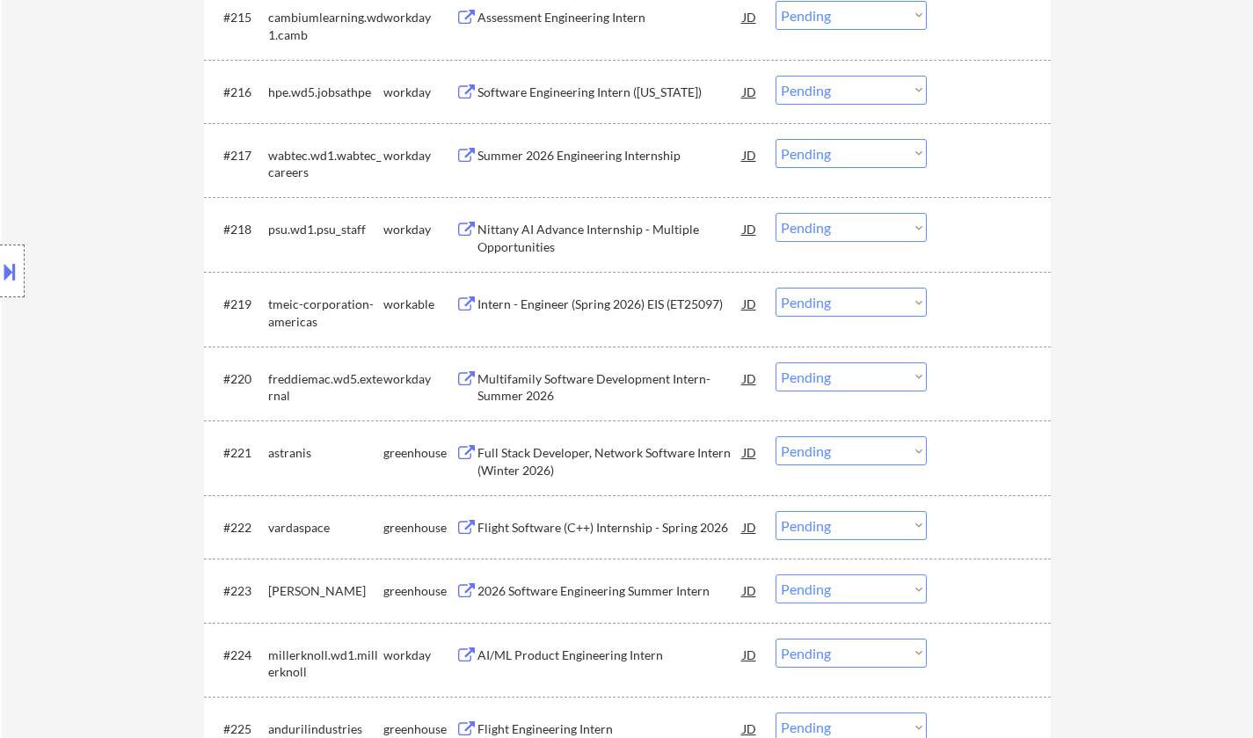
scroll to position [1670, 0]
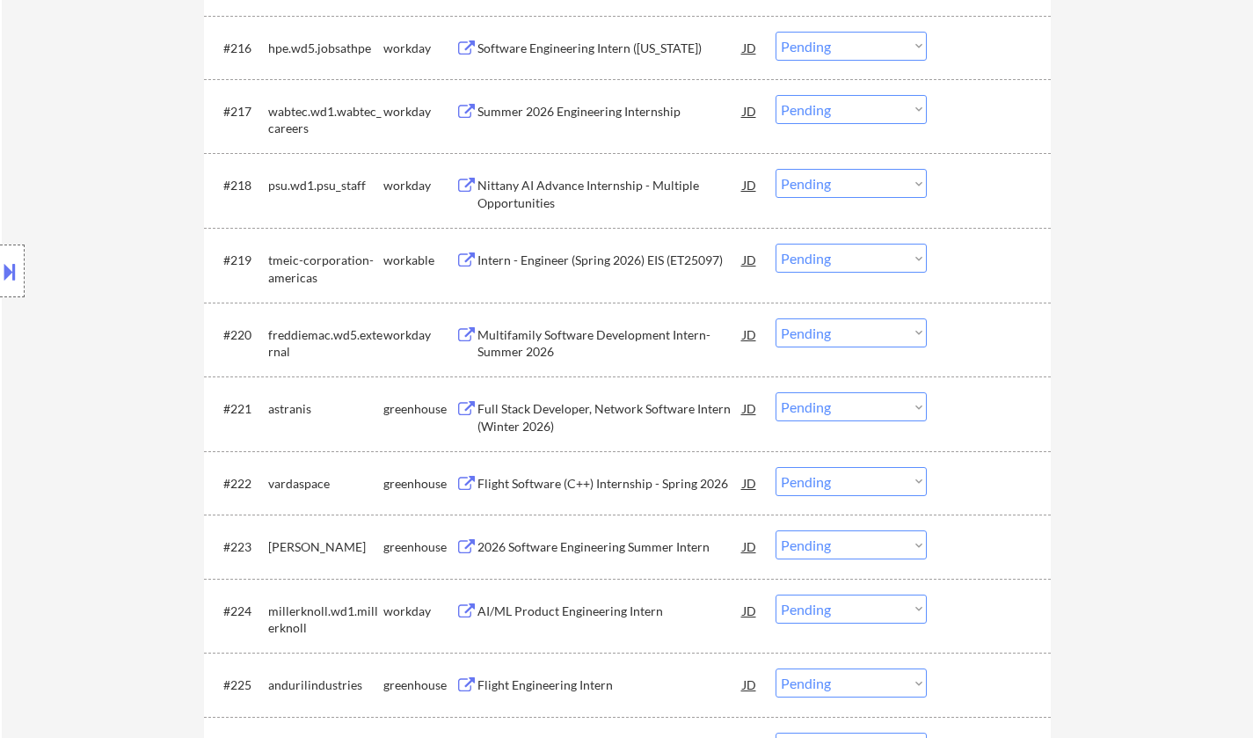
click at [581, 403] on div "Full Stack Developer, Network Software Intern (Winter 2026)" at bounding box center [610, 417] width 266 height 34
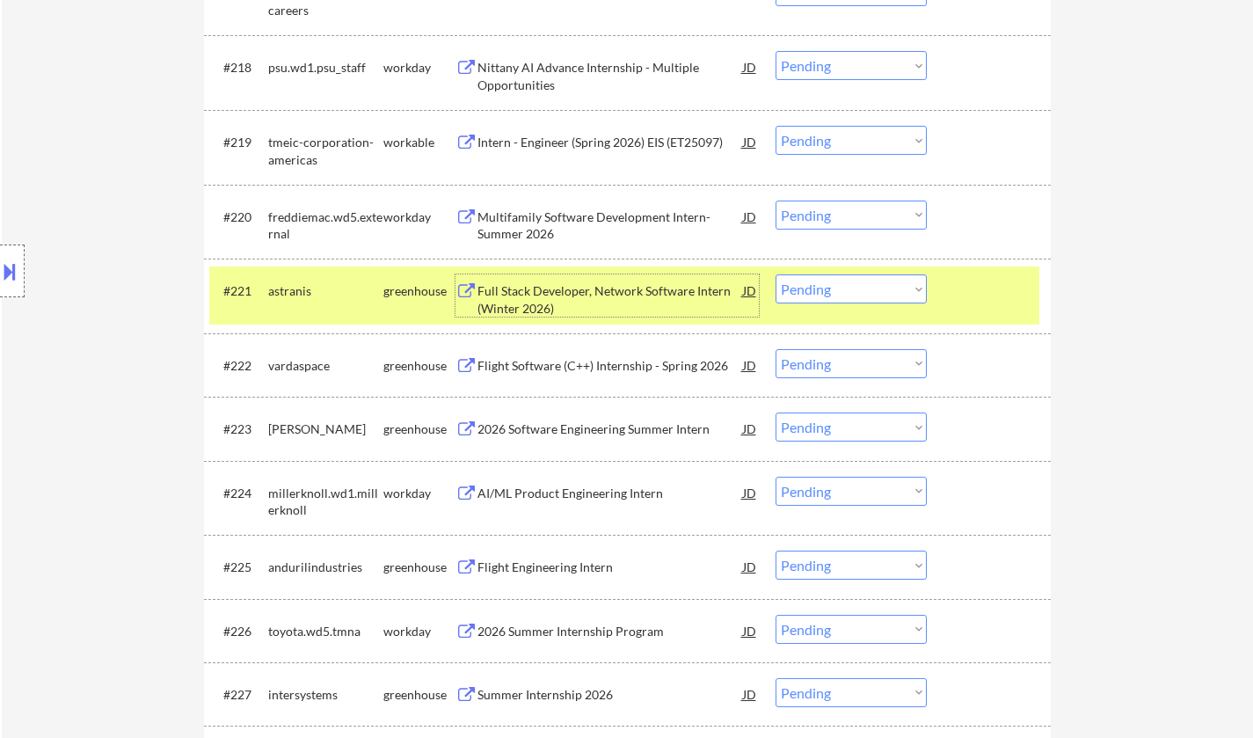
scroll to position [1934, 0]
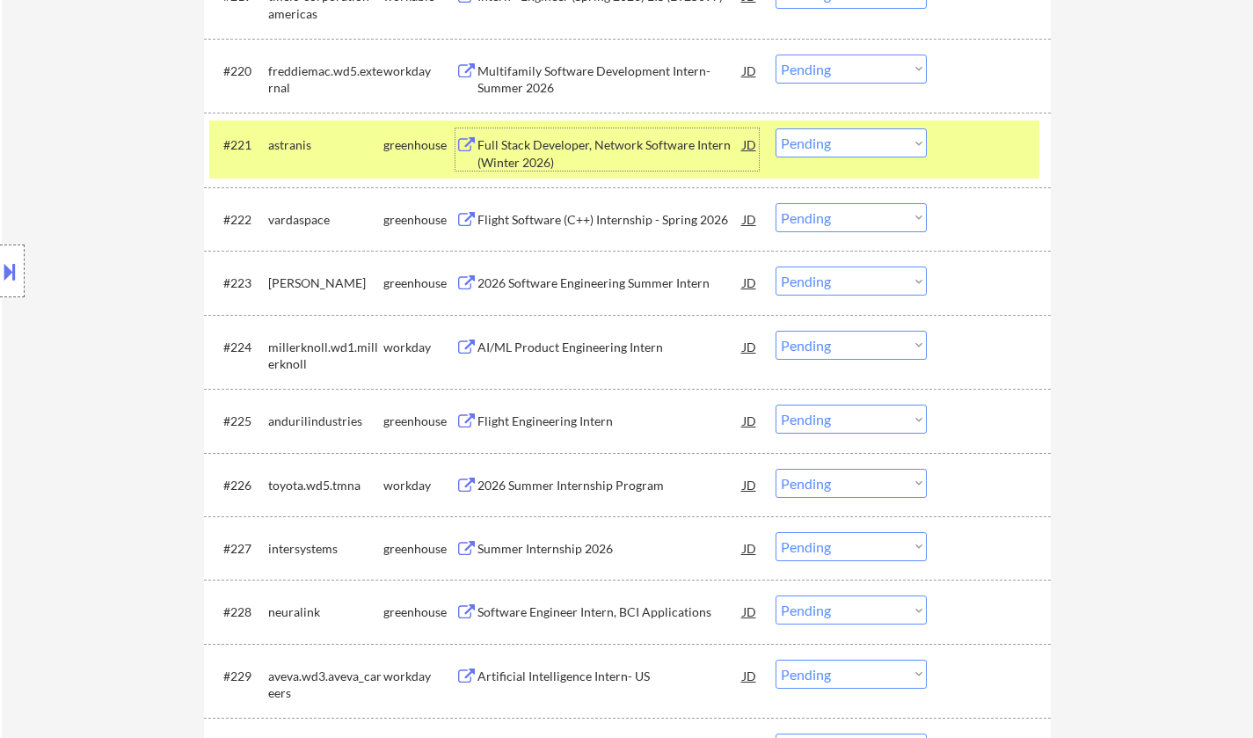
click at [838, 148] on select "Choose an option... Pending Applied Excluded (Questions) Excluded (Expired) Exc…" at bounding box center [850, 142] width 151 height 29
click at [775, 128] on select "Choose an option... Pending Applied Excluded (Questions) Excluded (Expired) Exc…" at bounding box center [850, 142] width 151 height 29
select select ""pending""
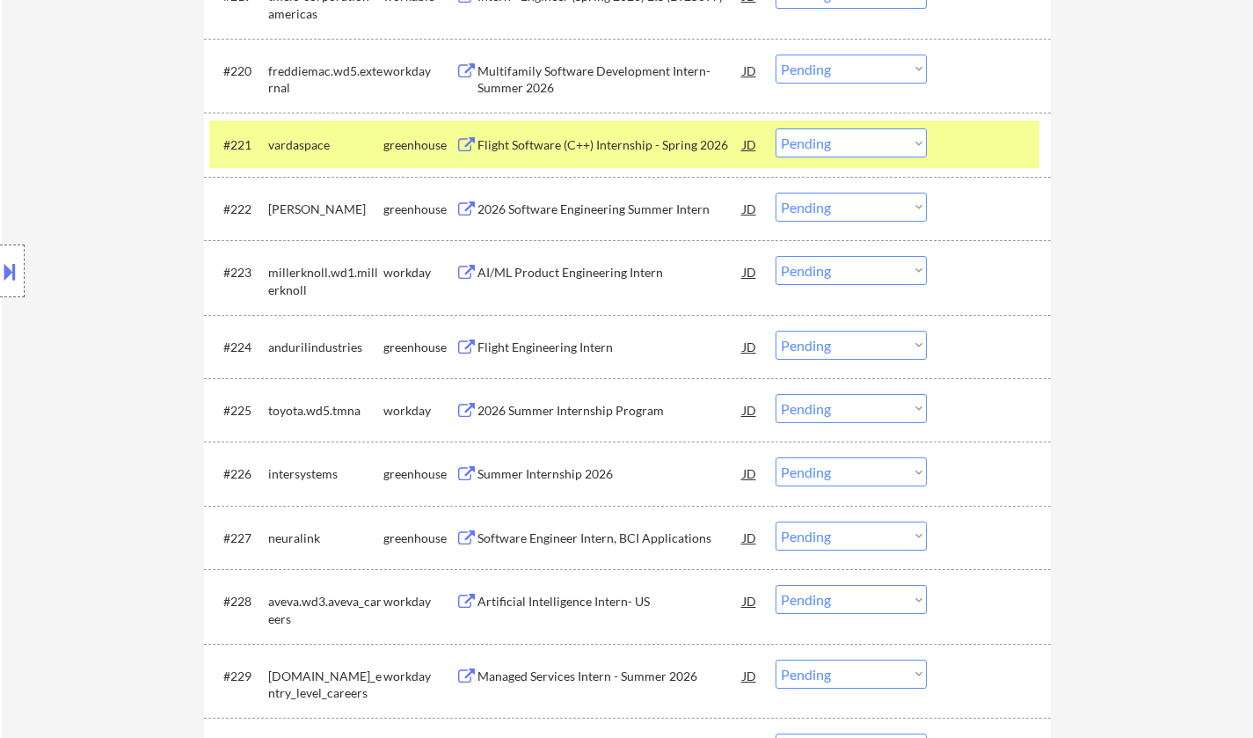
click at [596, 216] on div "2026 Software Engineering Summer Intern" at bounding box center [610, 209] width 266 height 18
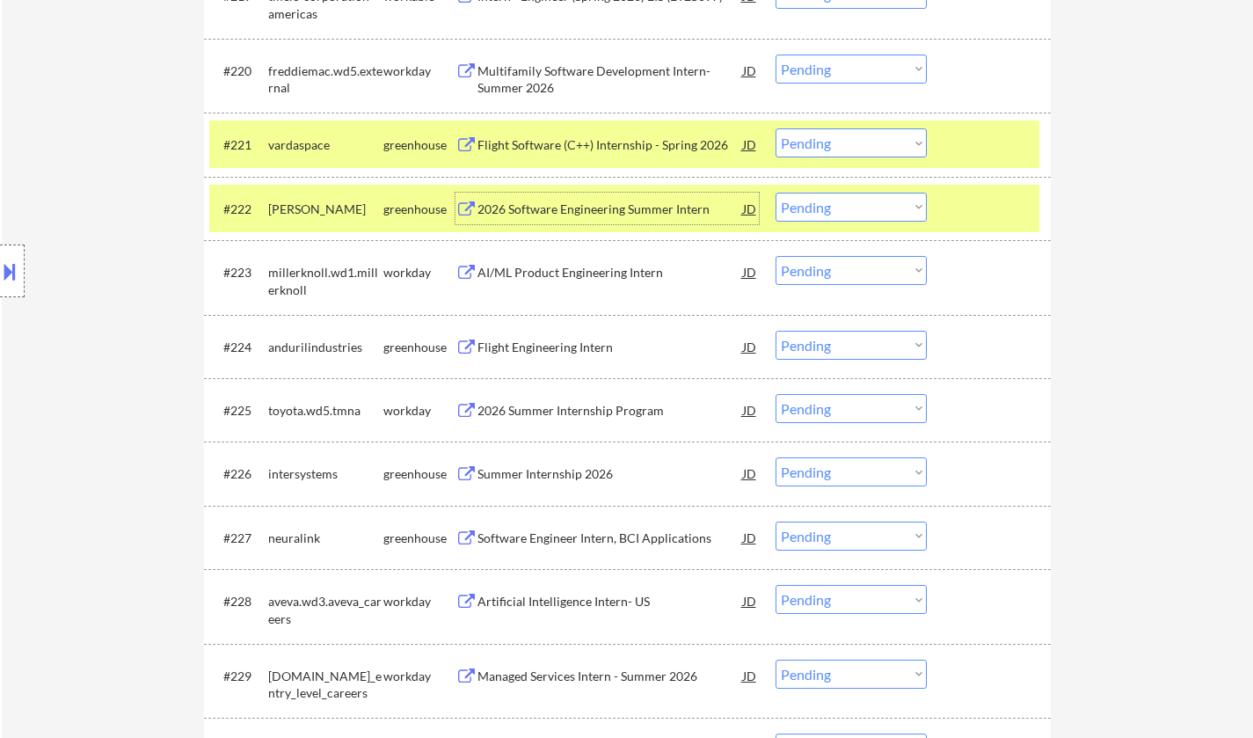
click at [792, 207] on select "Choose an option... Pending Applied Excluded (Questions) Excluded (Expired) Exc…" at bounding box center [850, 207] width 151 height 29
click at [775, 193] on select "Choose an option... Pending Applied Excluded (Questions) Excluded (Expired) Exc…" at bounding box center [850, 207] width 151 height 29
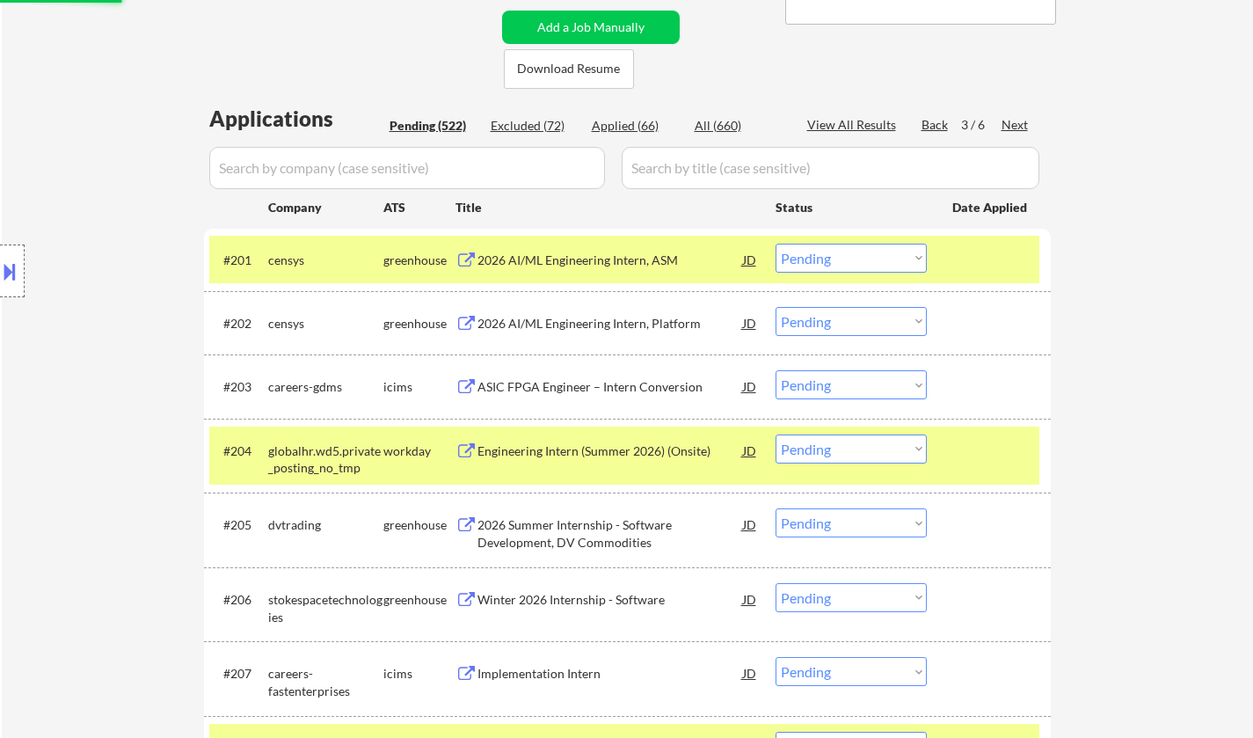
select select ""pending""
